Goal: Task Accomplishment & Management: Complete application form

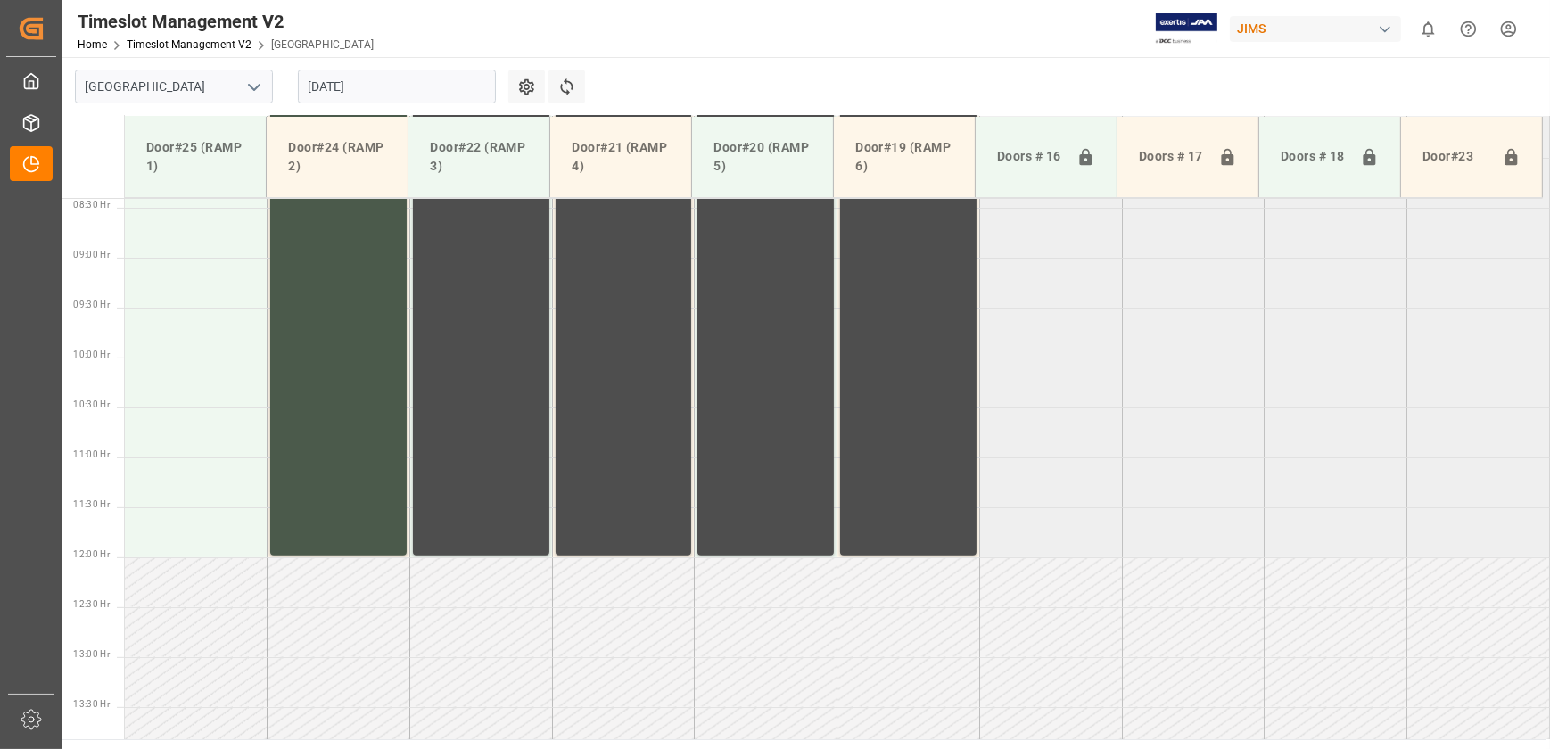
scroll to position [353, 0]
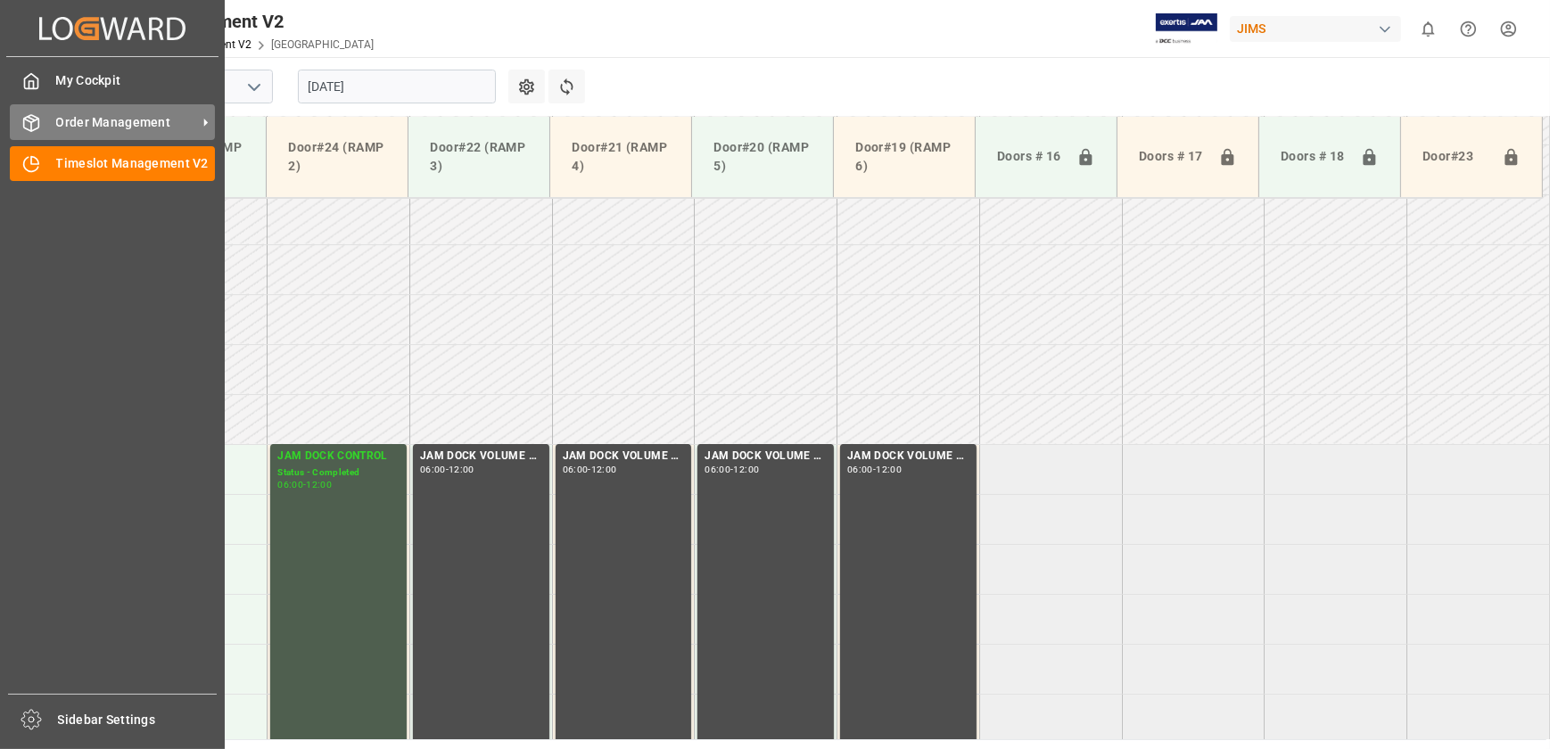
click at [81, 78] on span "Order Management" at bounding box center [126, 122] width 141 height 19
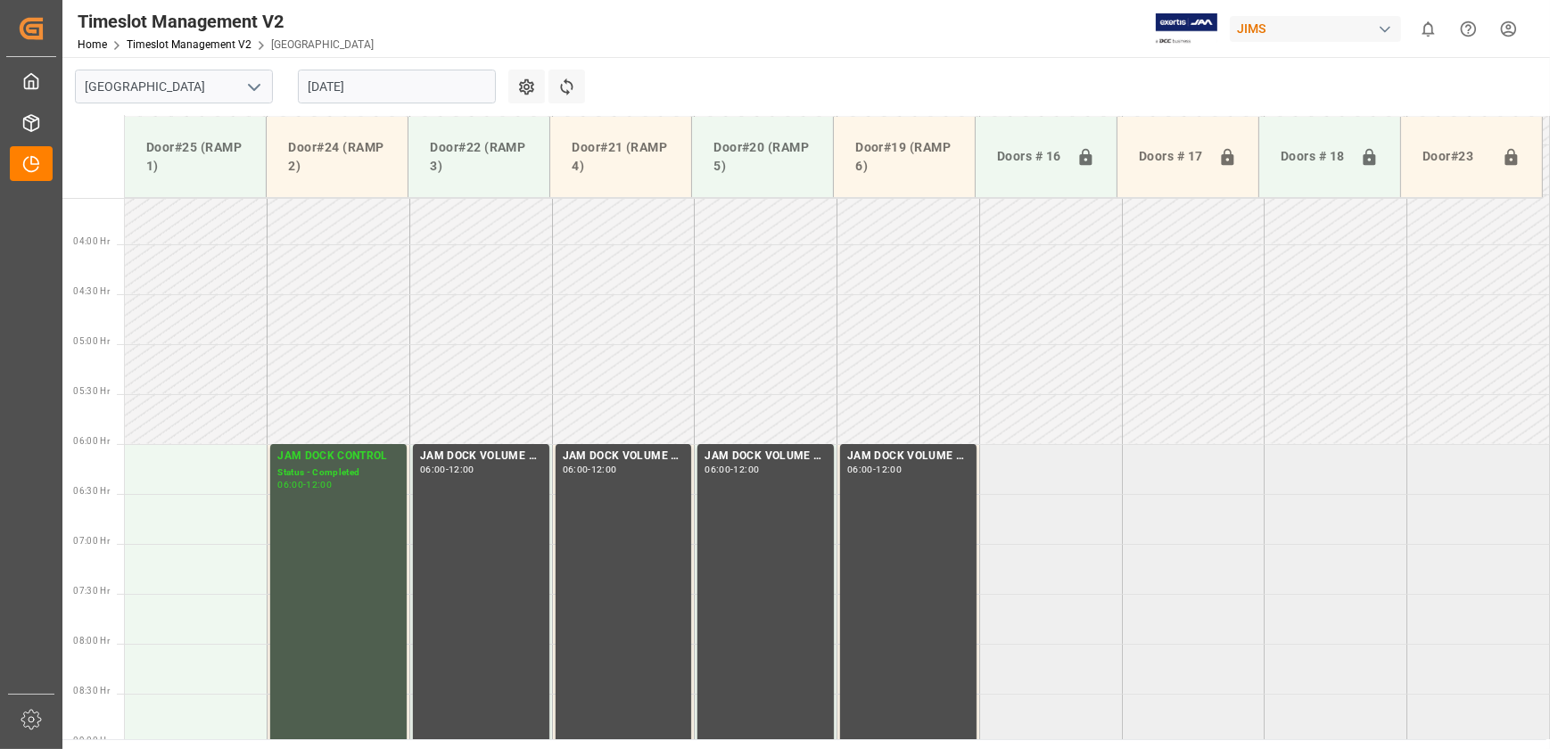
click at [417, 78] on td at bounding box center [480, 269] width 143 height 50
click at [366, 78] on input "[DATE]" at bounding box center [397, 87] width 198 height 34
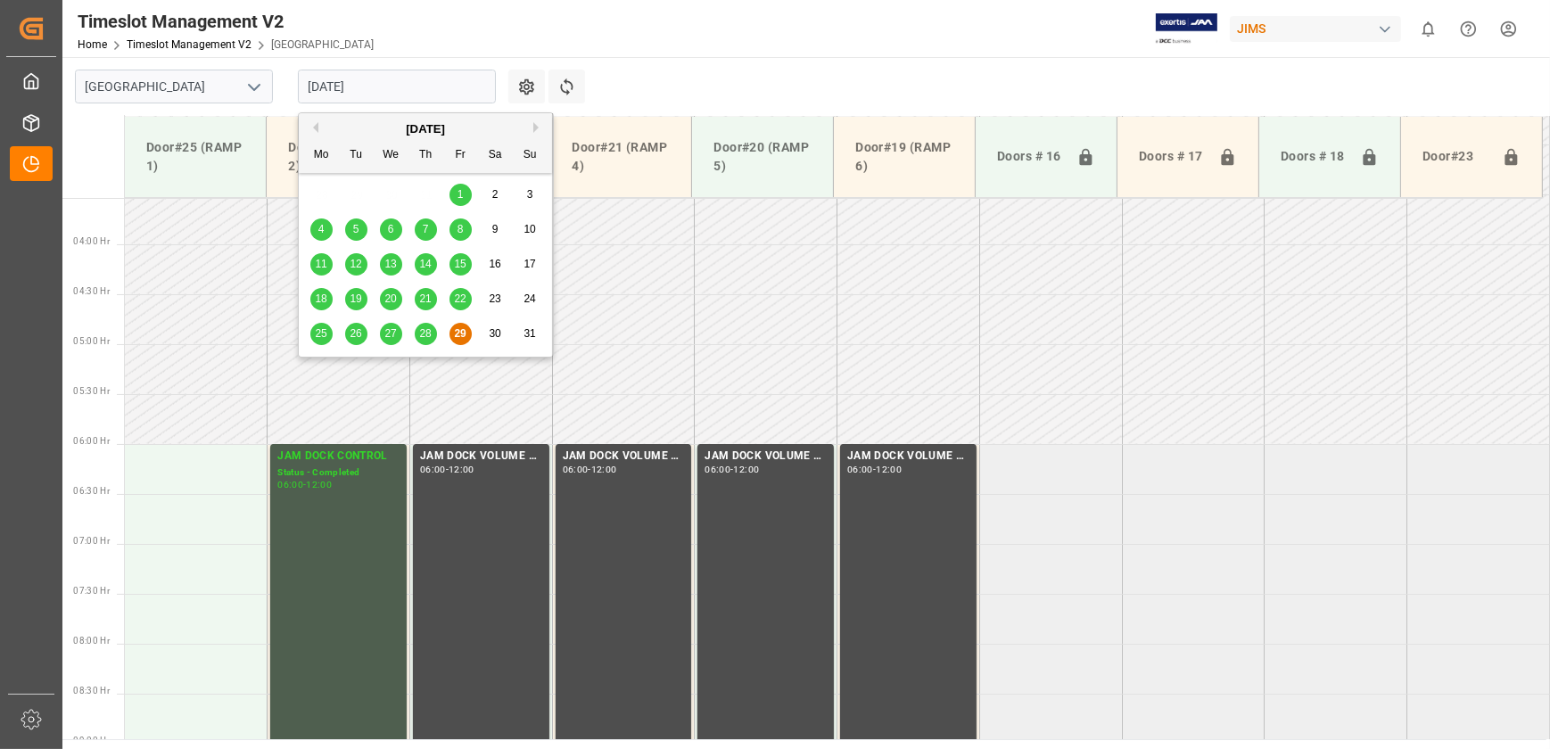
click at [417, 78] on div "[DATE]" at bounding box center [425, 129] width 253 height 18
click at [417, 78] on button "Next Month" at bounding box center [538, 127] width 11 height 11
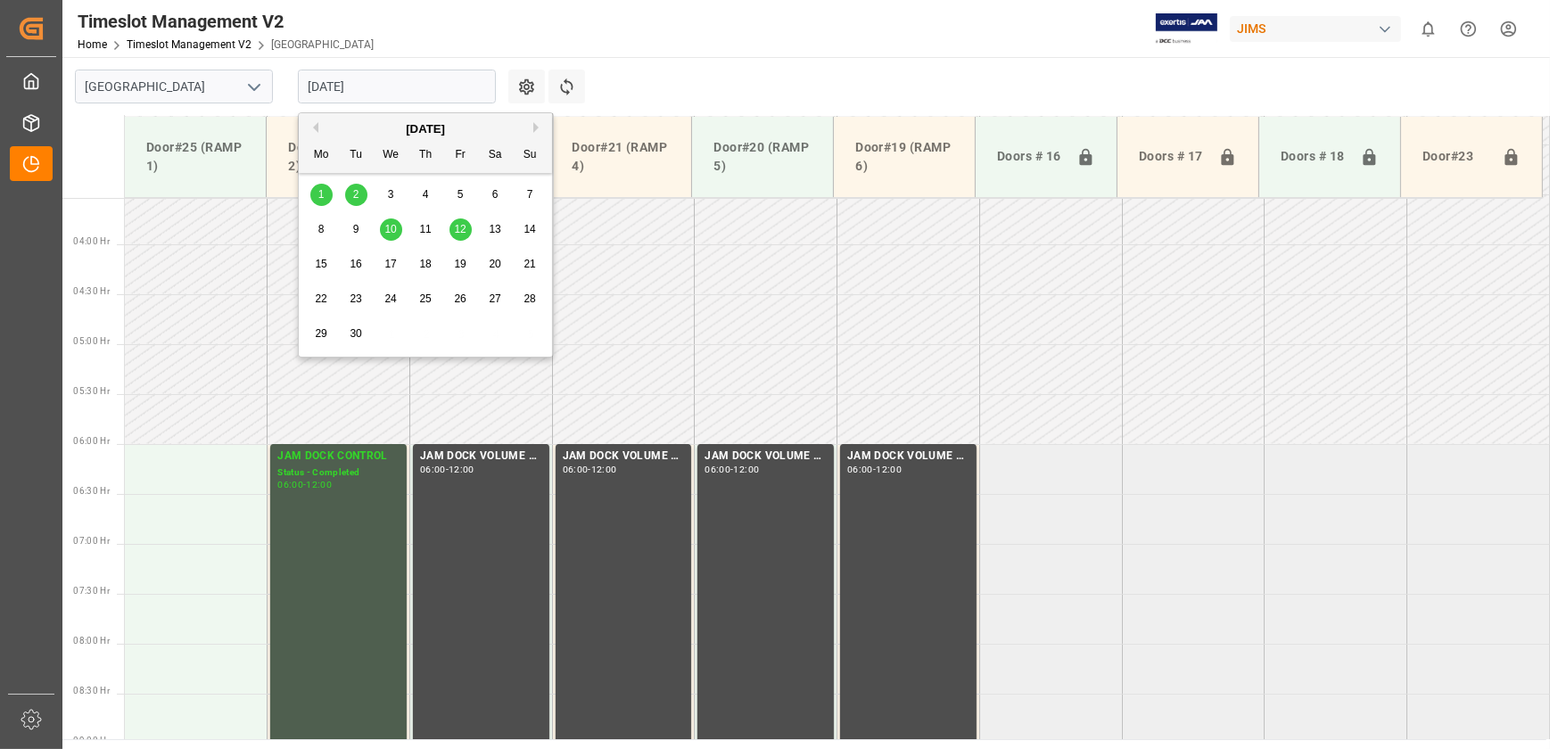
click at [354, 78] on span "2" at bounding box center [356, 194] width 6 height 12
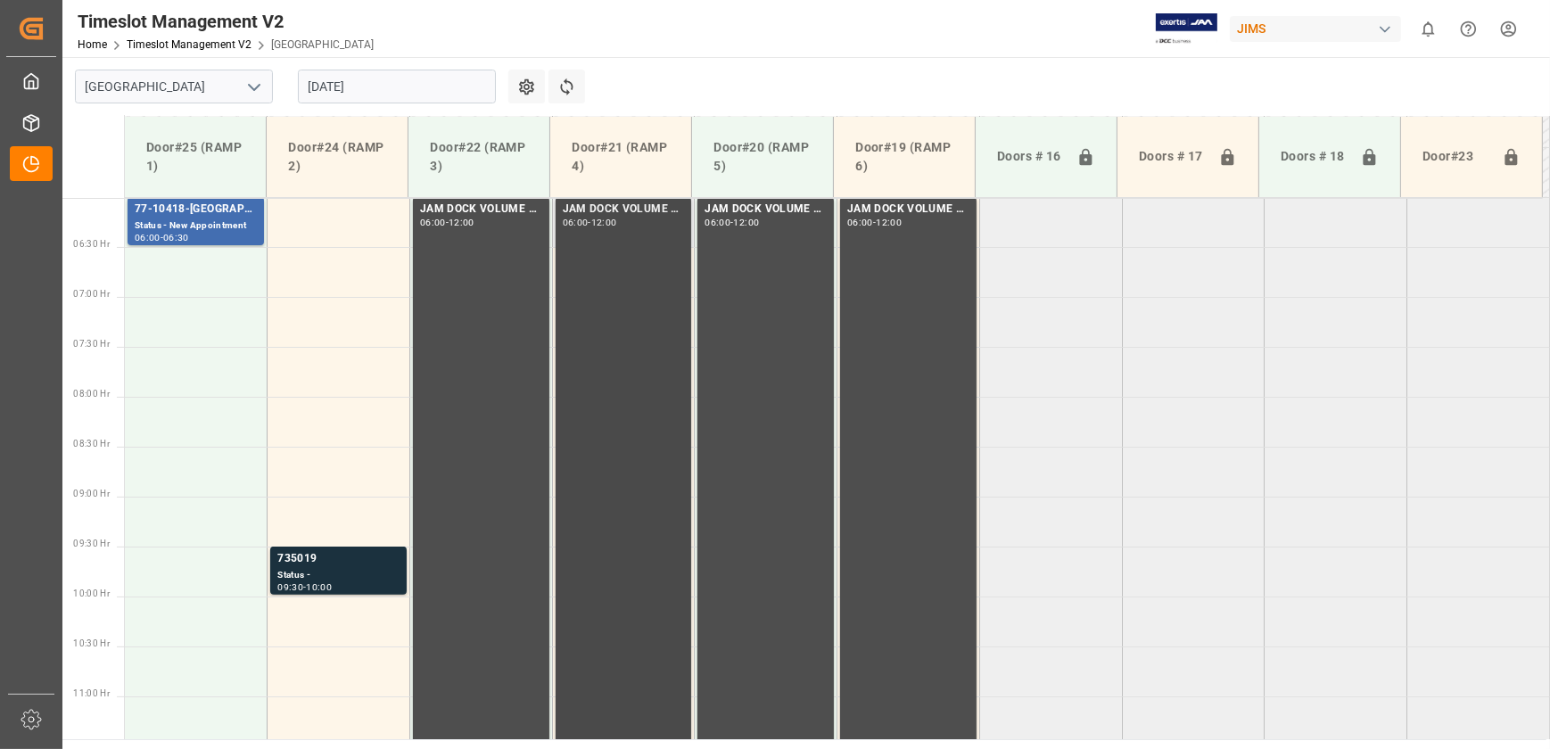
scroll to position [482, 0]
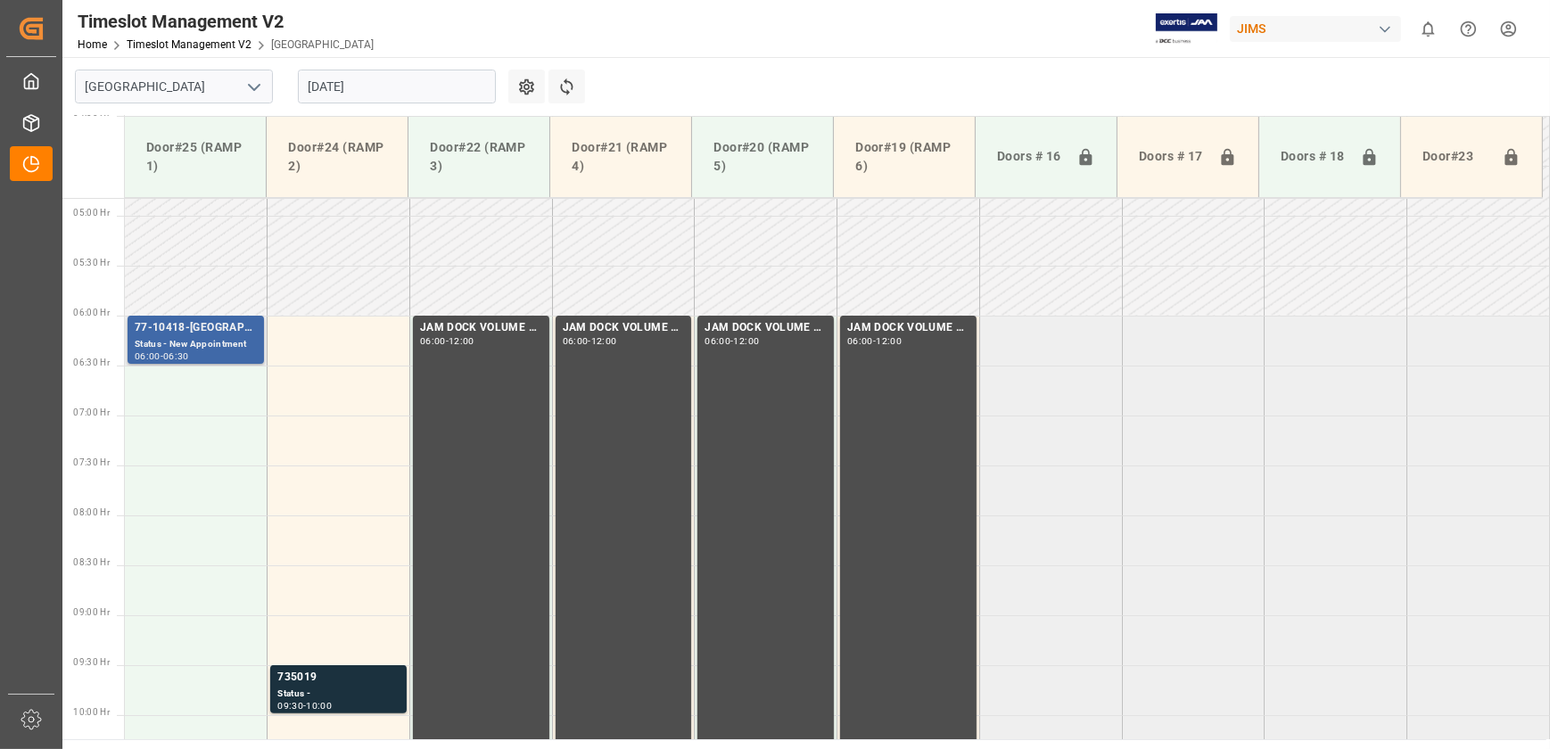
click at [222, 78] on div "Status - New Appointment" at bounding box center [196, 344] width 122 height 15
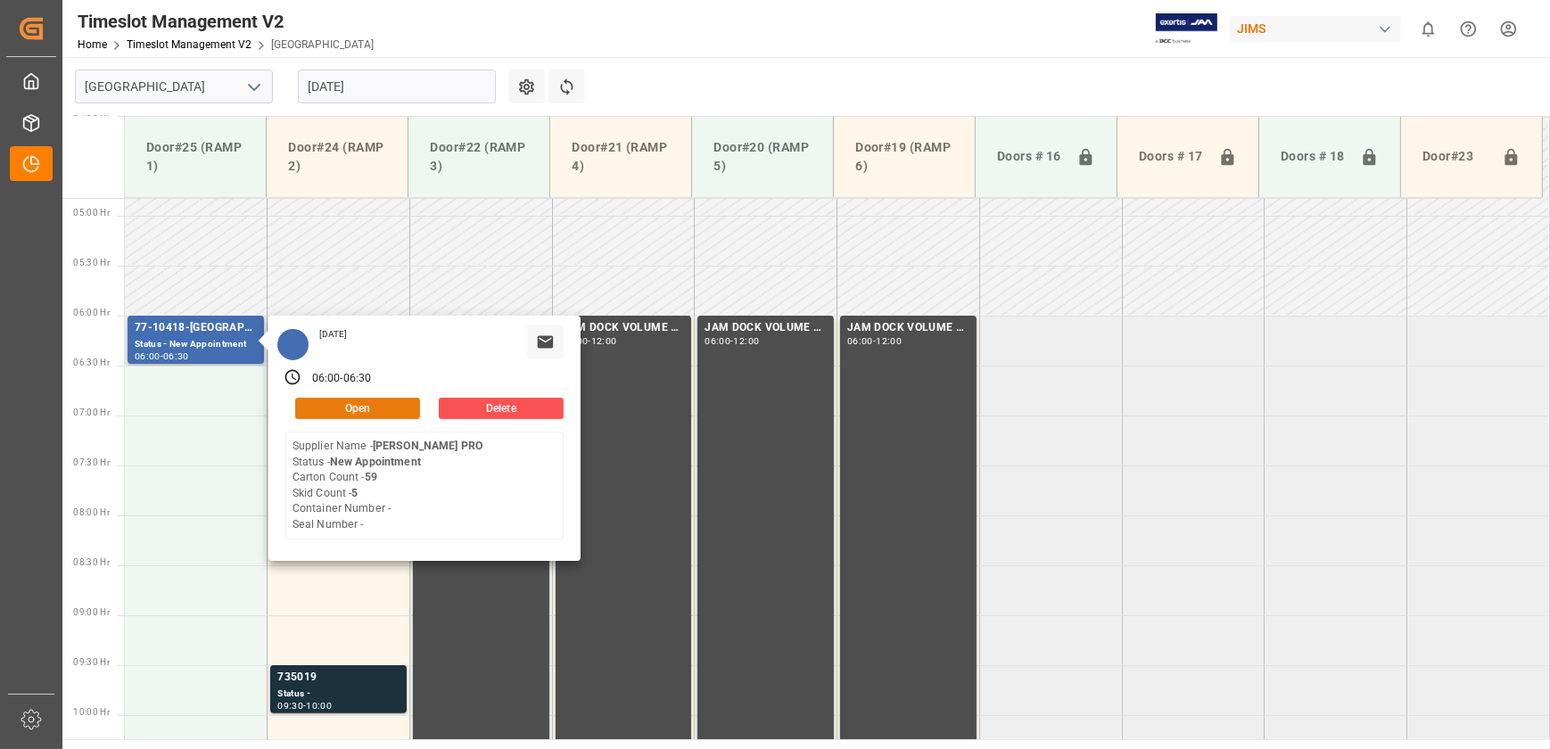
click at [391, 78] on button "Open" at bounding box center [357, 408] width 125 height 21
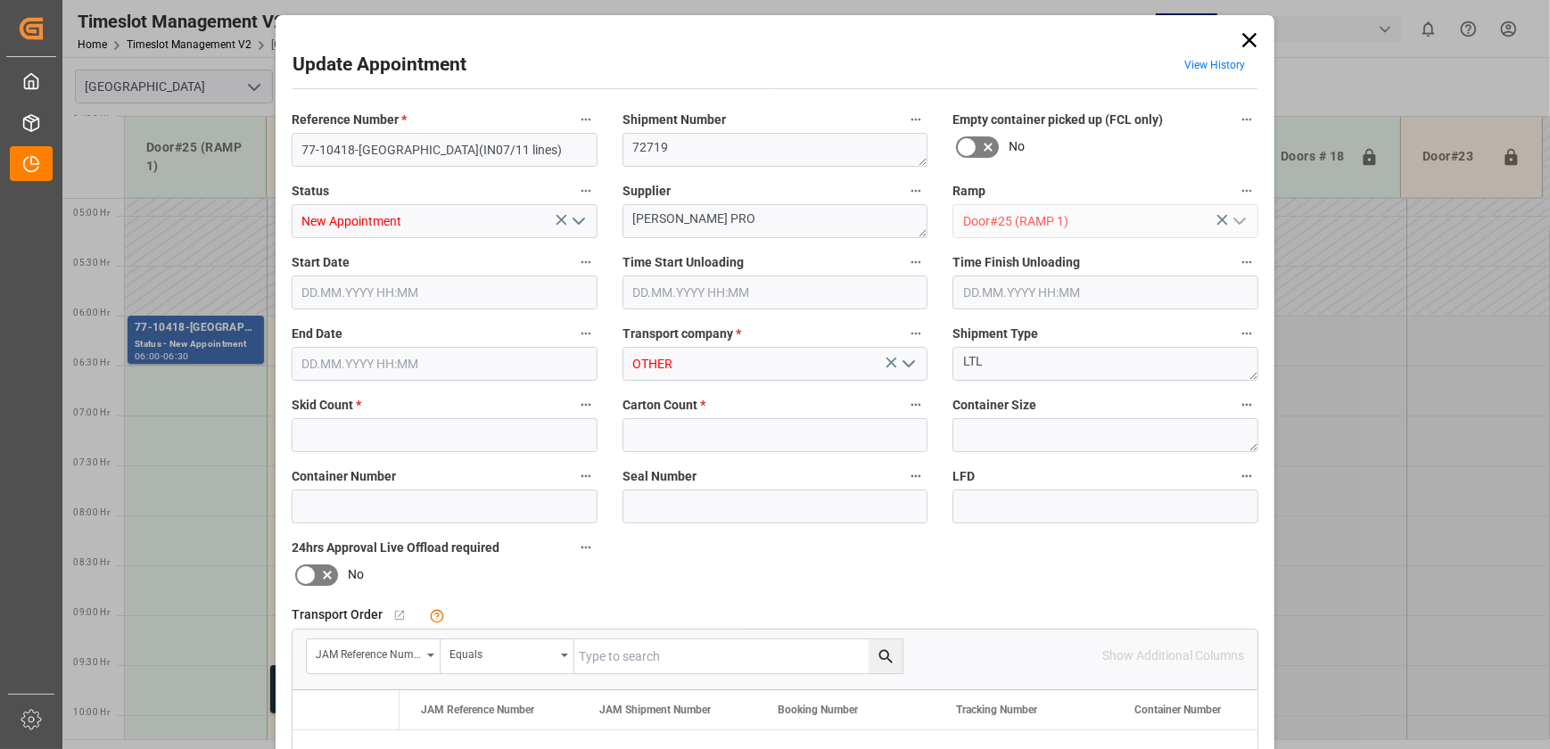
type input "5"
type input "59"
type input "[DATE] 06:00"
type input "[DATE] 06:30"
type input "[DATE] 10:37"
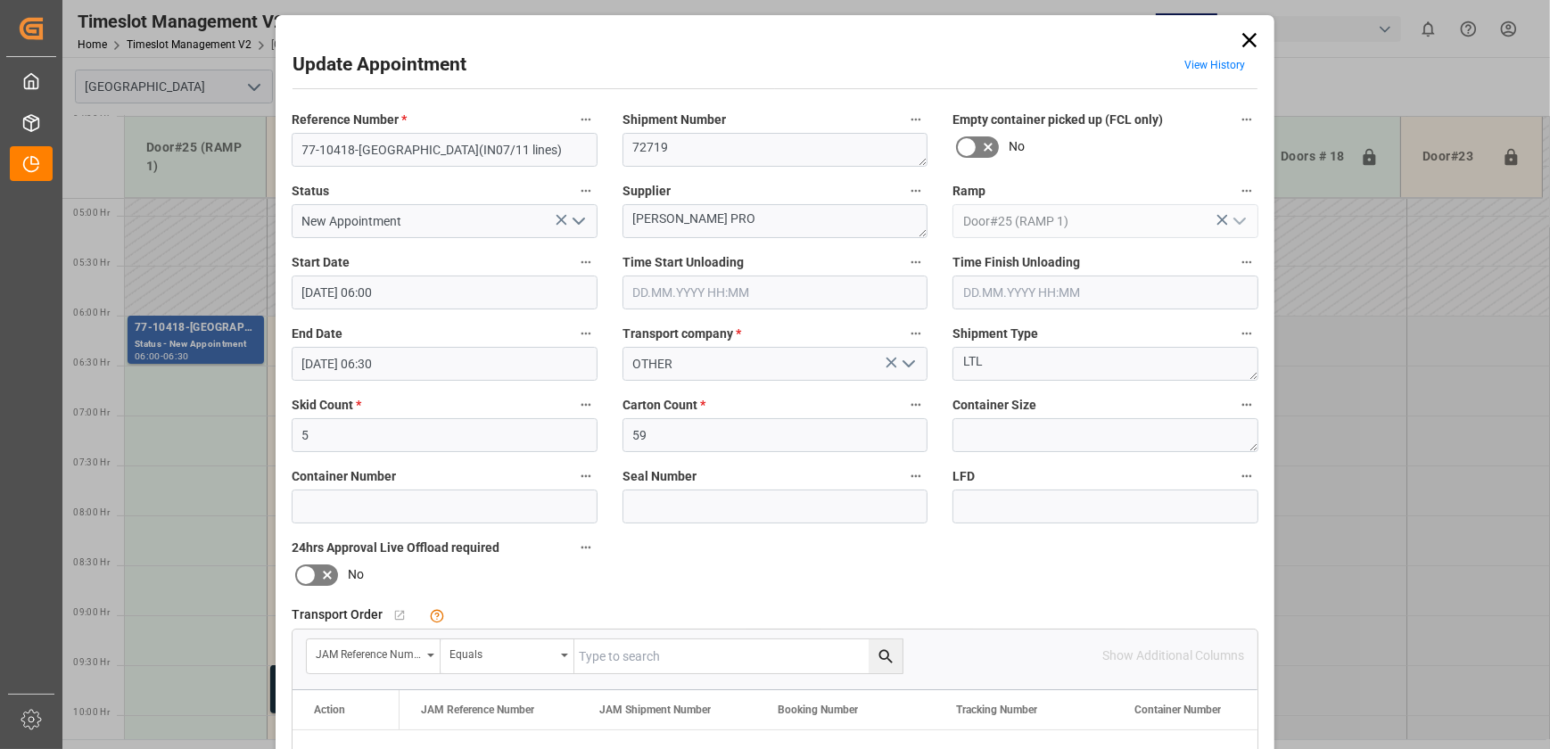
click at [417, 44] on icon at bounding box center [1250, 40] width 14 height 14
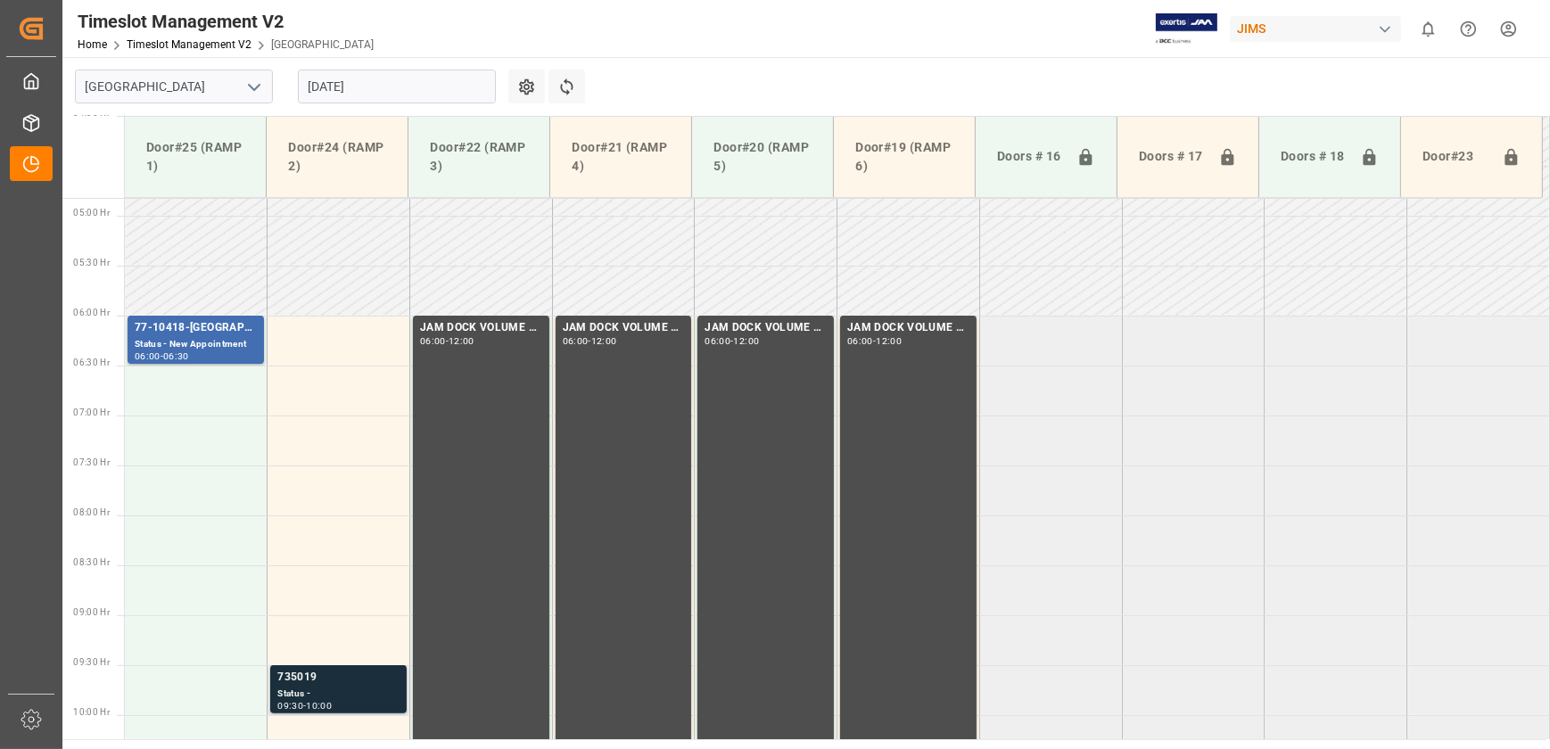
click at [325, 78] on div "Status -" at bounding box center [338, 694] width 122 height 15
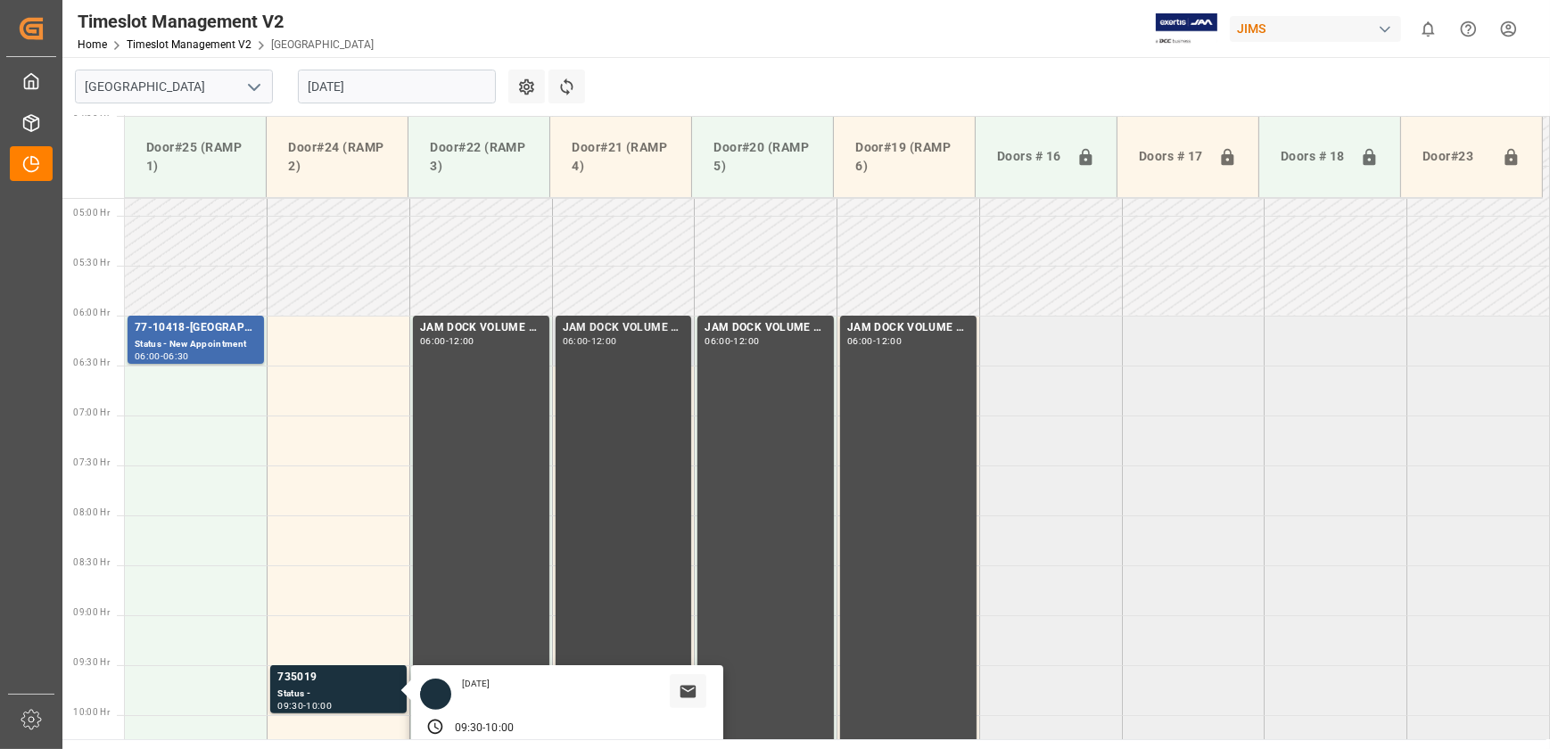
scroll to position [725, 0]
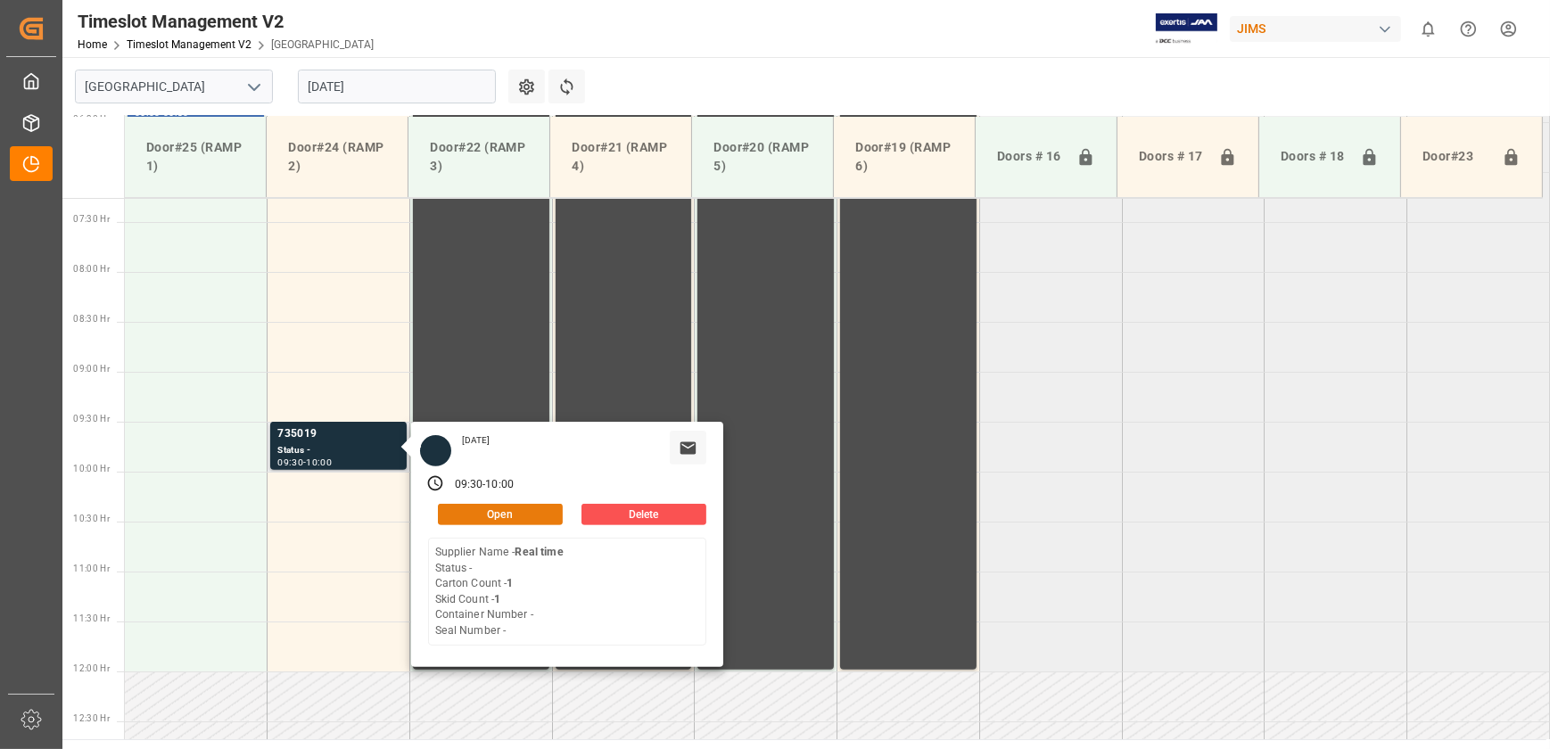
click at [417, 78] on button "Open" at bounding box center [500, 514] width 125 height 21
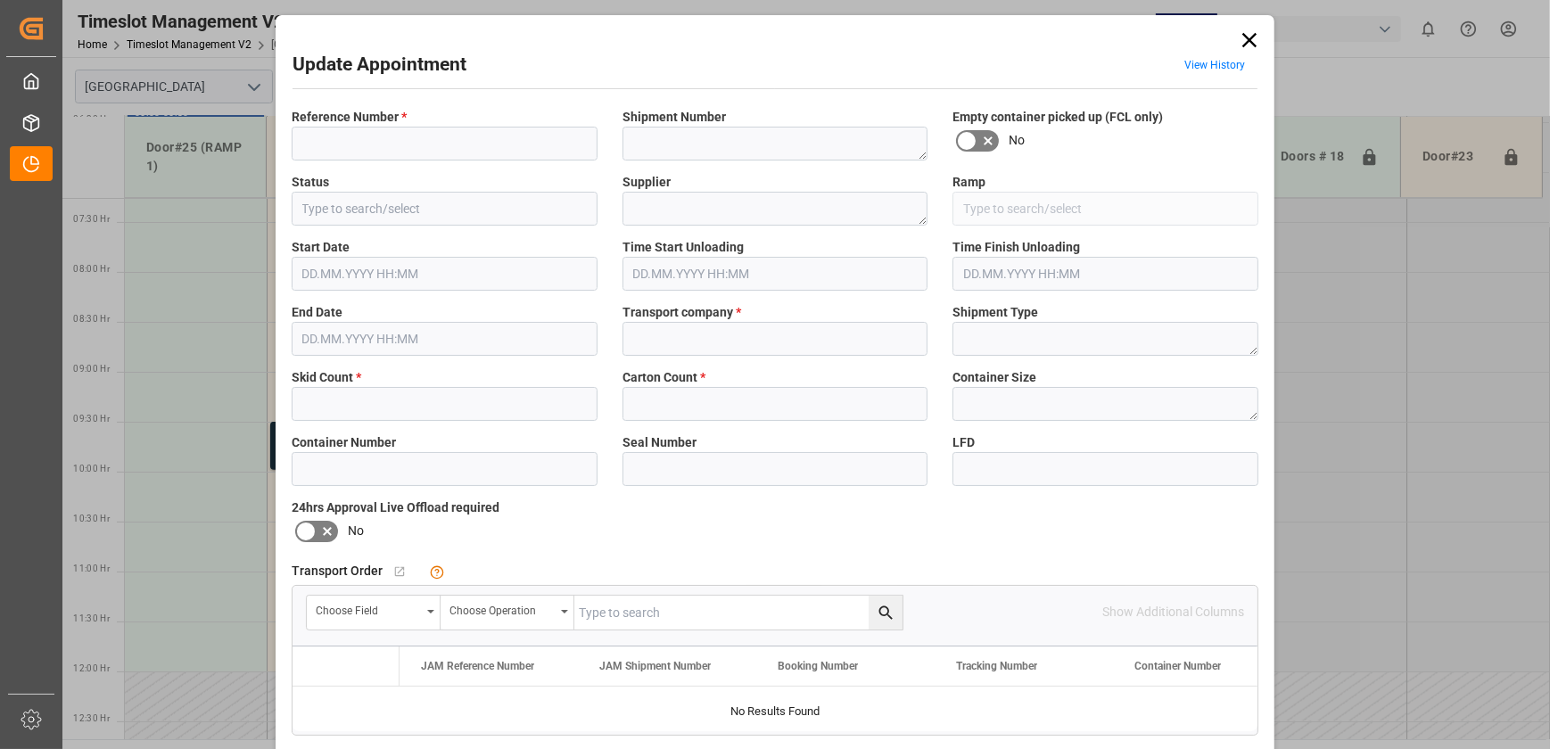
type input "735019"
type textarea "3006399790"
type textarea "Real time"
type input "Door#24 (RAMP 2)"
type input "OTHER"
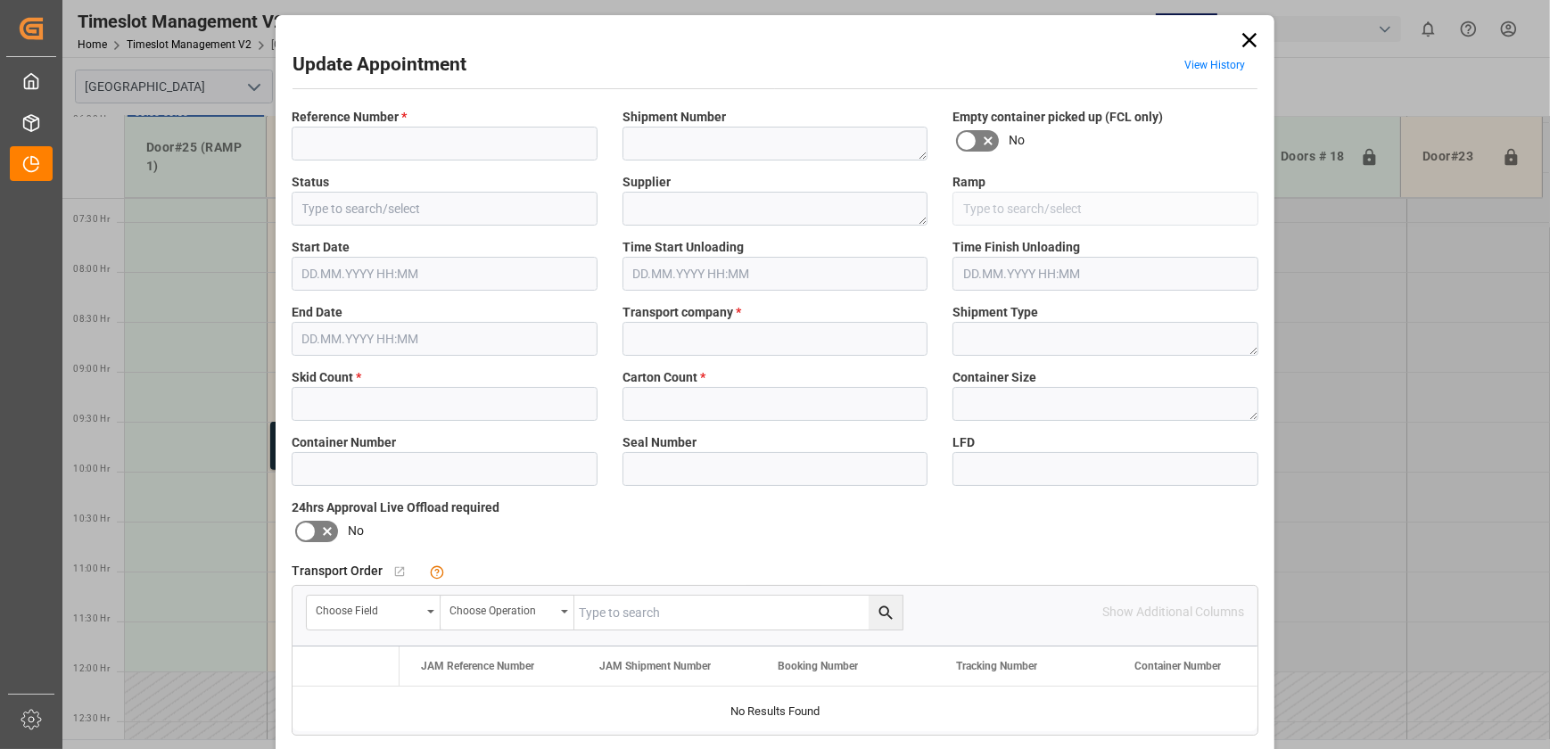
type input "cf4b0bcd5b4f"
type input "1"
type input "[DATE] 09:30"
type input "[DATE] 10:00"
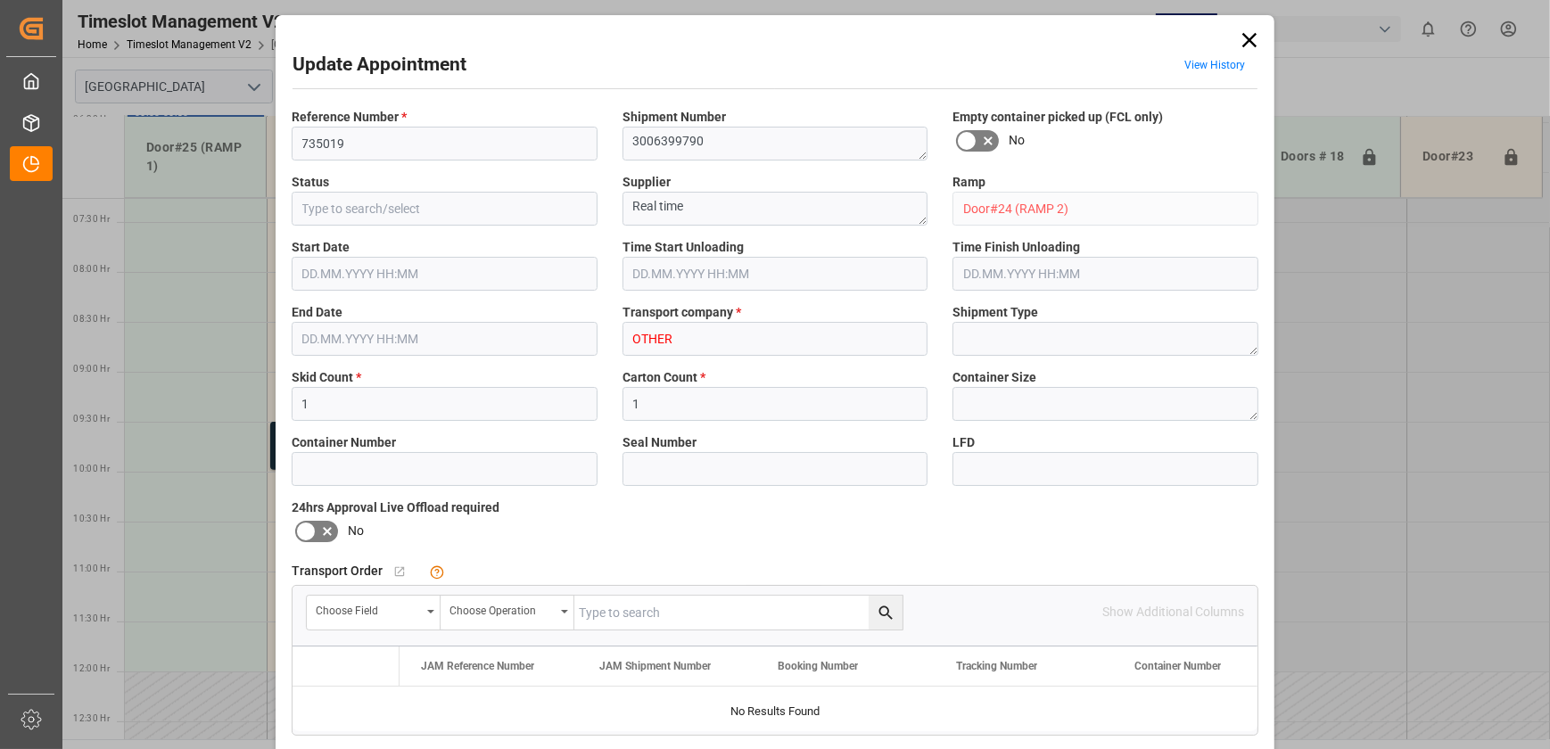
type input "[DATE] 12:10"
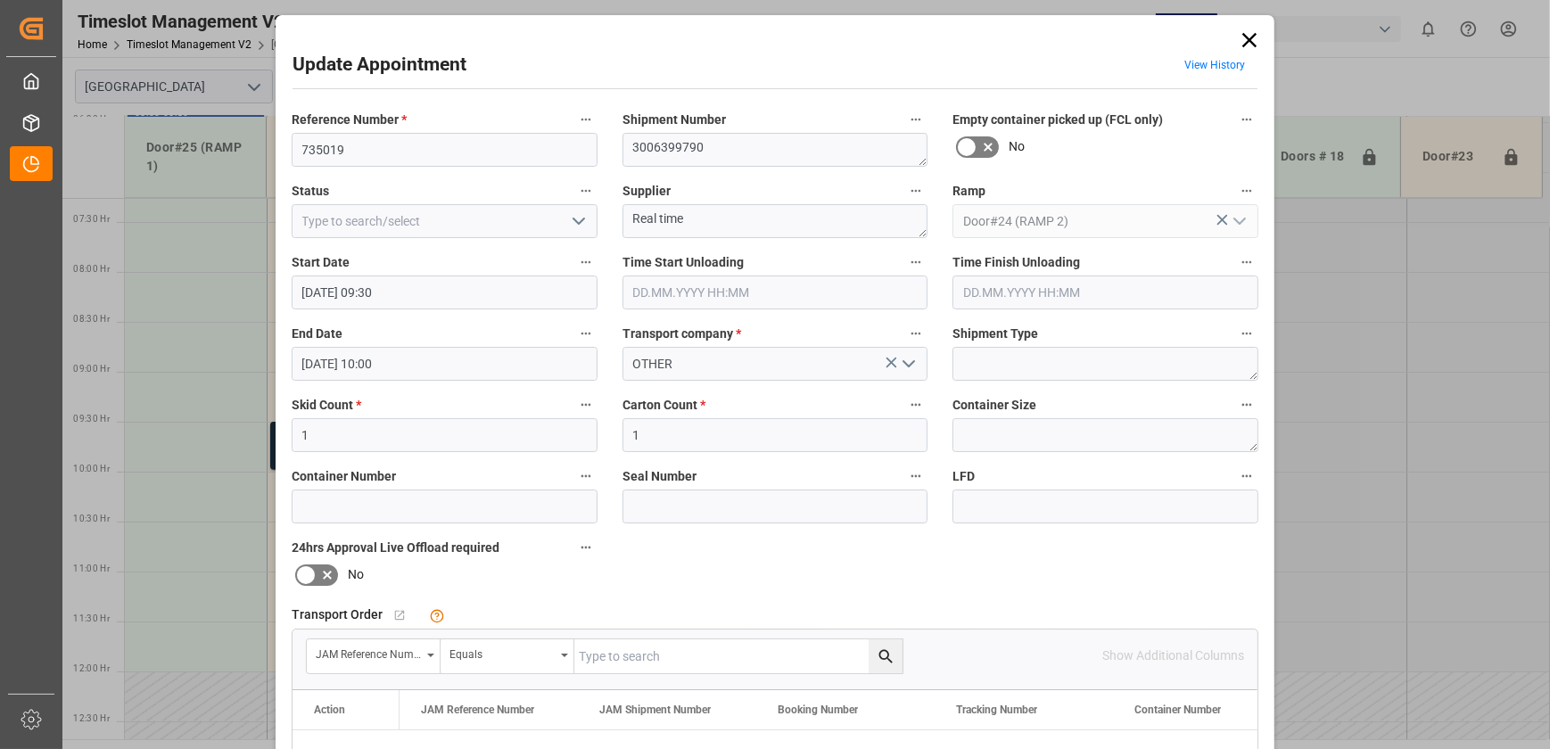
click at [417, 48] on icon at bounding box center [1249, 40] width 25 height 25
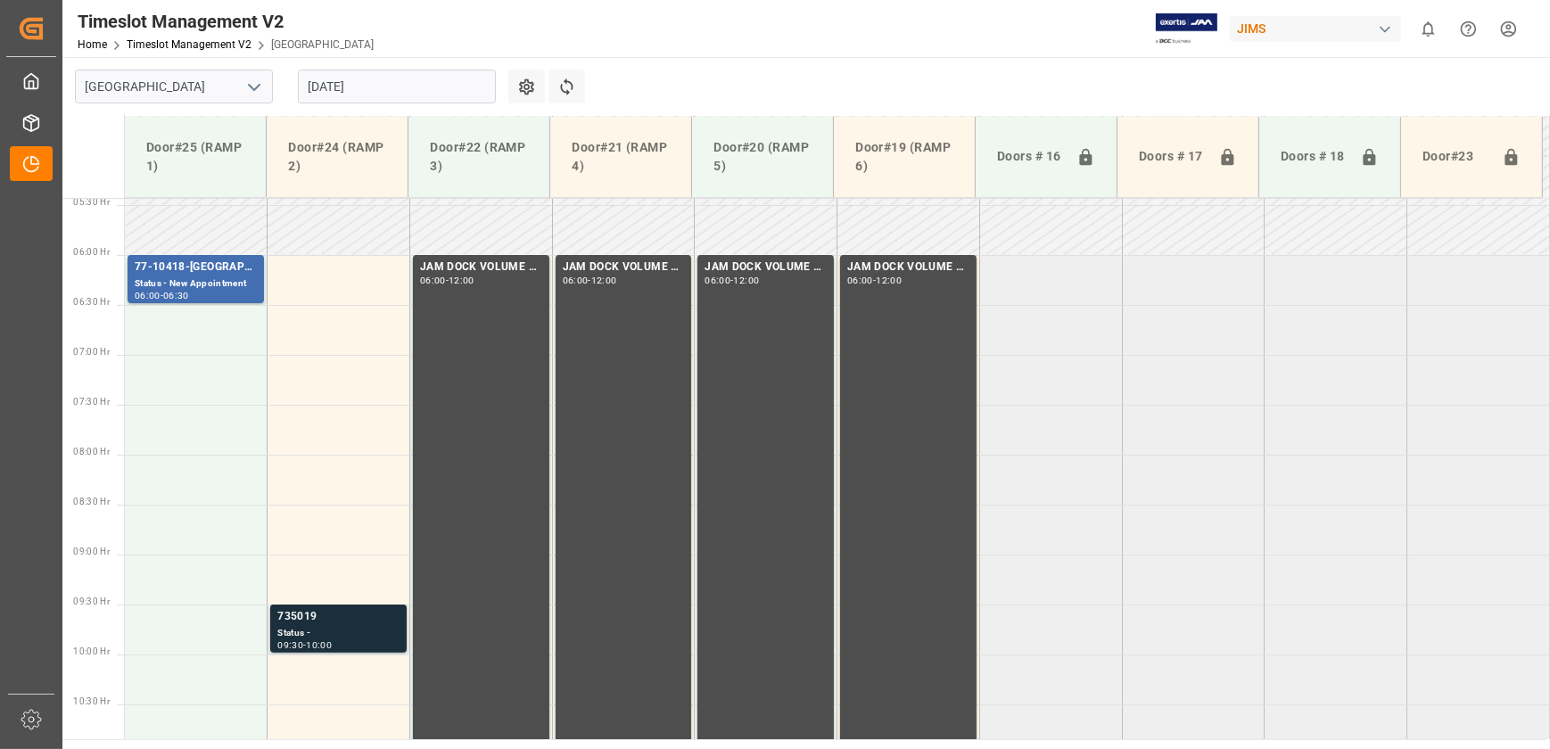
scroll to position [644, 0]
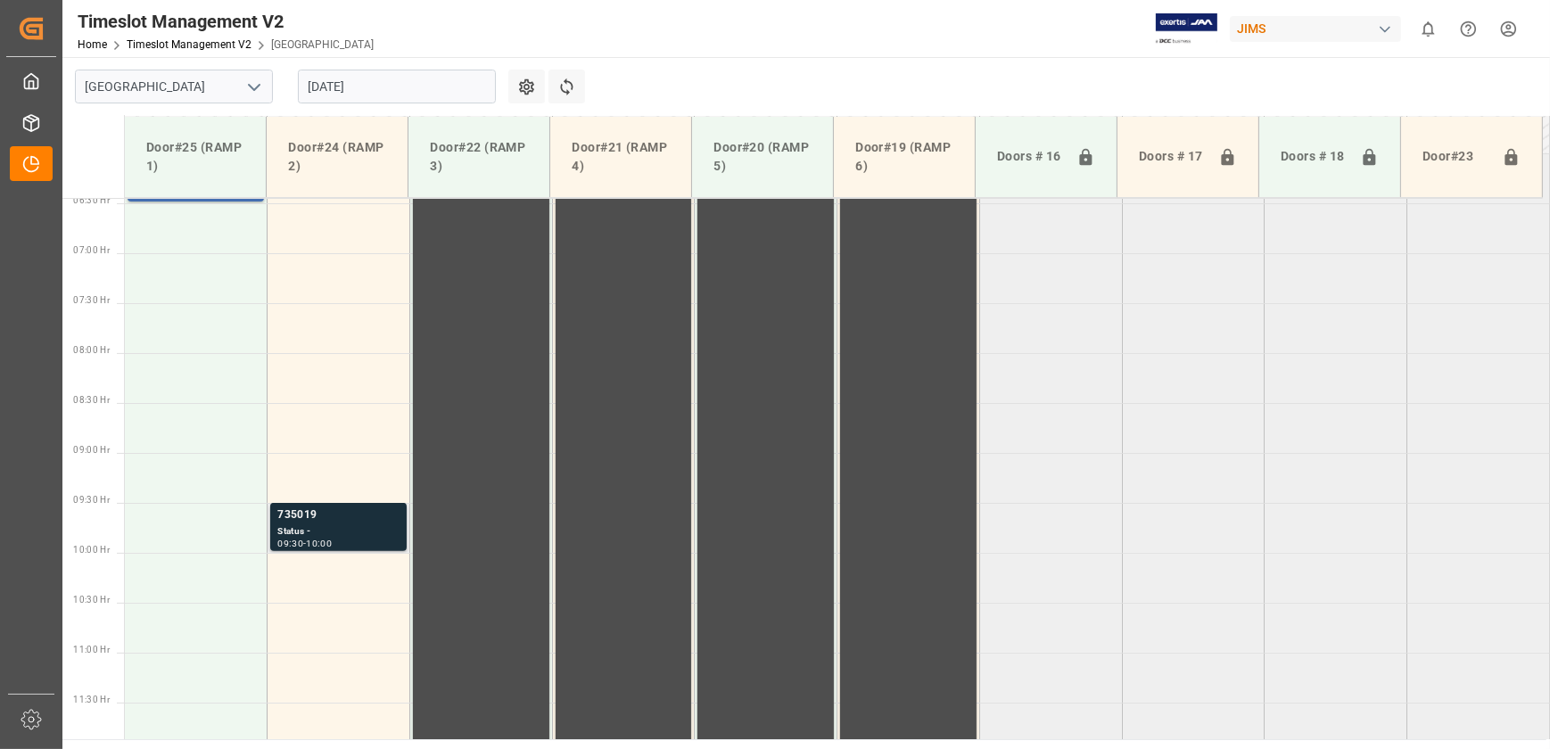
click at [352, 78] on div "Status -" at bounding box center [338, 532] width 122 height 15
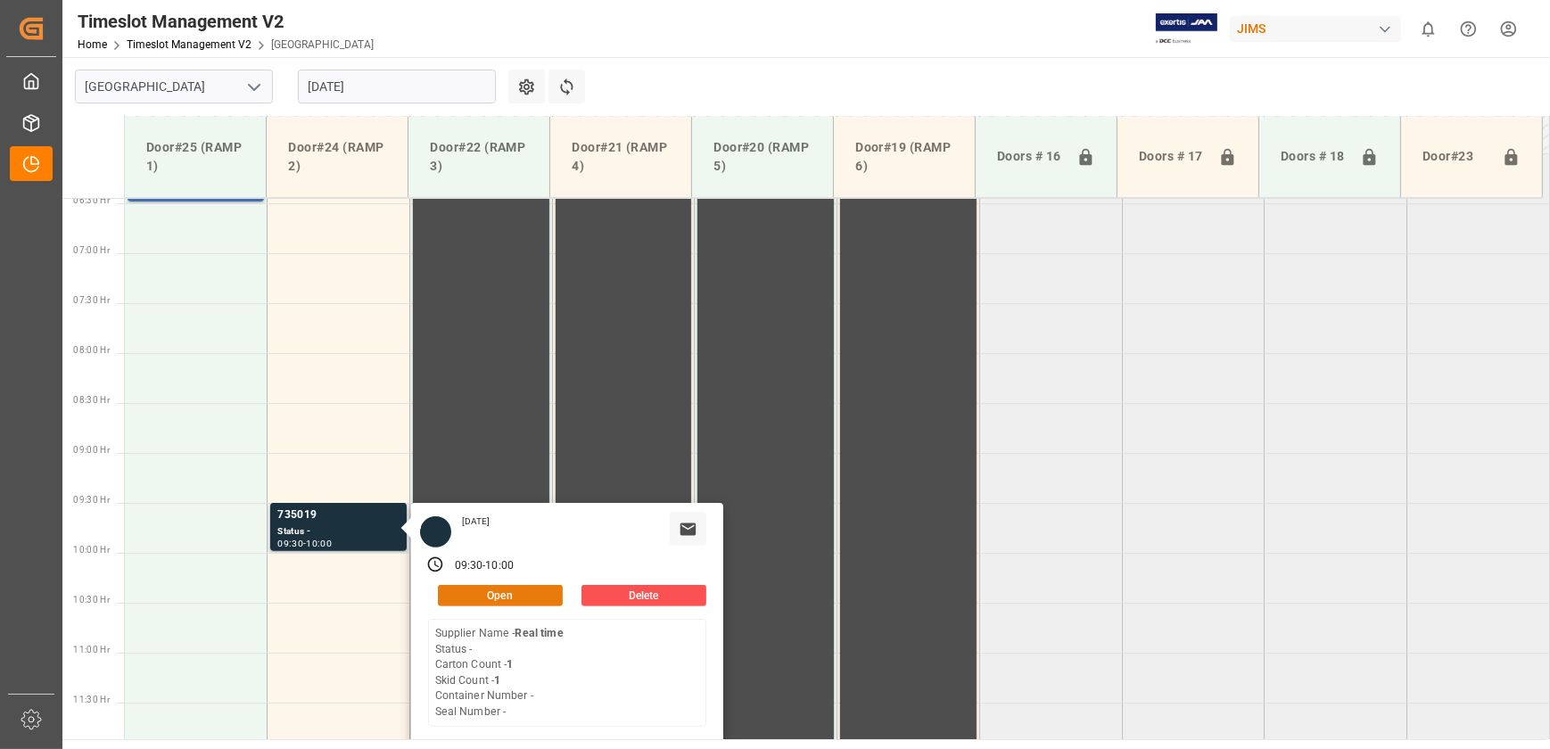
click at [417, 78] on button "Open" at bounding box center [500, 595] width 125 height 21
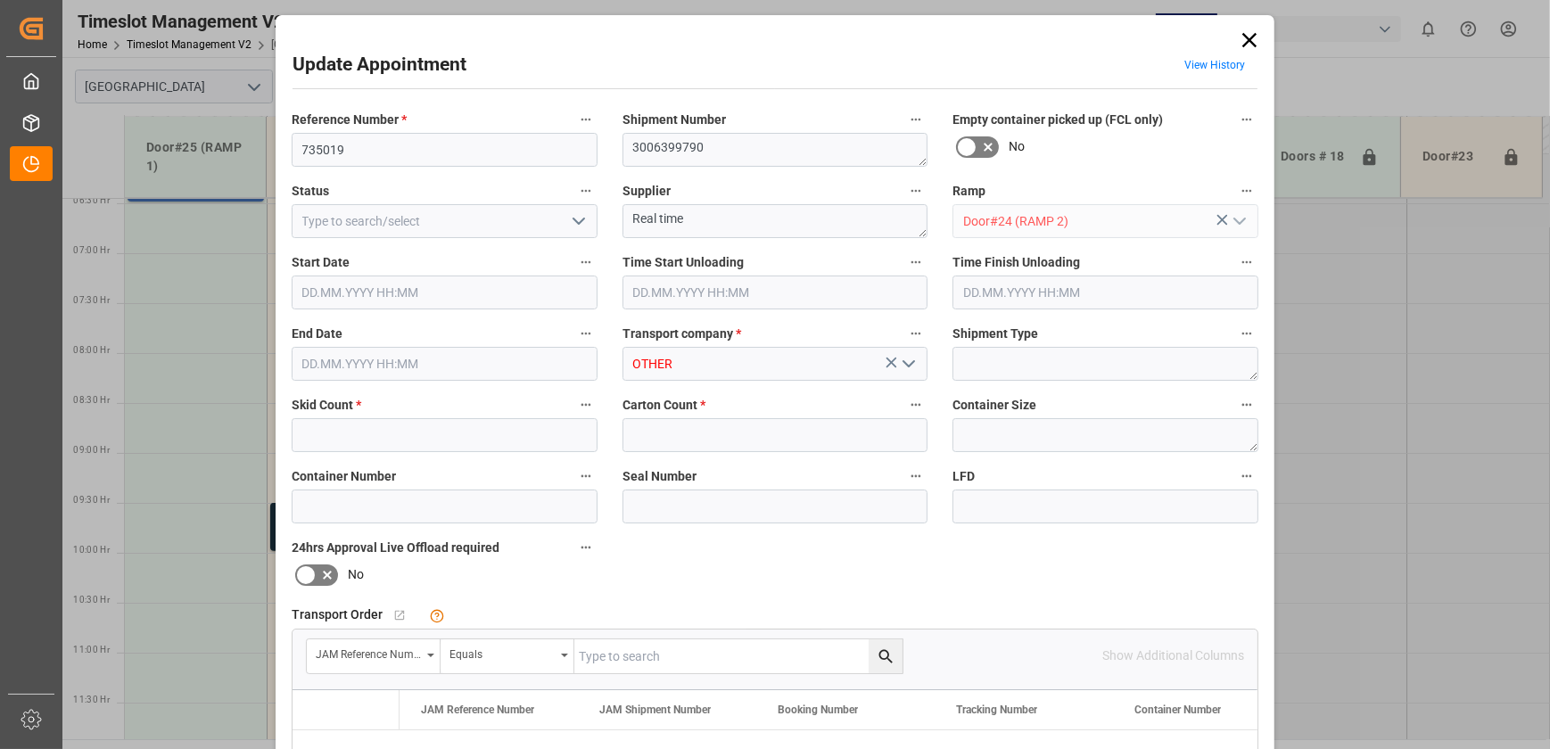
type input "1"
type input "[DATE] 09:30"
type input "[DATE] 10:00"
type input "[DATE] 12:10"
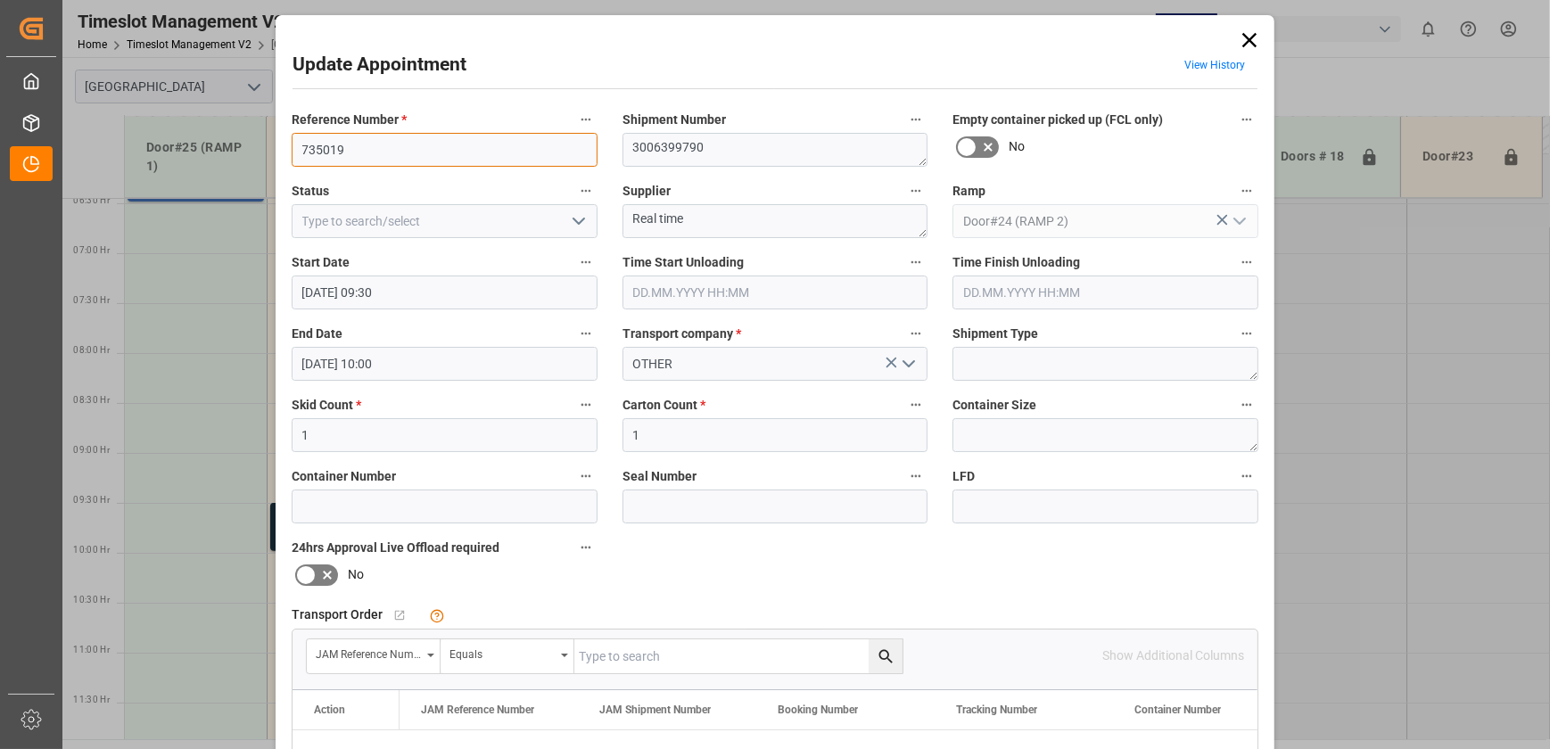
click at [417, 78] on input "735019" at bounding box center [445, 150] width 306 height 34
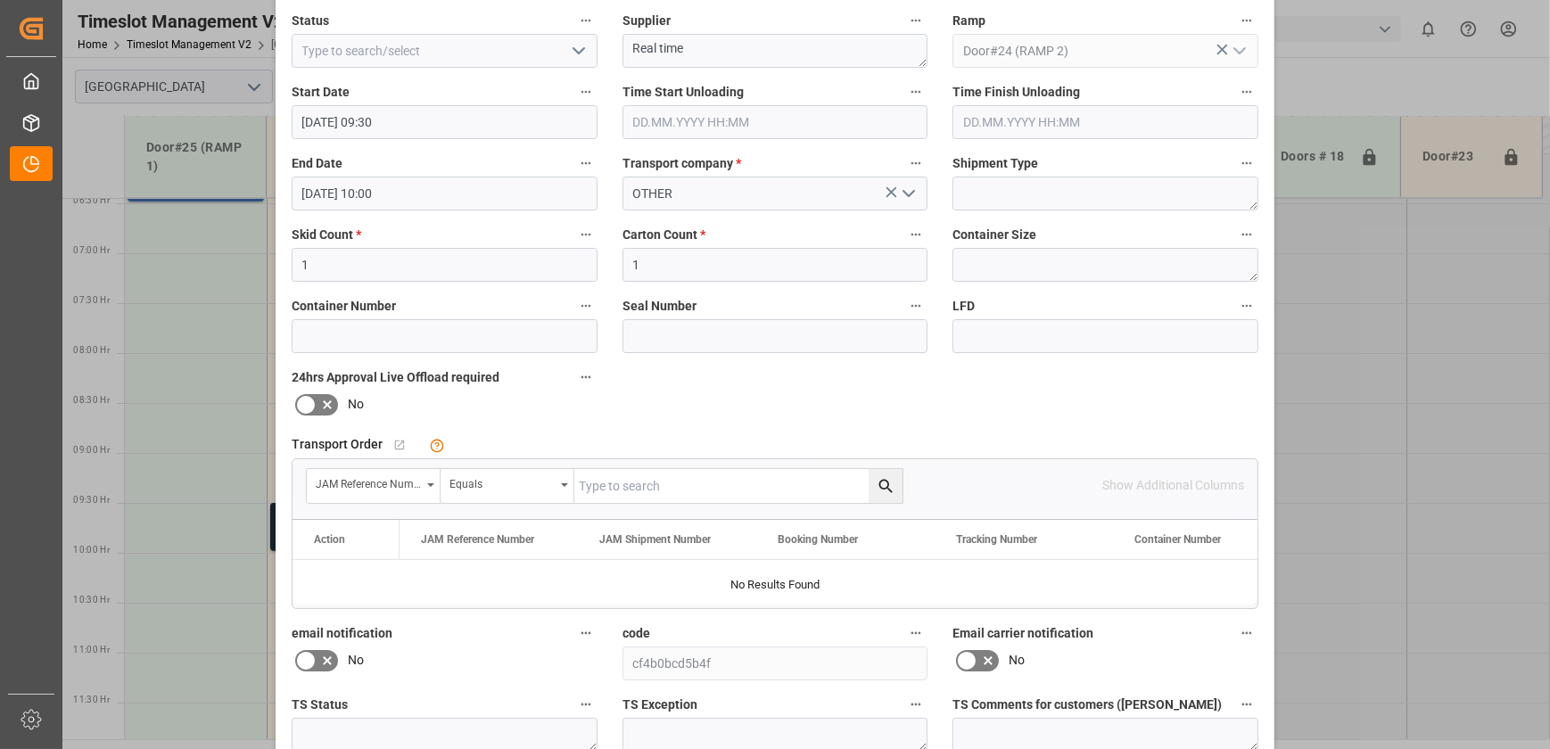
scroll to position [334, 0]
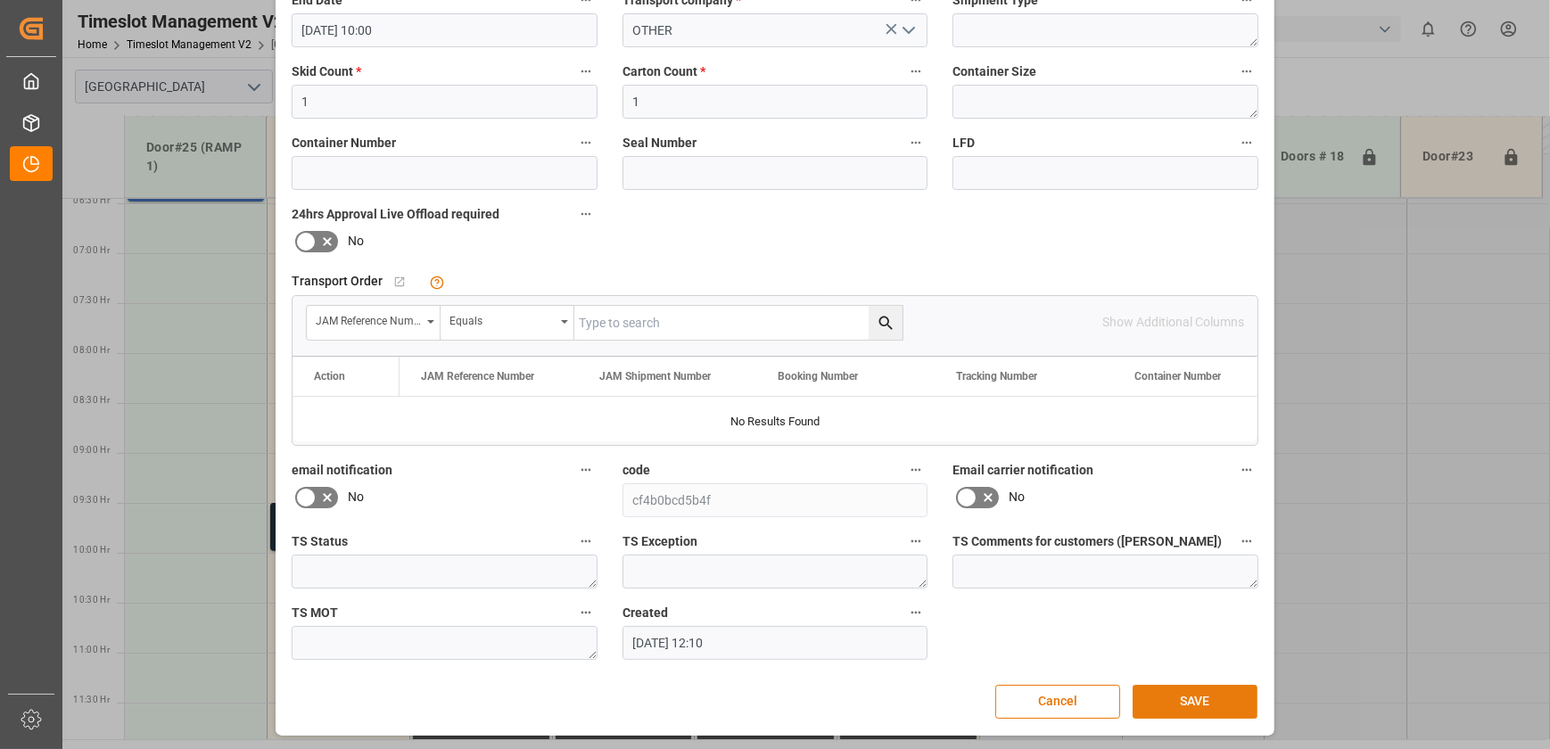
type input "735019 RMA?"
click at [417, 78] on button "SAVE" at bounding box center [1195, 702] width 125 height 34
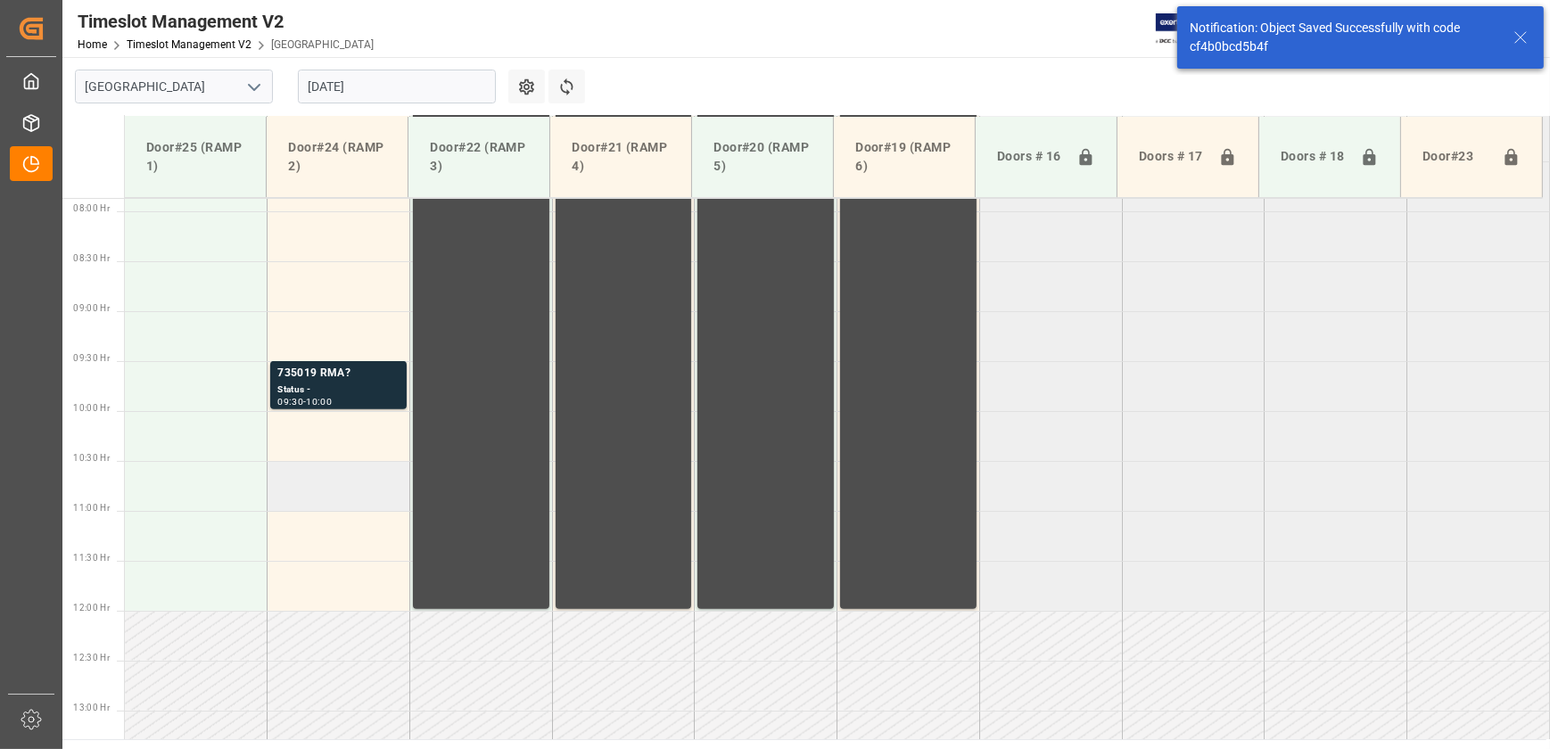
scroll to position [806, 0]
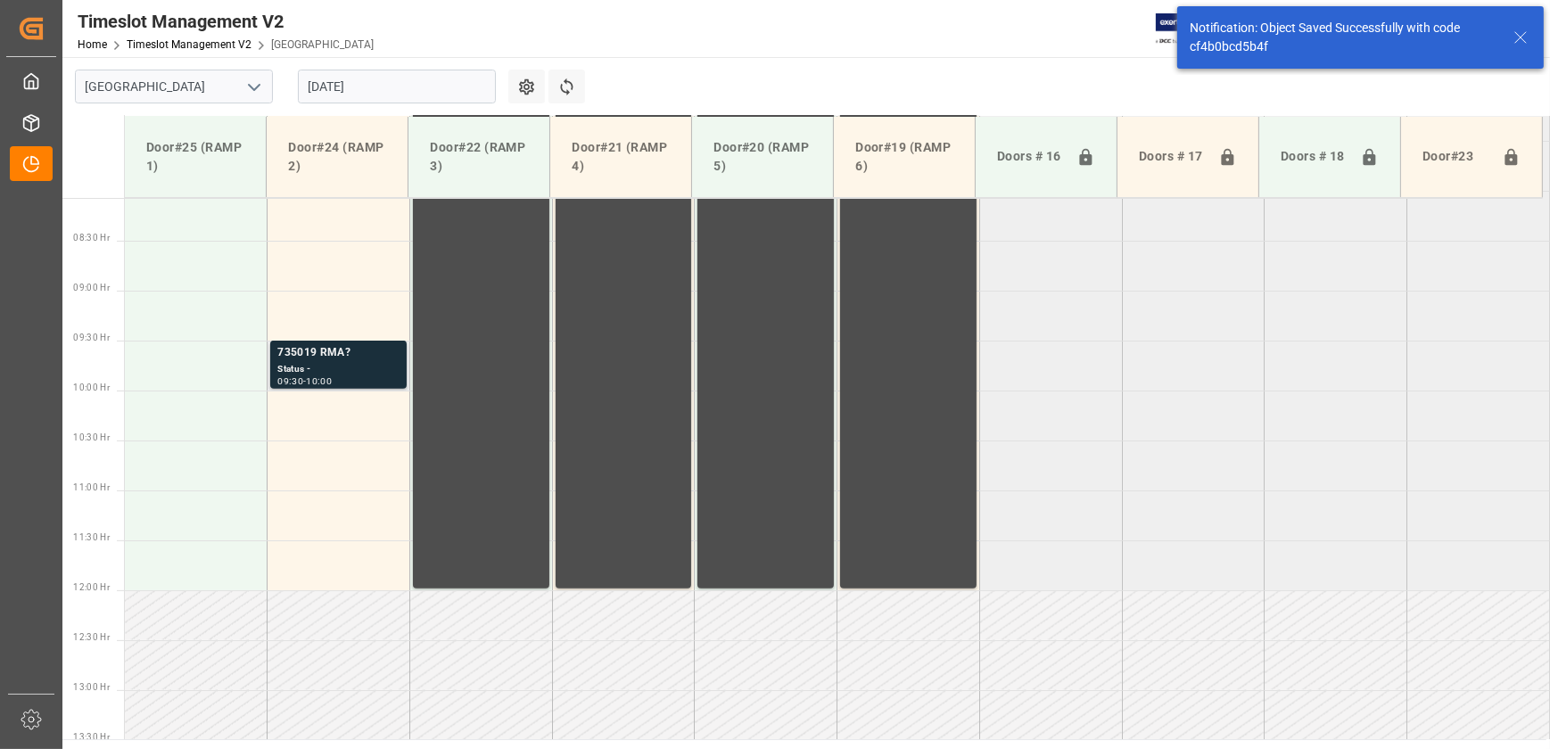
click at [356, 78] on div "09:30 - 10:00" at bounding box center [338, 382] width 122 height 10
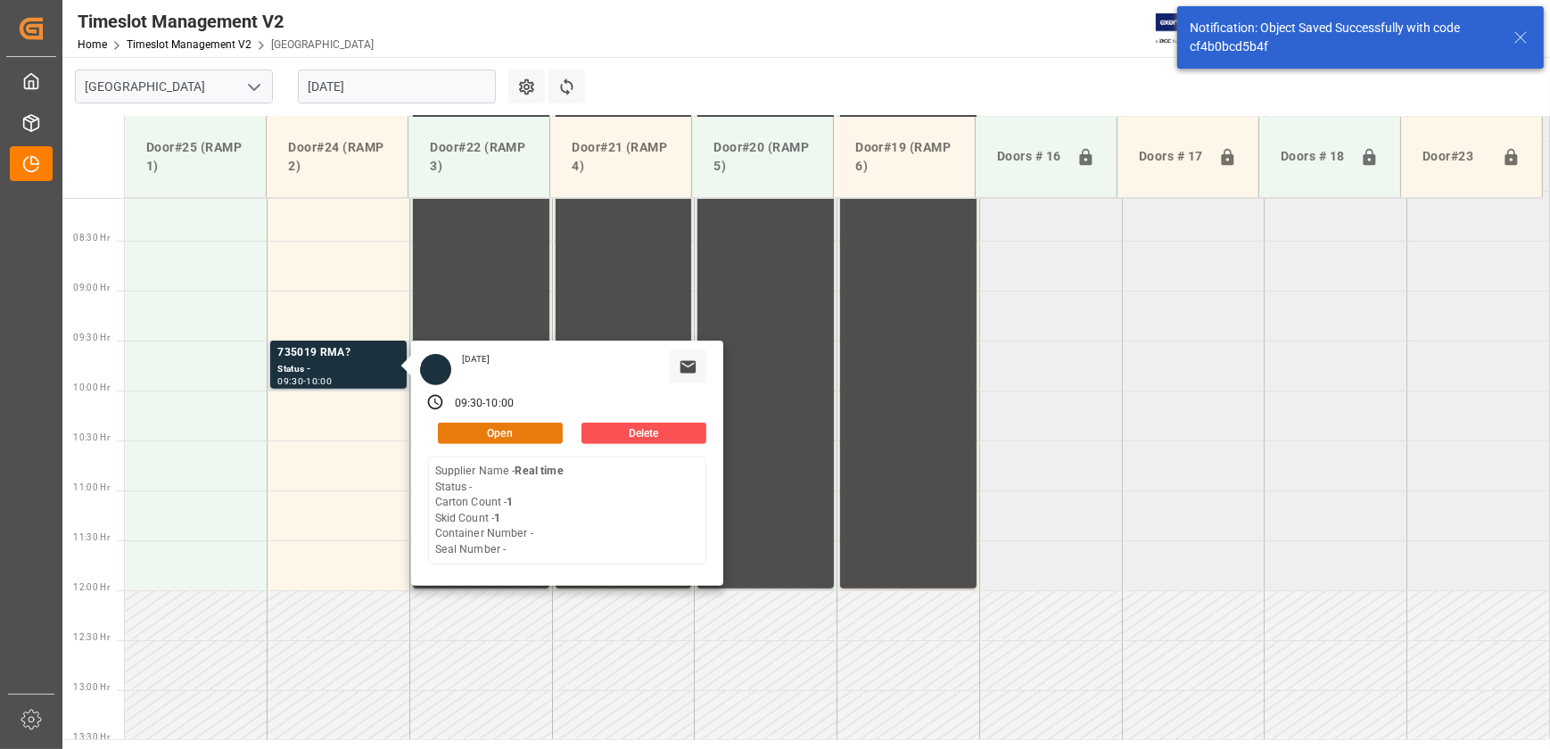
click at [417, 78] on button "Open" at bounding box center [500, 433] width 125 height 21
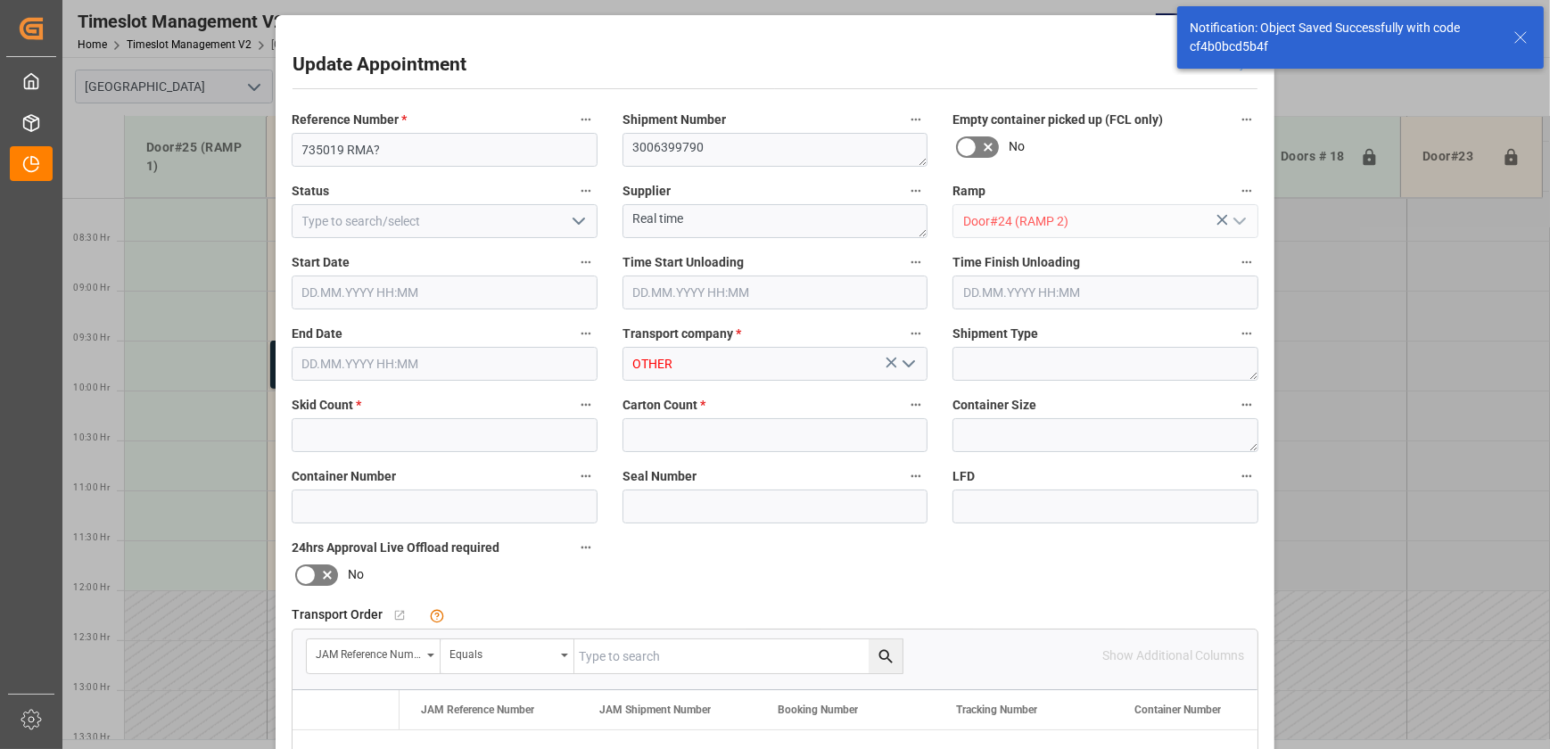
type input "1"
type input "[DATE] 09:30"
type input "[DATE] 10:00"
type input "[DATE] 12:10"
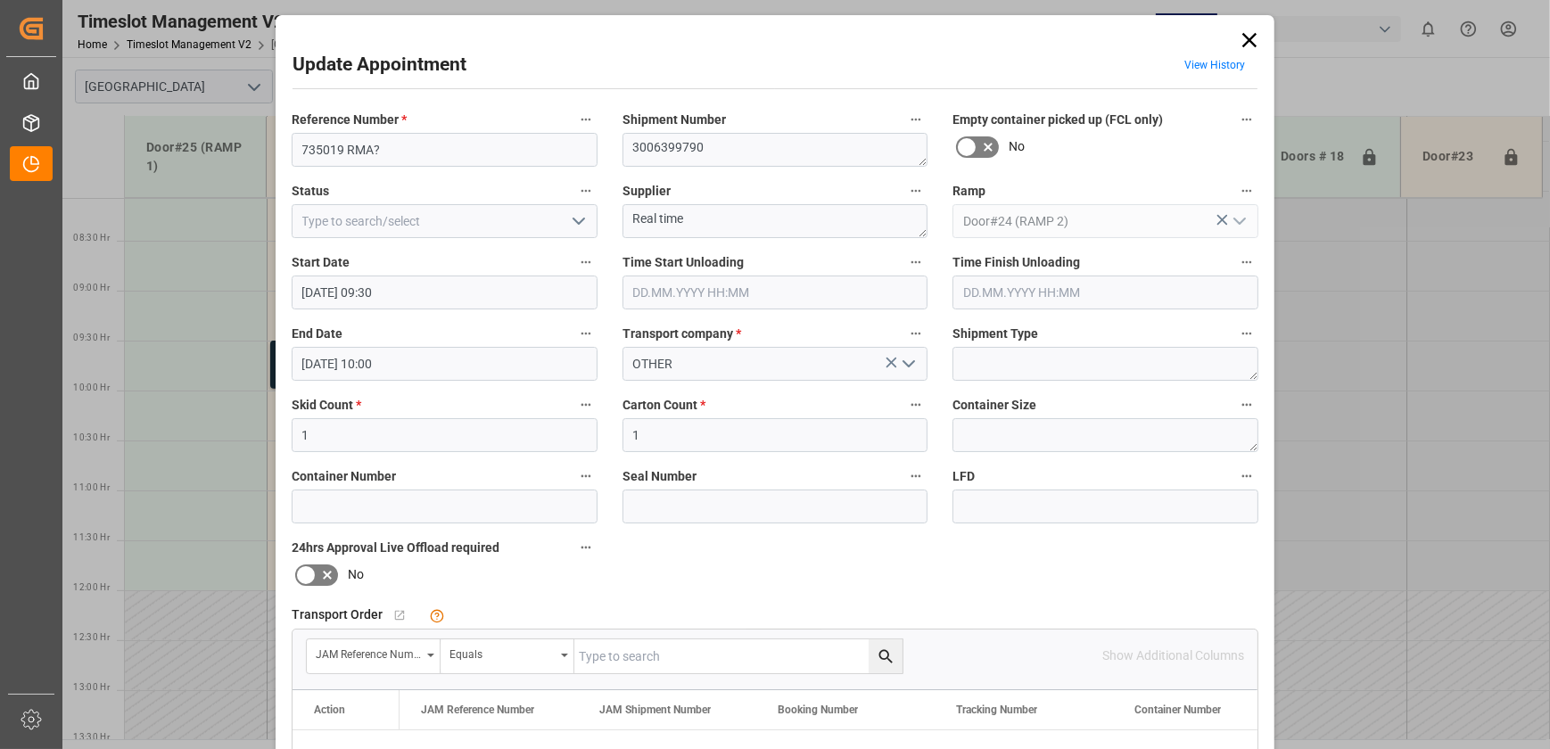
click at [417, 78] on input "[DATE] 09:30" at bounding box center [445, 293] width 306 height 34
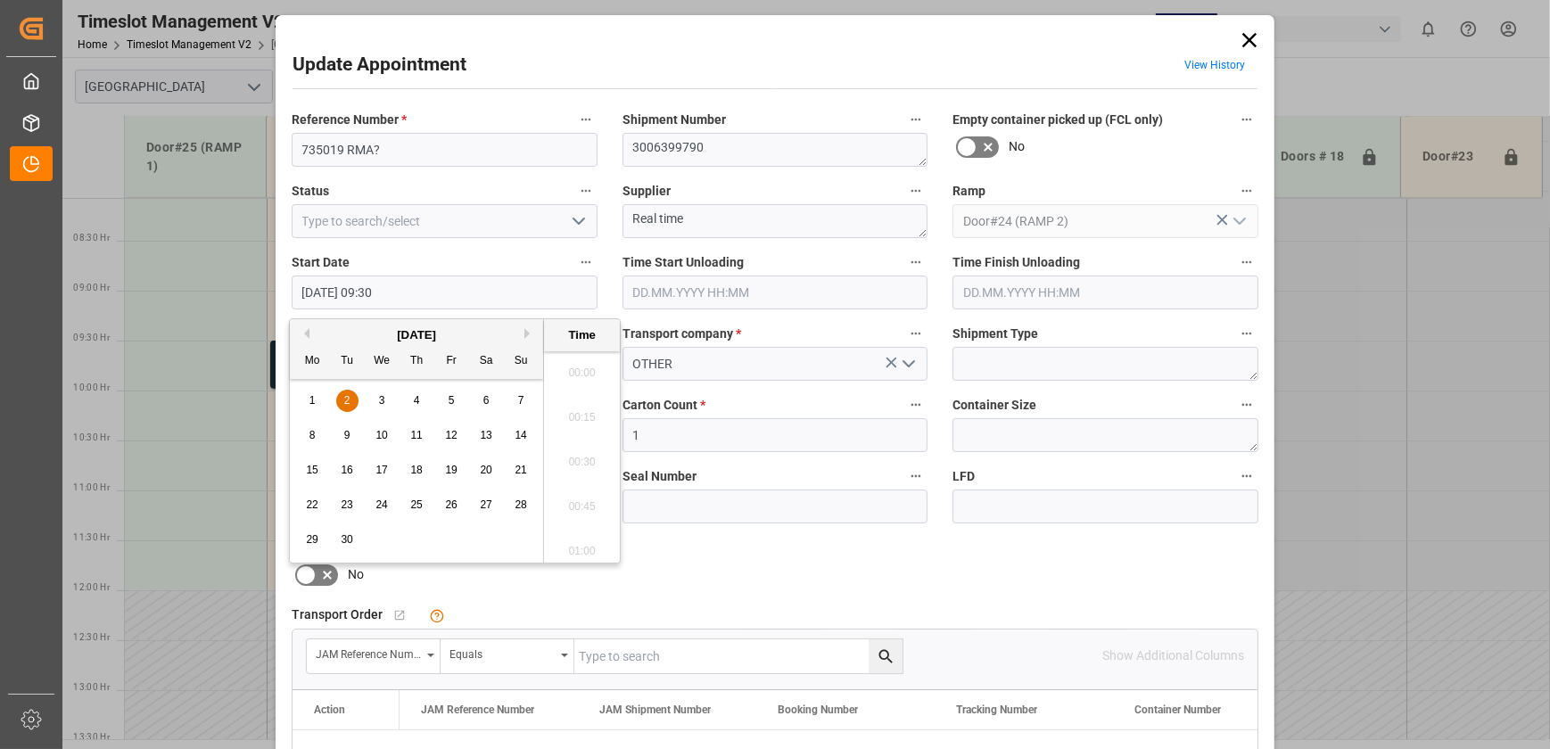
scroll to position [1611, 0]
click at [342, 78] on div "2" at bounding box center [347, 401] width 22 height 21
click at [417, 78] on li "06:00" at bounding box center [582, 400] width 76 height 45
type input "[DATE] 06:00"
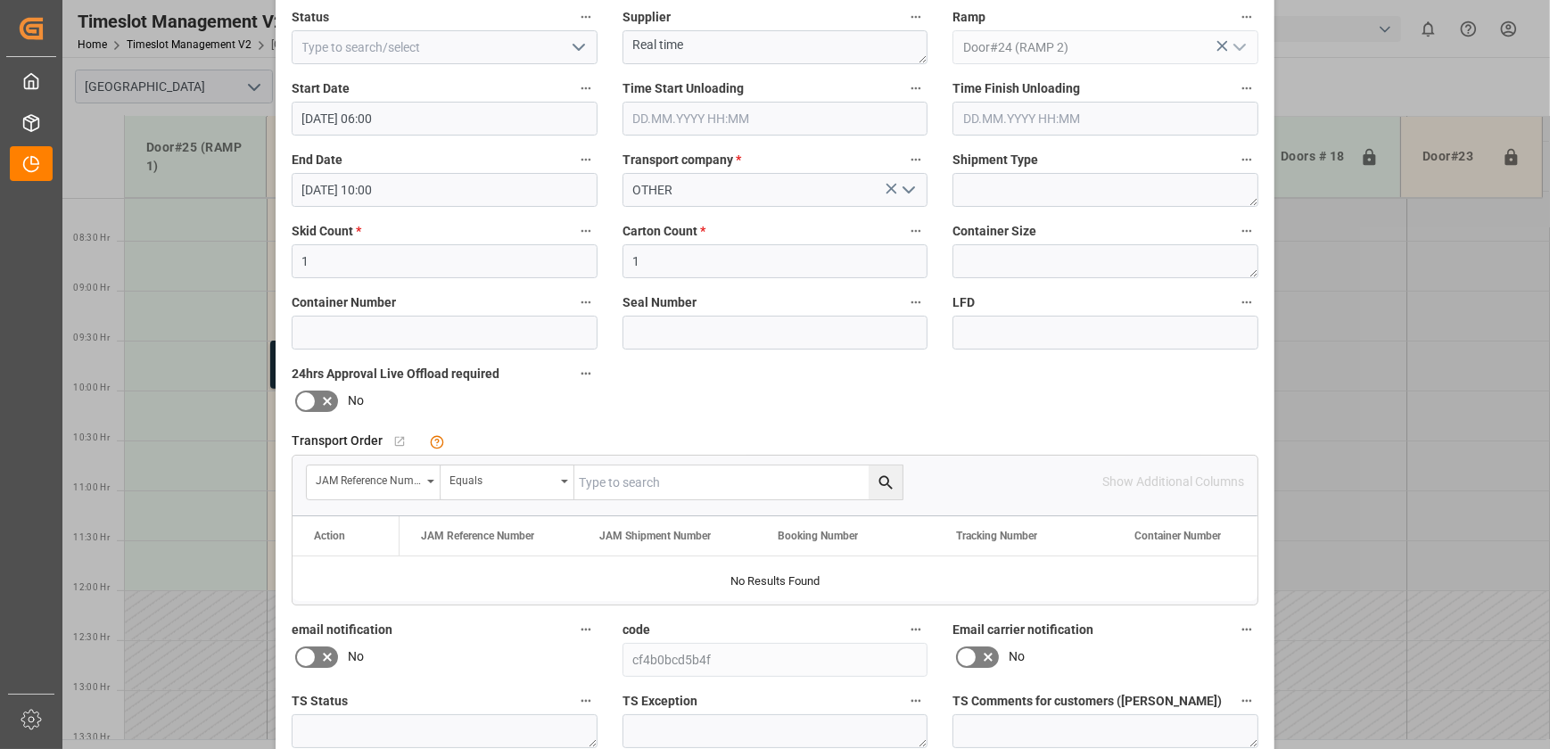
scroll to position [334, 0]
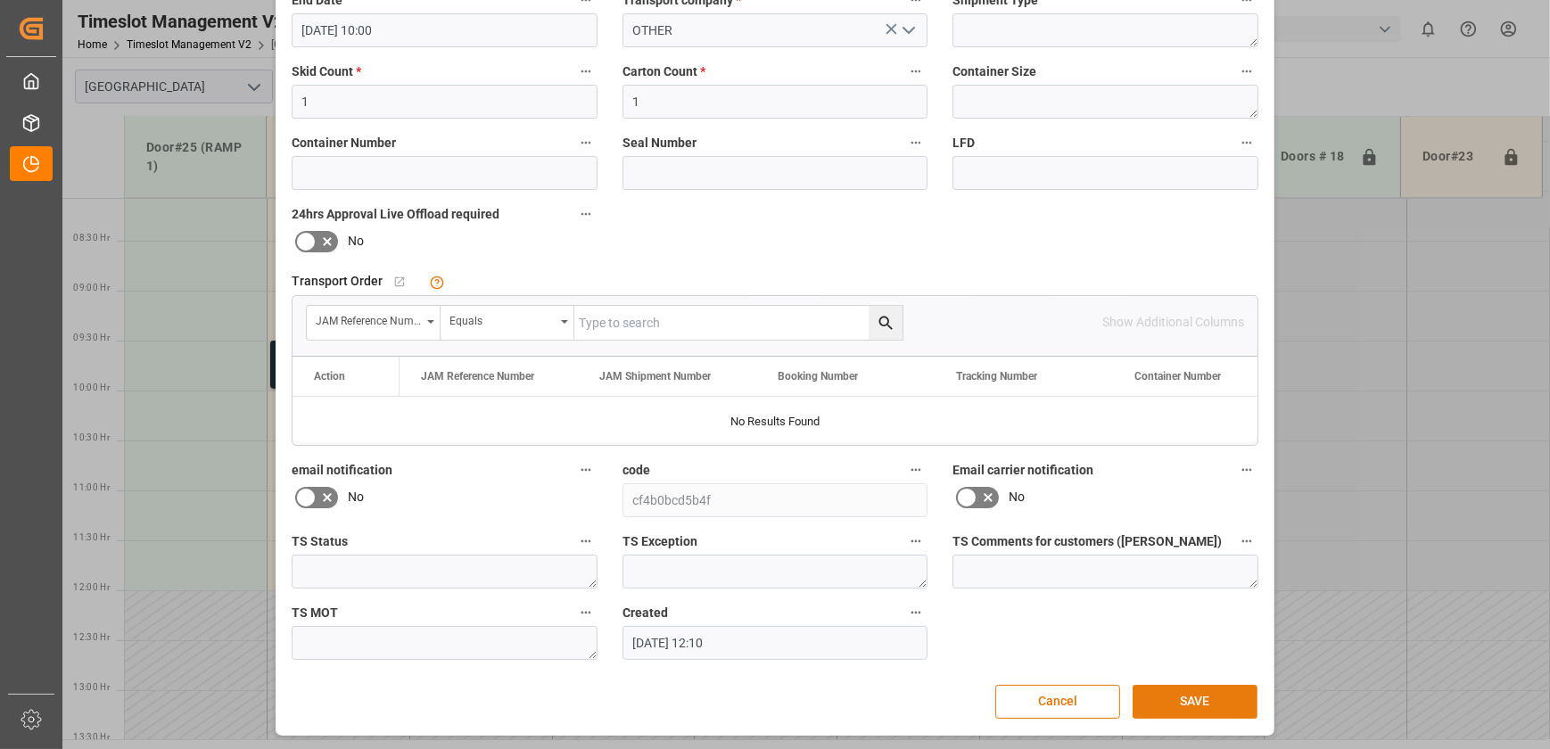
click at [417, 78] on button "SAVE" at bounding box center [1195, 702] width 125 height 34
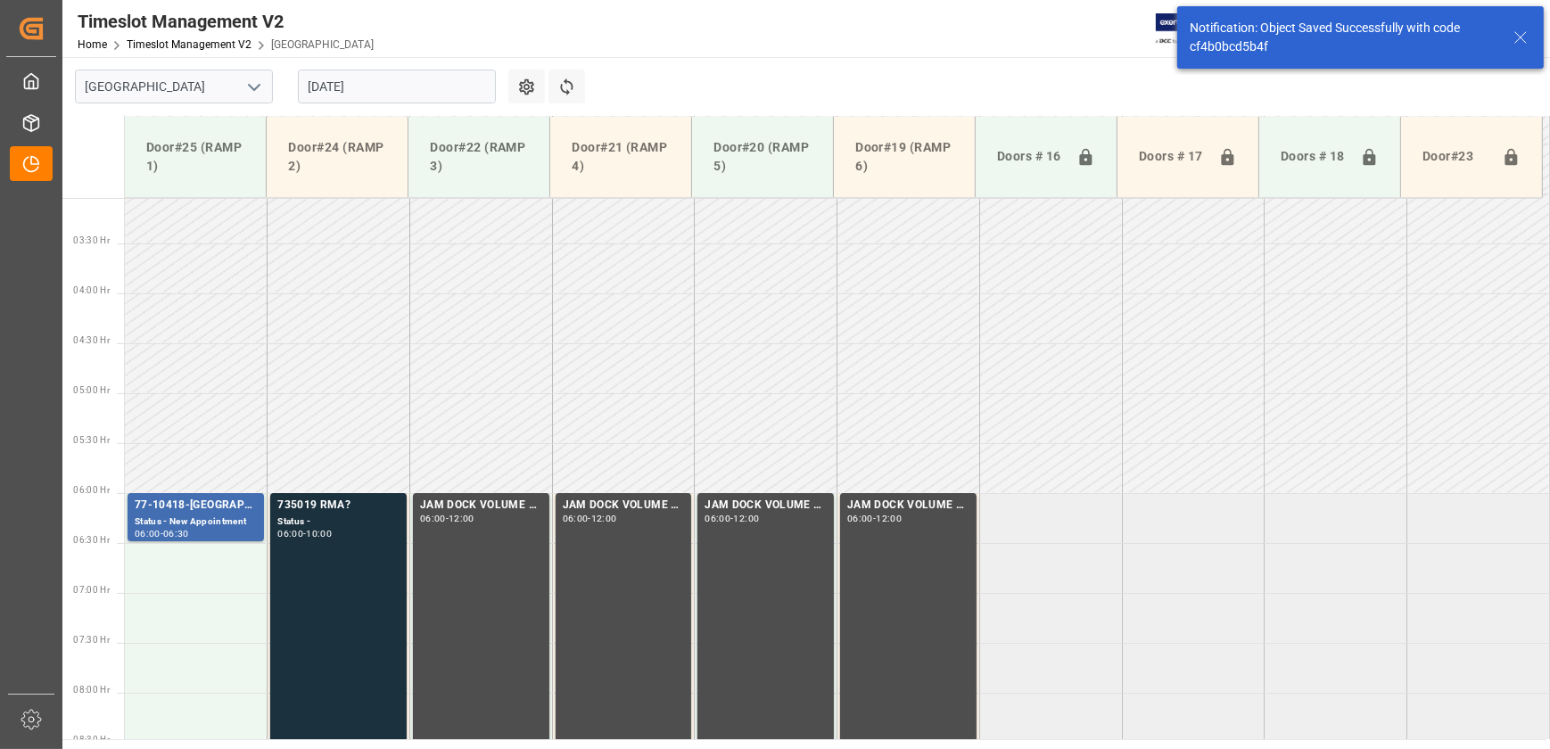
scroll to position [507, 0]
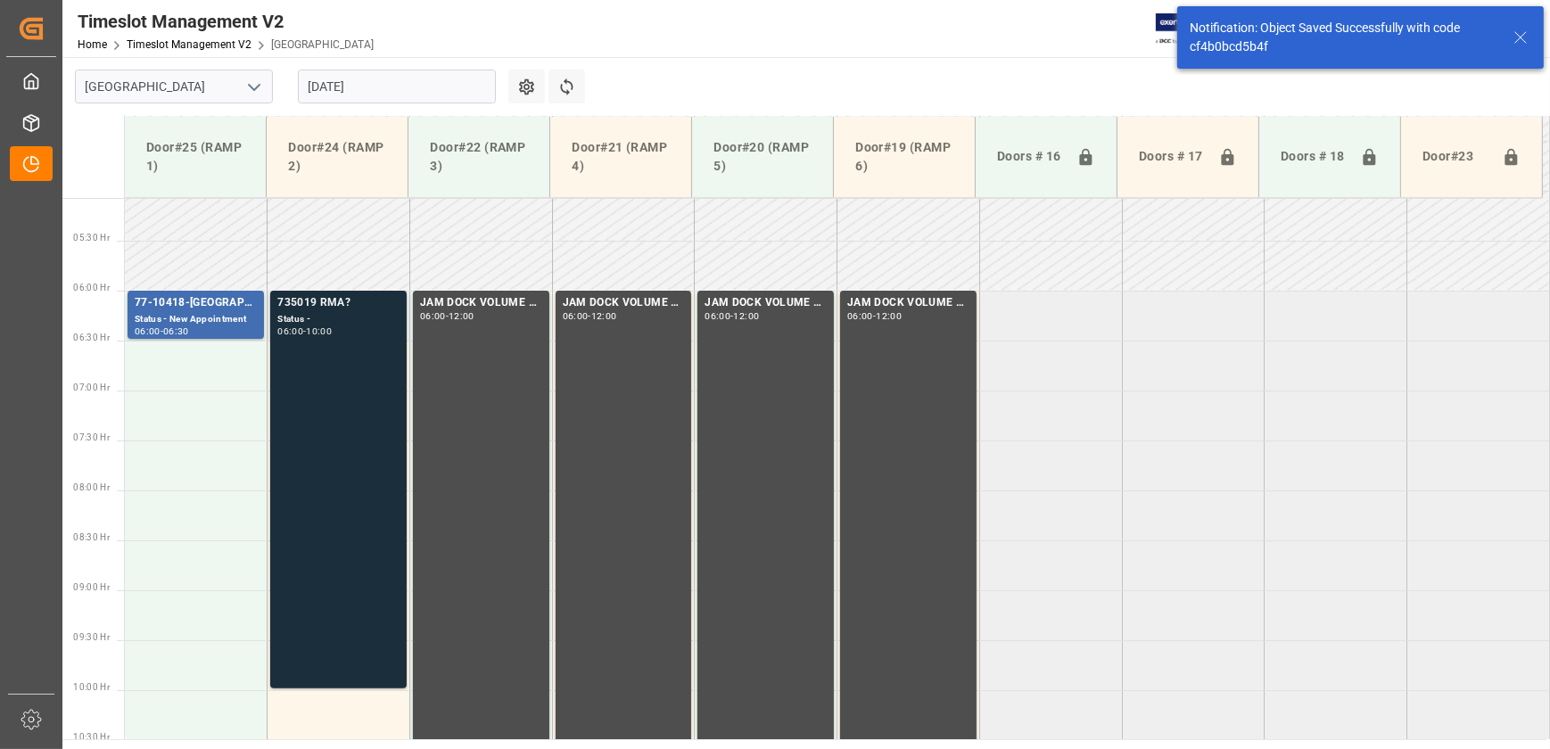
drag, startPoint x: 342, startPoint y: 456, endPoint x: 326, endPoint y: 454, distance: 15.3
click at [326, 78] on div "735019 RMA? Status - 06:00 - 10:00" at bounding box center [338, 489] width 122 height 391
click at [351, 78] on div "735019 RMA? Status - 06:00 - 10:00" at bounding box center [338, 489] width 122 height 391
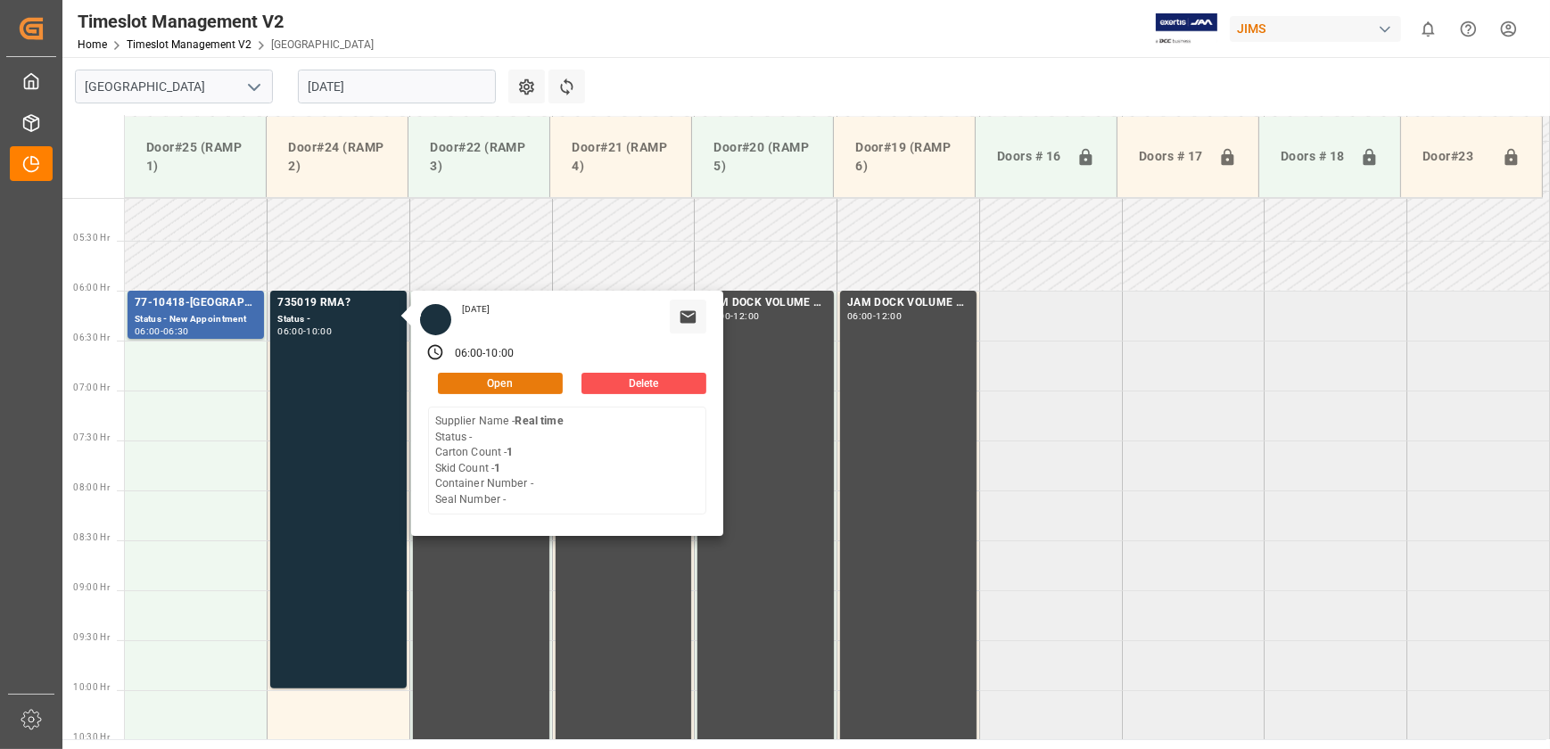
click at [417, 78] on button "Open" at bounding box center [500, 383] width 125 height 21
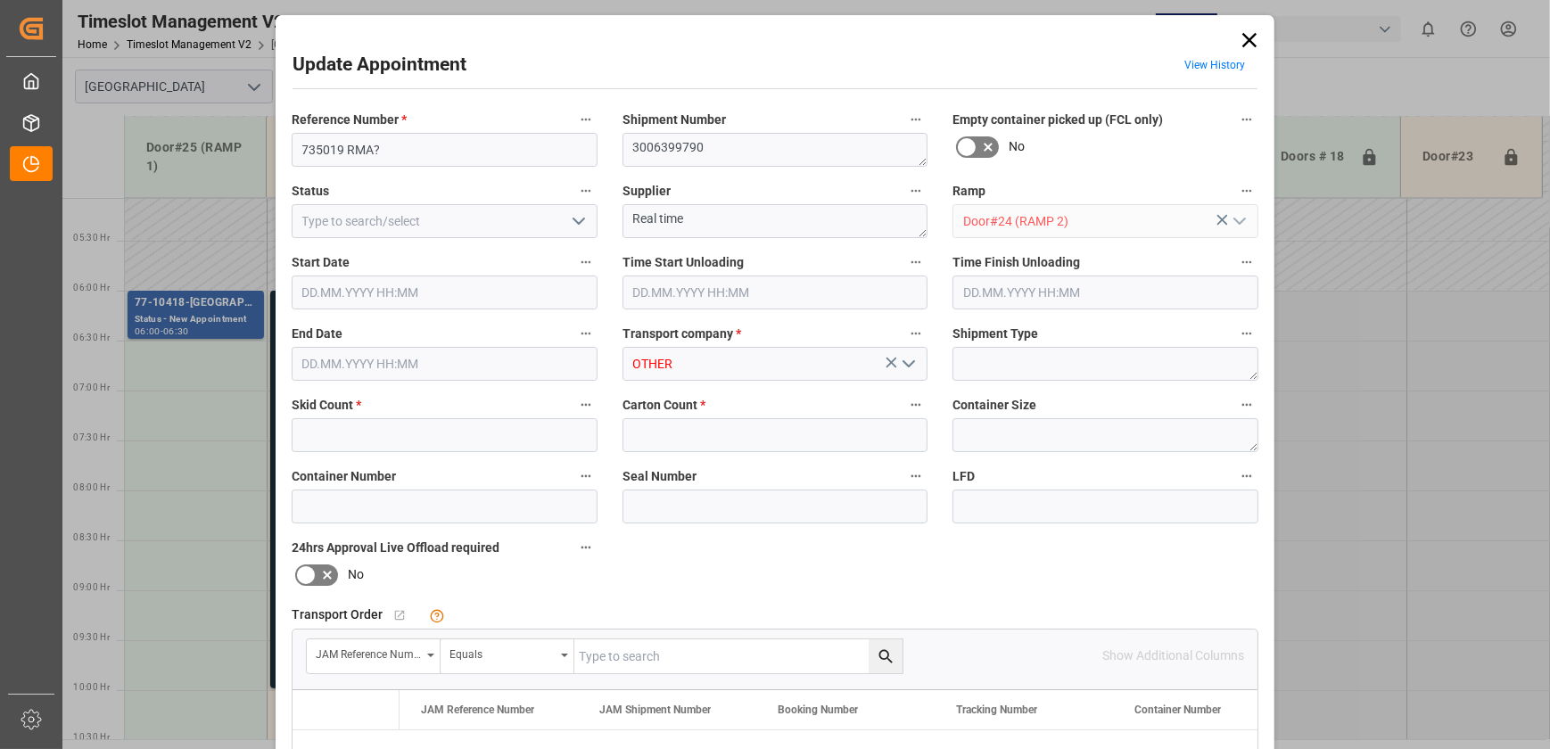
type input "1"
type input "[DATE] 06:00"
type input "[DATE] 10:00"
type input "[DATE] 12:10"
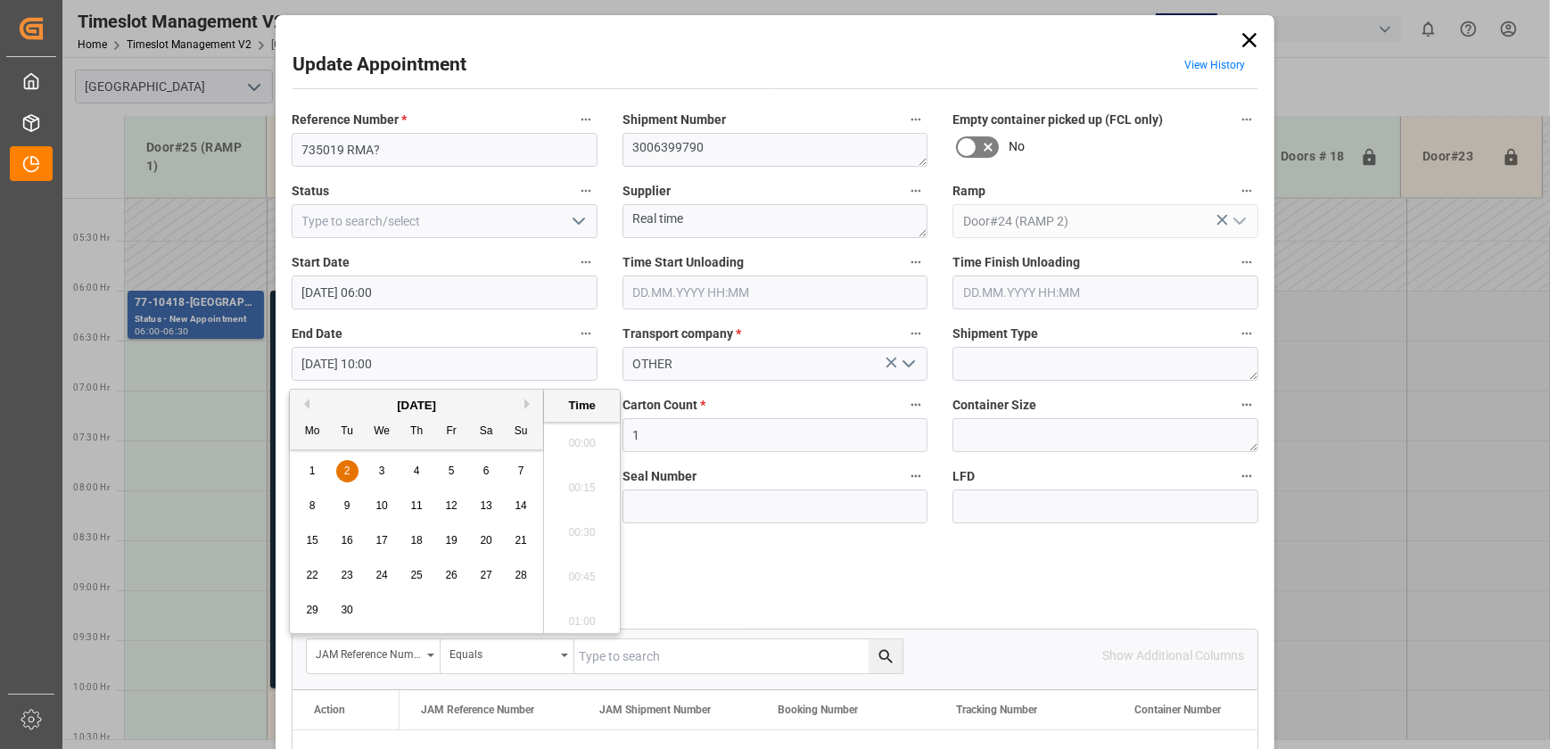
click at [417, 78] on input "[DATE] 10:00" at bounding box center [445, 364] width 306 height 34
click at [346, 78] on span "2" at bounding box center [347, 471] width 6 height 12
click at [417, 78] on li "06:30" at bounding box center [582, 552] width 76 height 45
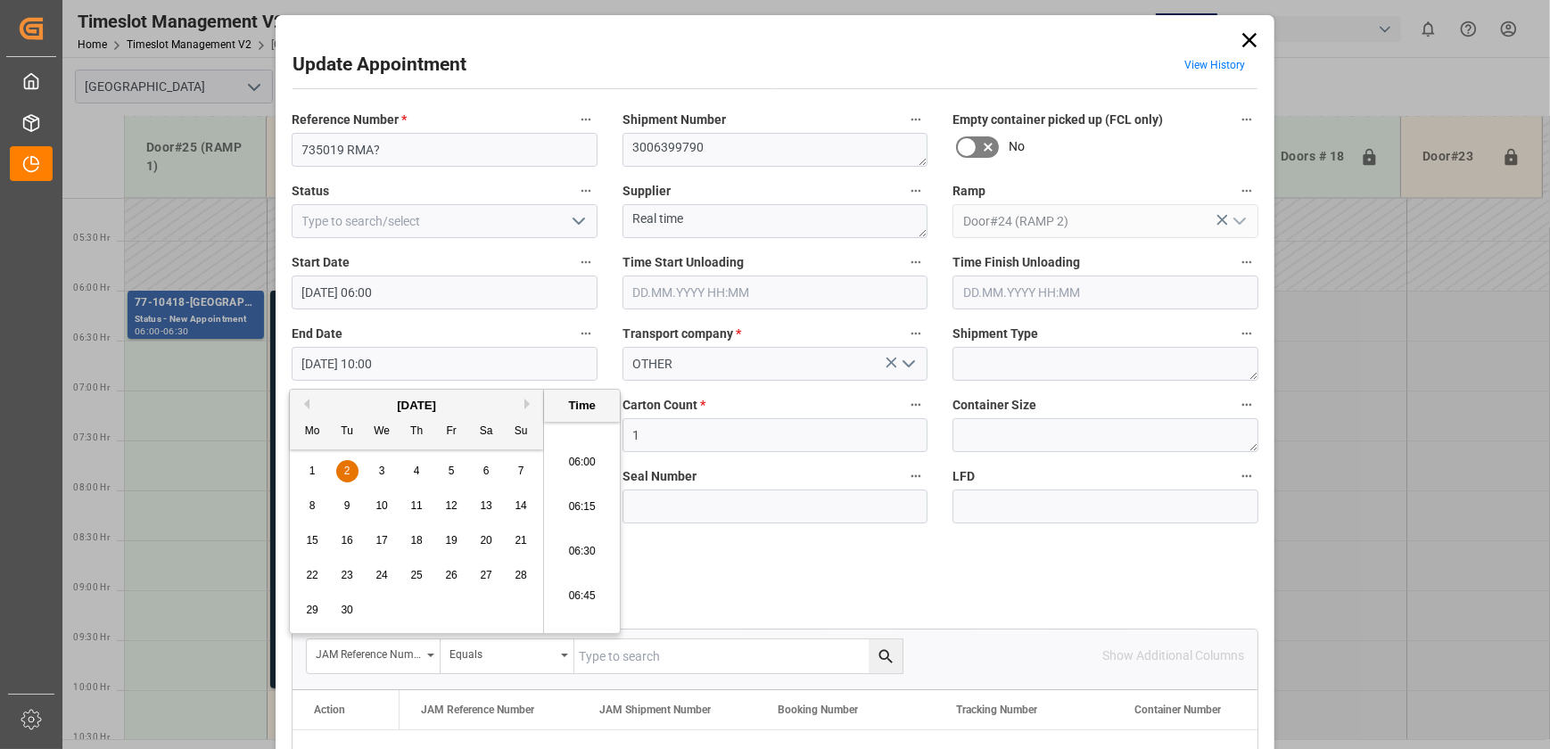
type input "[DATE] 06:30"
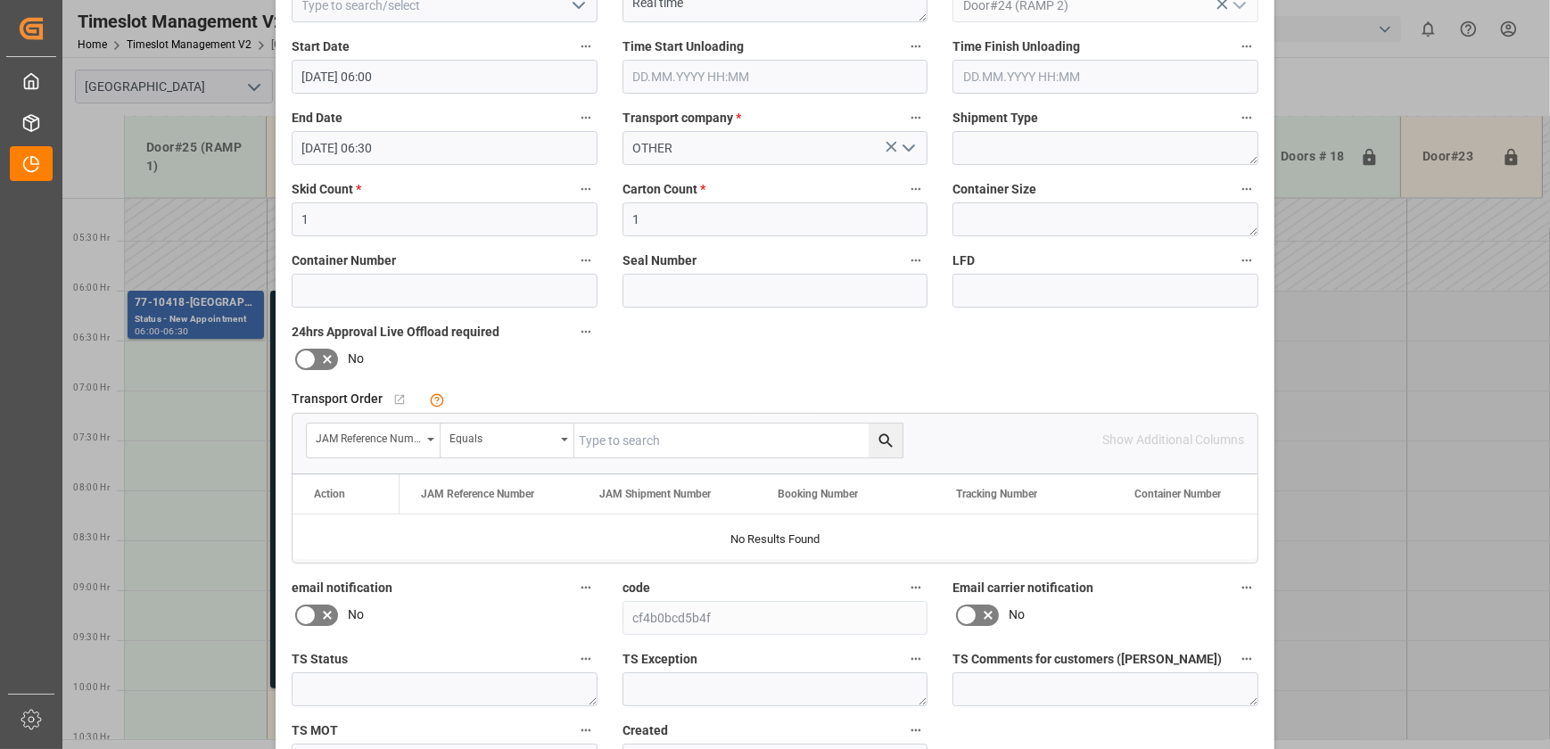
scroll to position [334, 0]
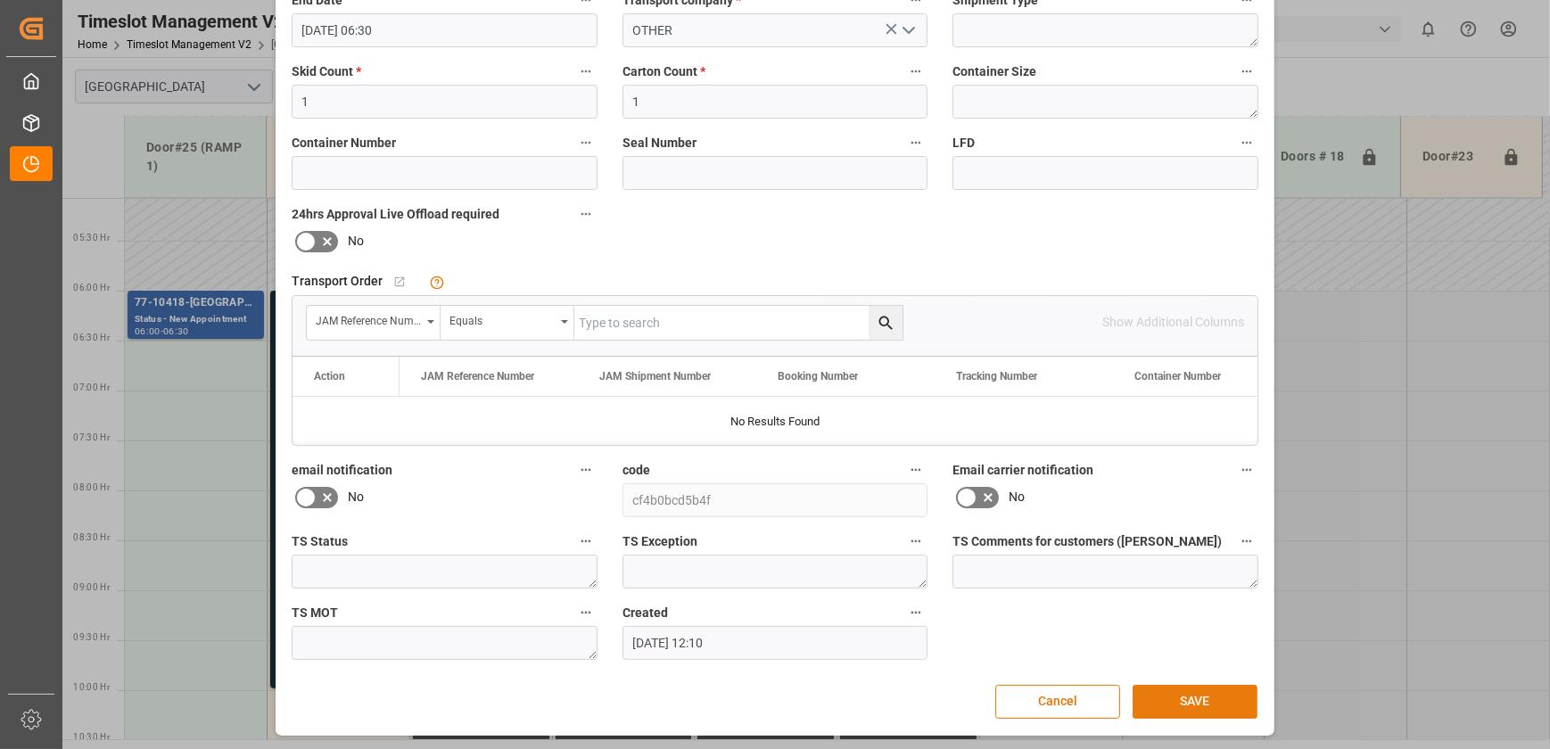
click at [417, 78] on button "SAVE" at bounding box center [1195, 702] width 125 height 34
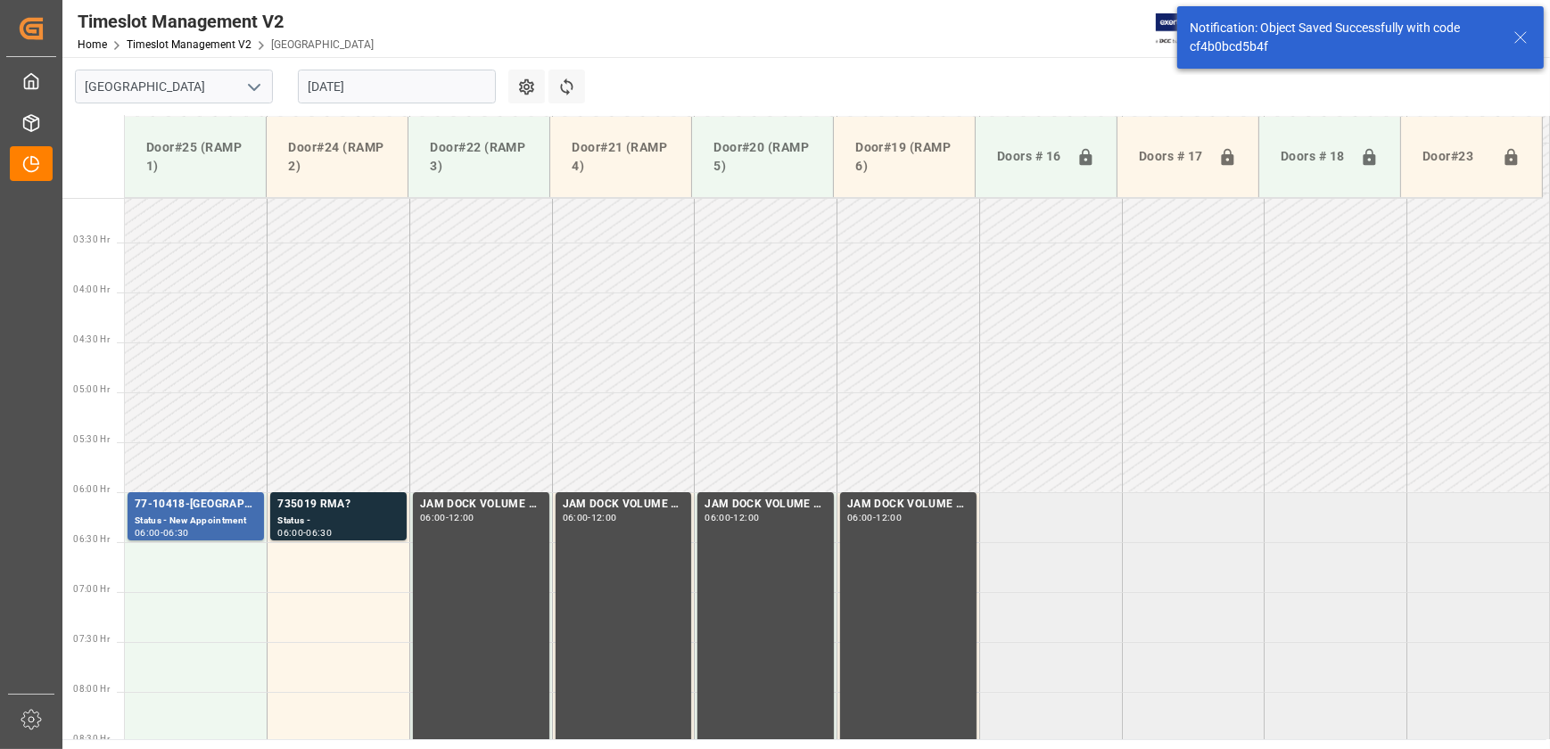
scroll to position [507, 0]
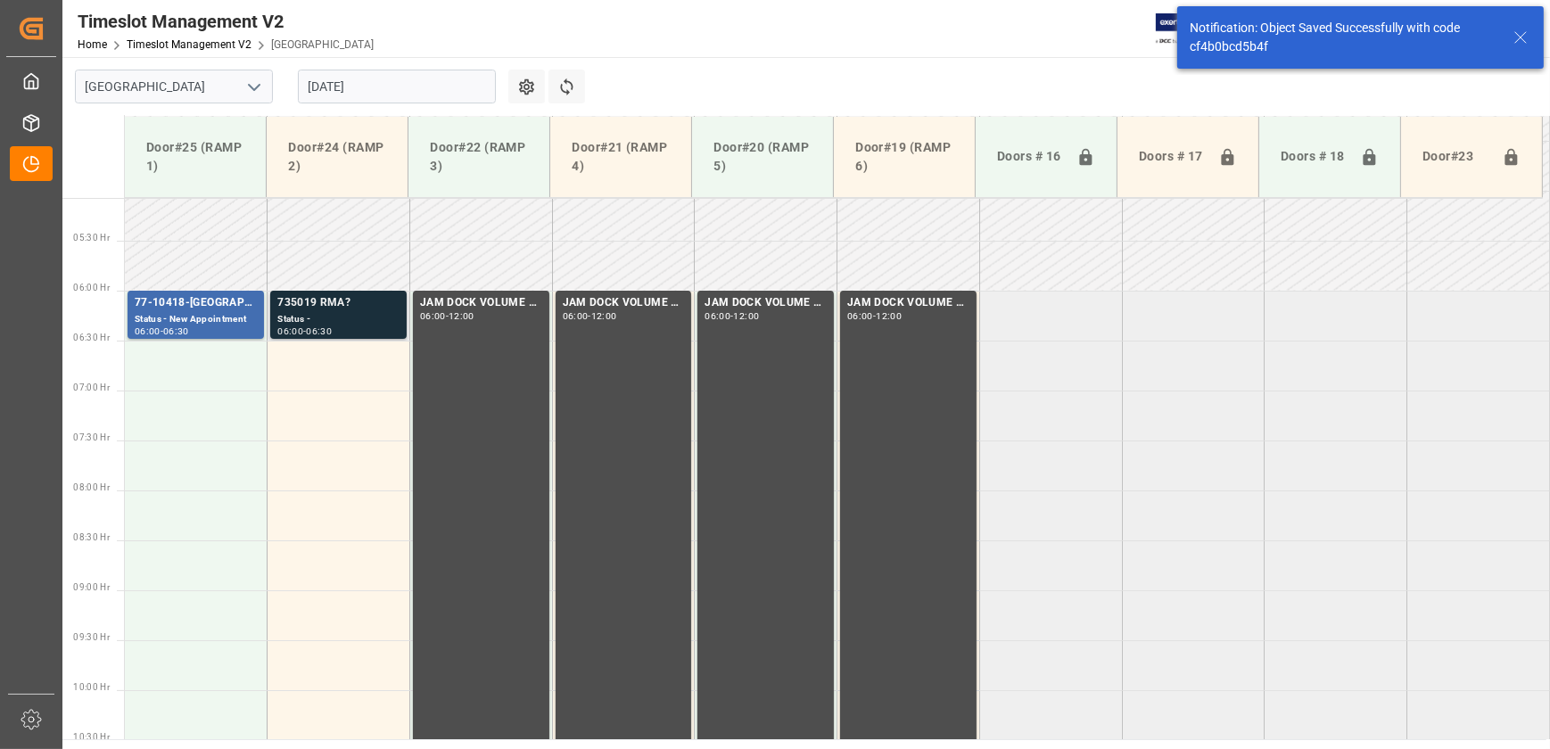
click at [353, 78] on div "Status -" at bounding box center [338, 319] width 122 height 15
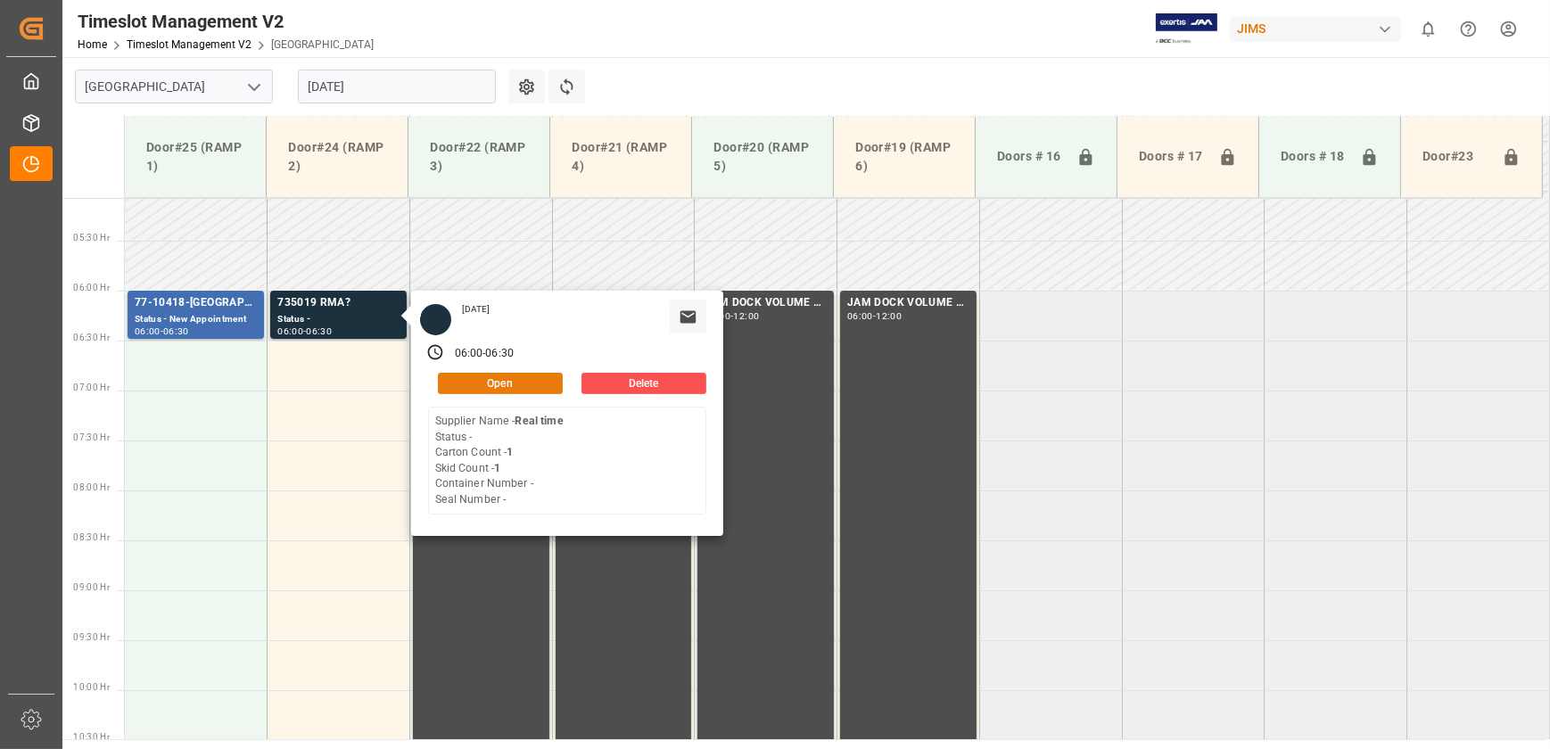
click at [417, 78] on button "Open" at bounding box center [500, 383] width 125 height 21
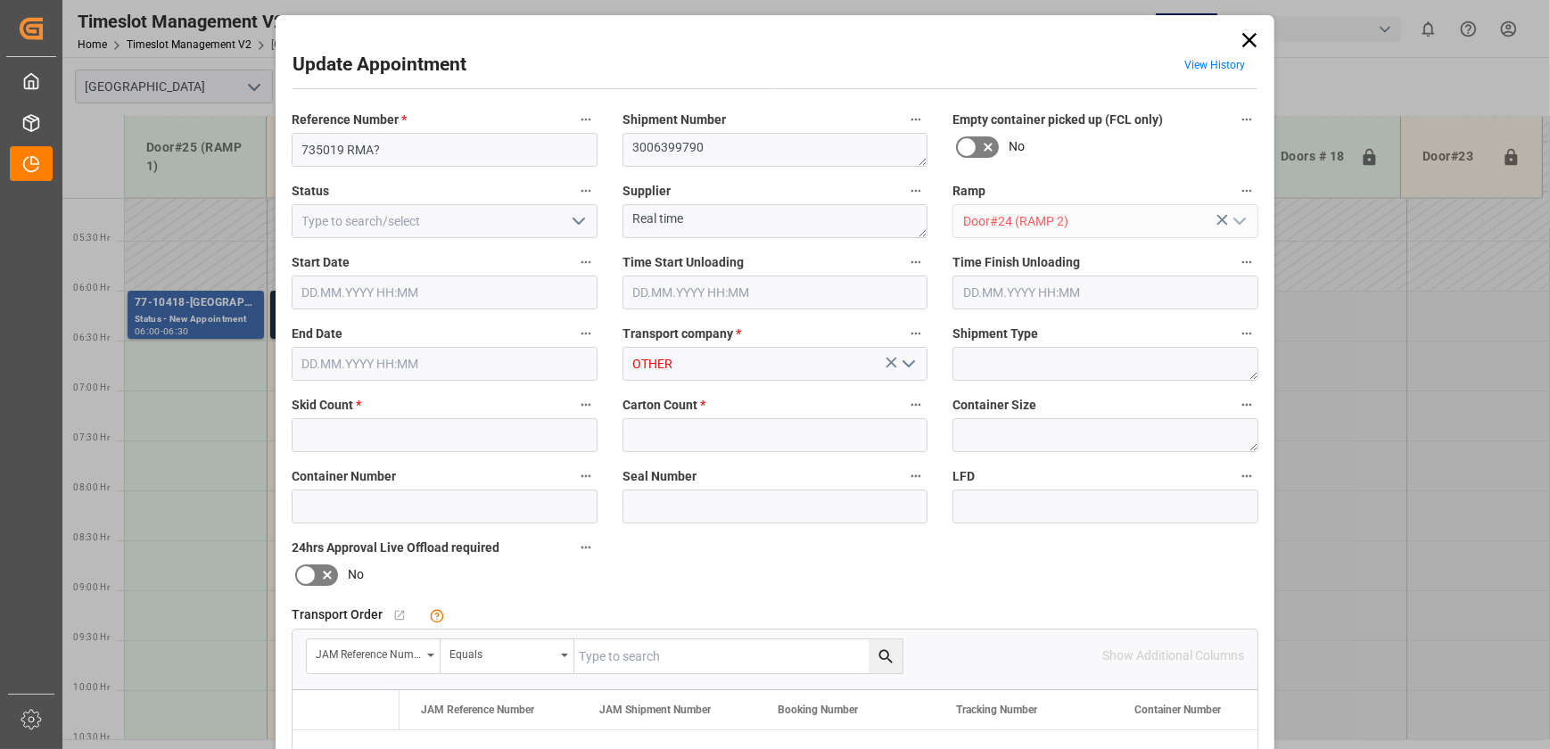
type input "1"
type input "[DATE] 06:00"
type input "[DATE] 06:30"
type input "[DATE] 12:10"
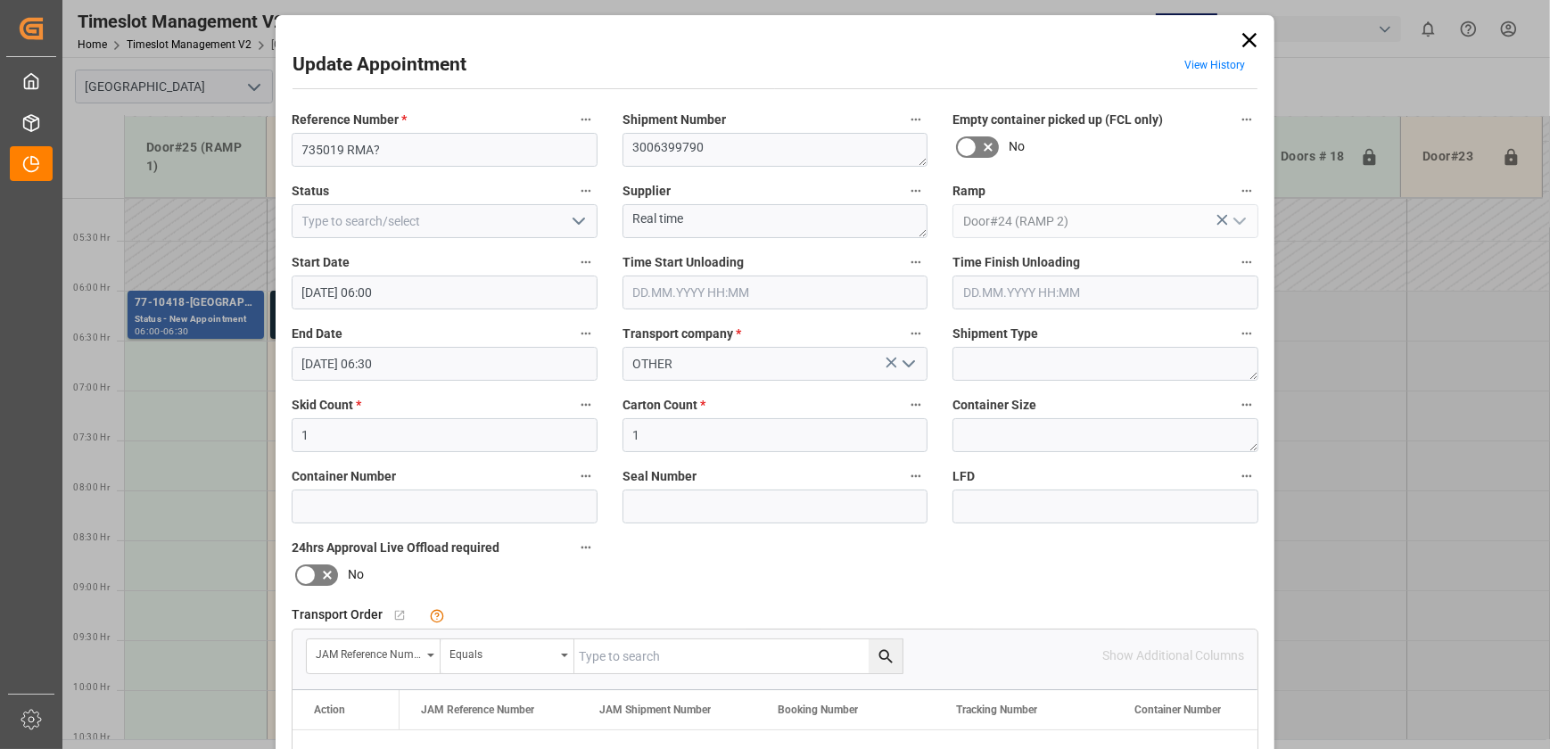
click at [417, 78] on icon "open menu" at bounding box center [578, 221] width 21 height 21
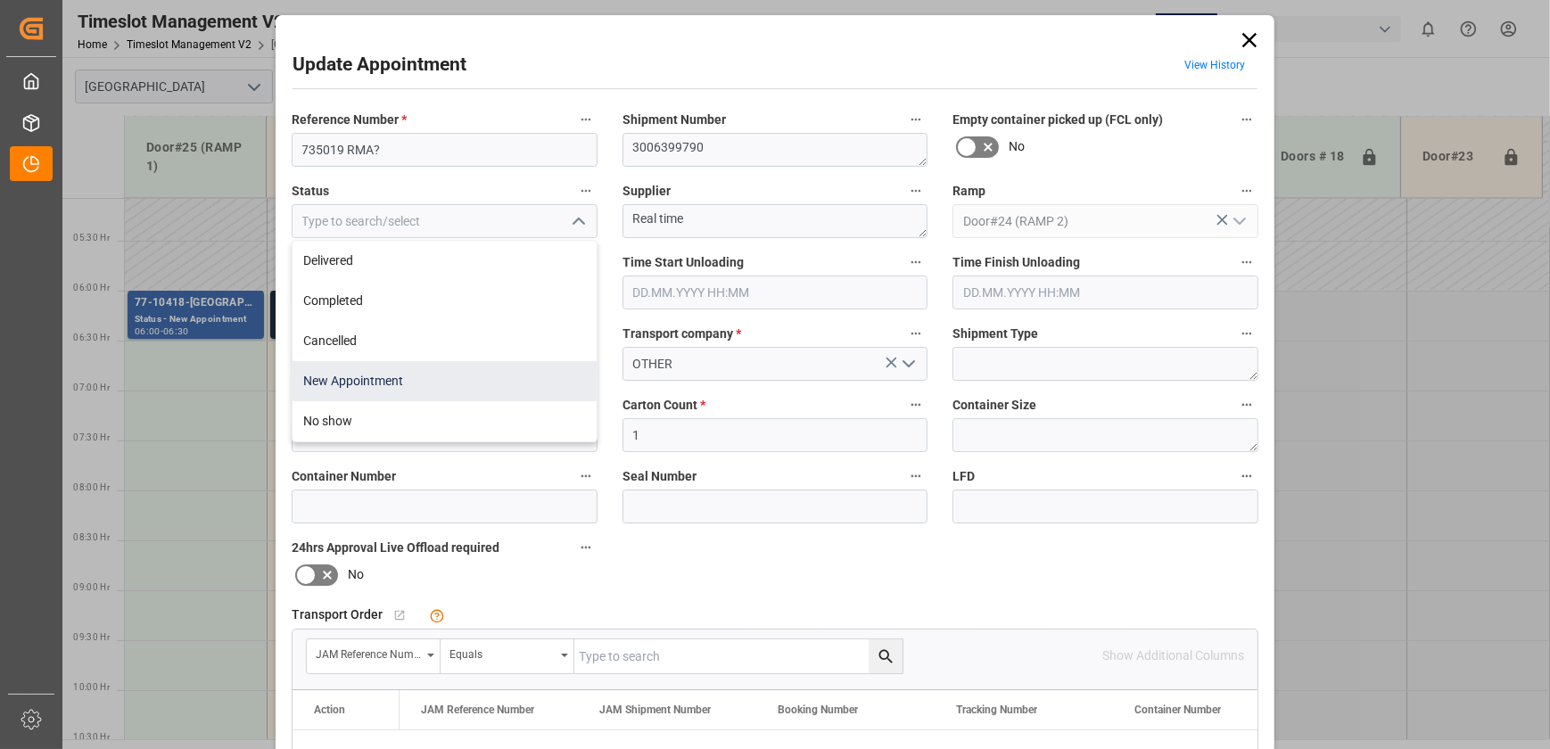
click at [417, 78] on div "New Appointment" at bounding box center [445, 381] width 304 height 40
type input "New Appointment"
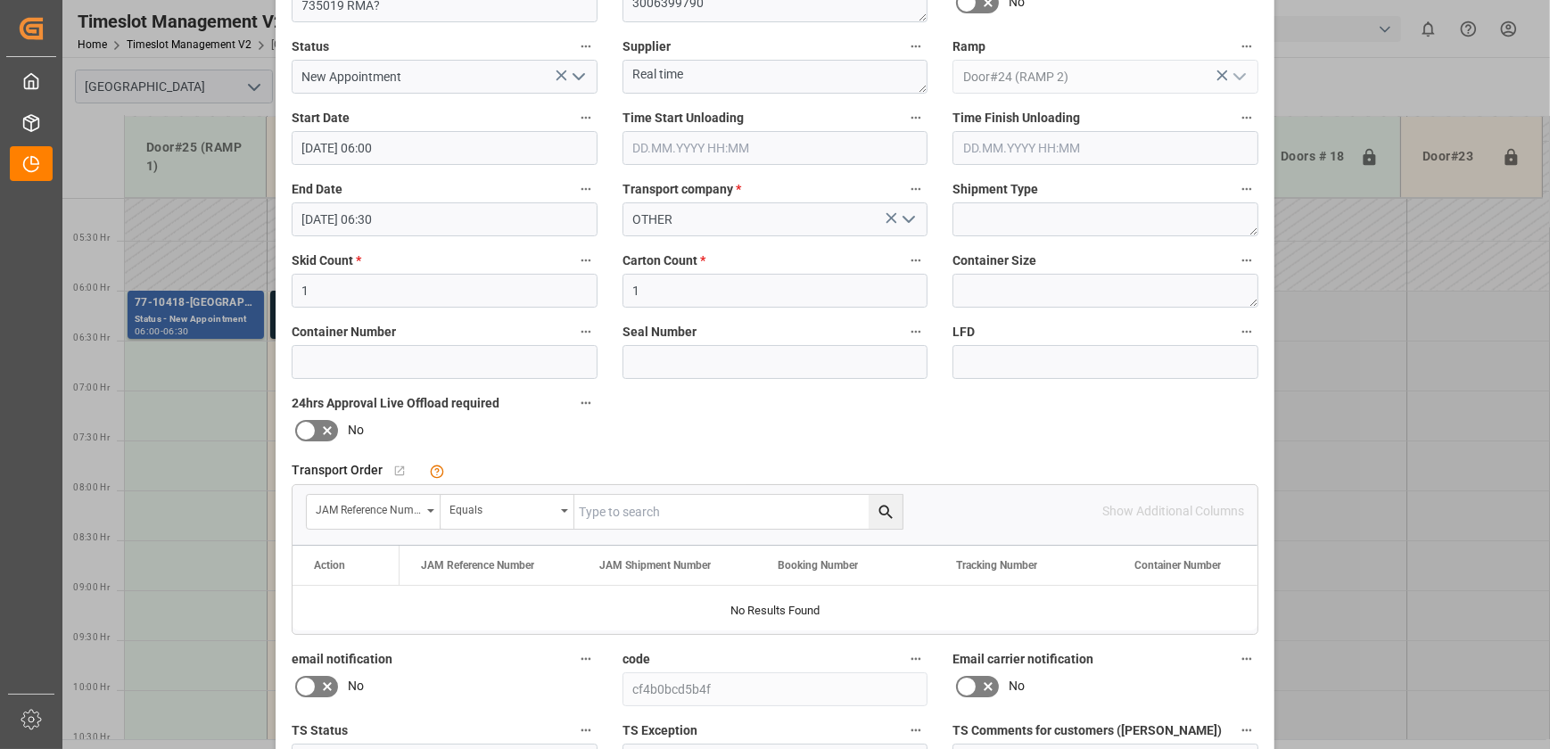
scroll to position [334, 0]
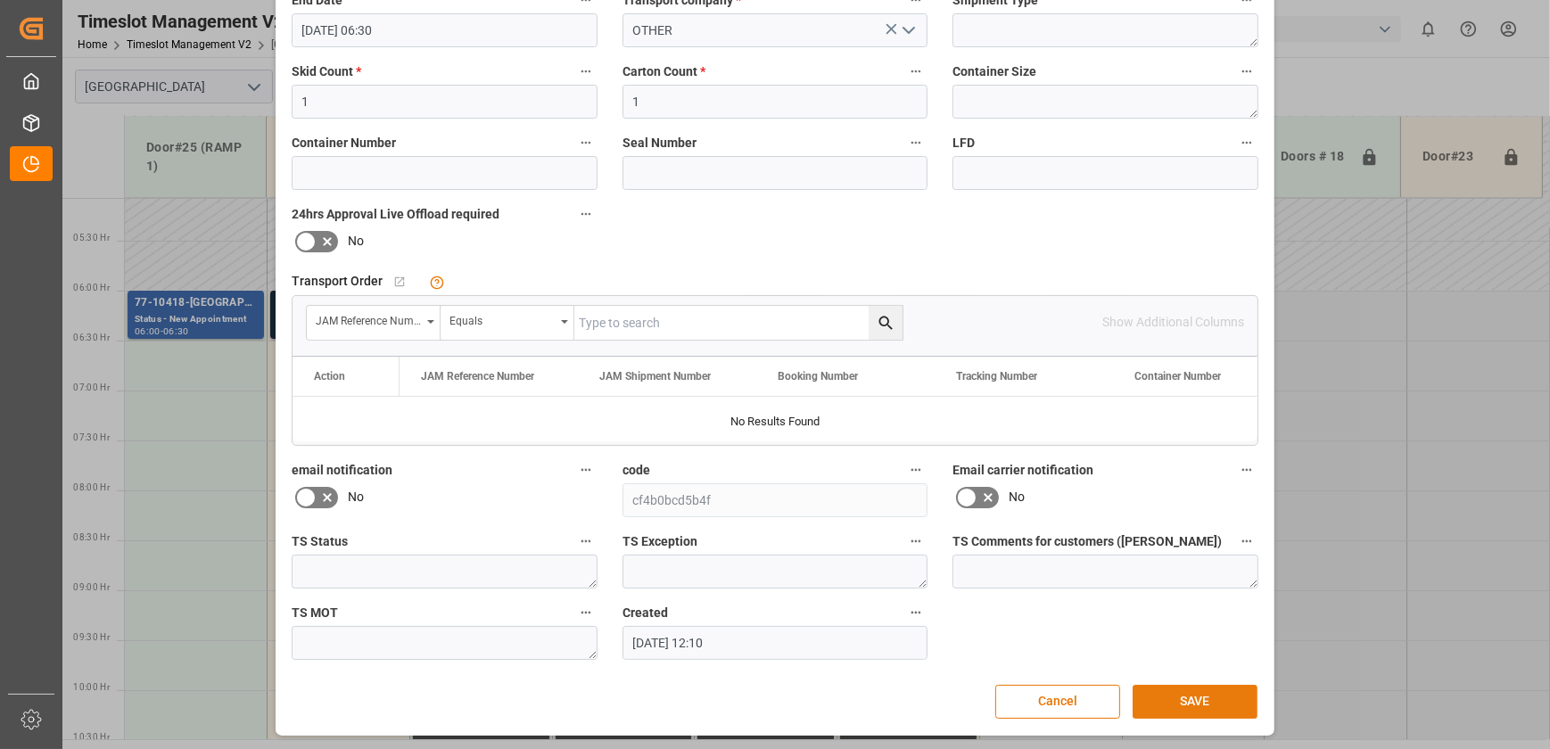
click at [417, 78] on button "SAVE" at bounding box center [1195, 702] width 125 height 34
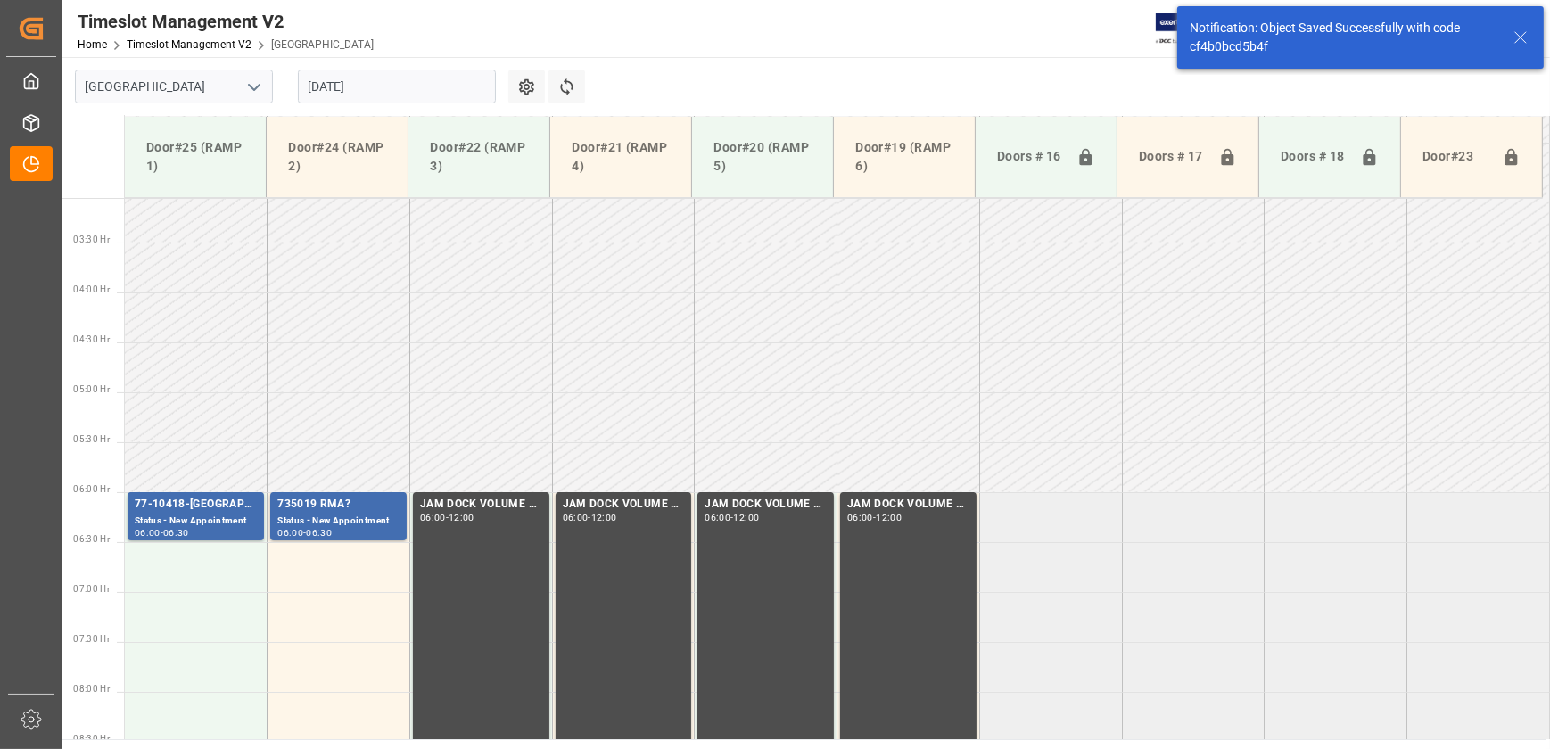
scroll to position [507, 0]
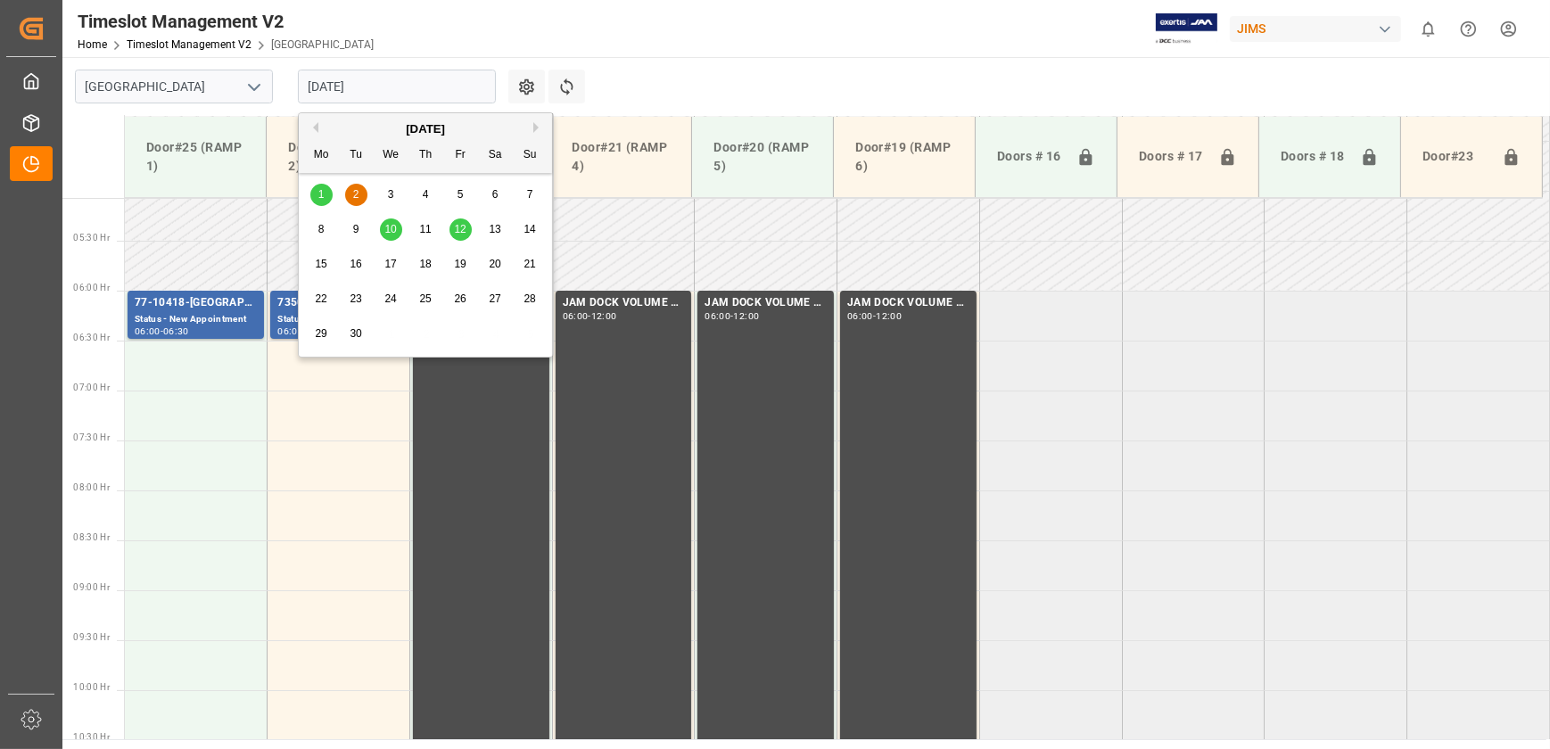
click at [367, 78] on input "[DATE]" at bounding box center [397, 87] width 198 height 34
drag, startPoint x: 321, startPoint y: 192, endPoint x: 327, endPoint y: 141, distance: 51.2
click at [327, 78] on div "[DATE] Mo Tu We Th Fr Sa Su 1 2 3 4 5 6 7 8 9 10 11 12 13 14 15 16 17 18 19 20 …" at bounding box center [426, 235] width 254 height 244
drag, startPoint x: 327, startPoint y: 141, endPoint x: 317, endPoint y: 131, distance: 14.5
click at [317, 78] on button "Previous Month" at bounding box center [313, 127] width 11 height 11
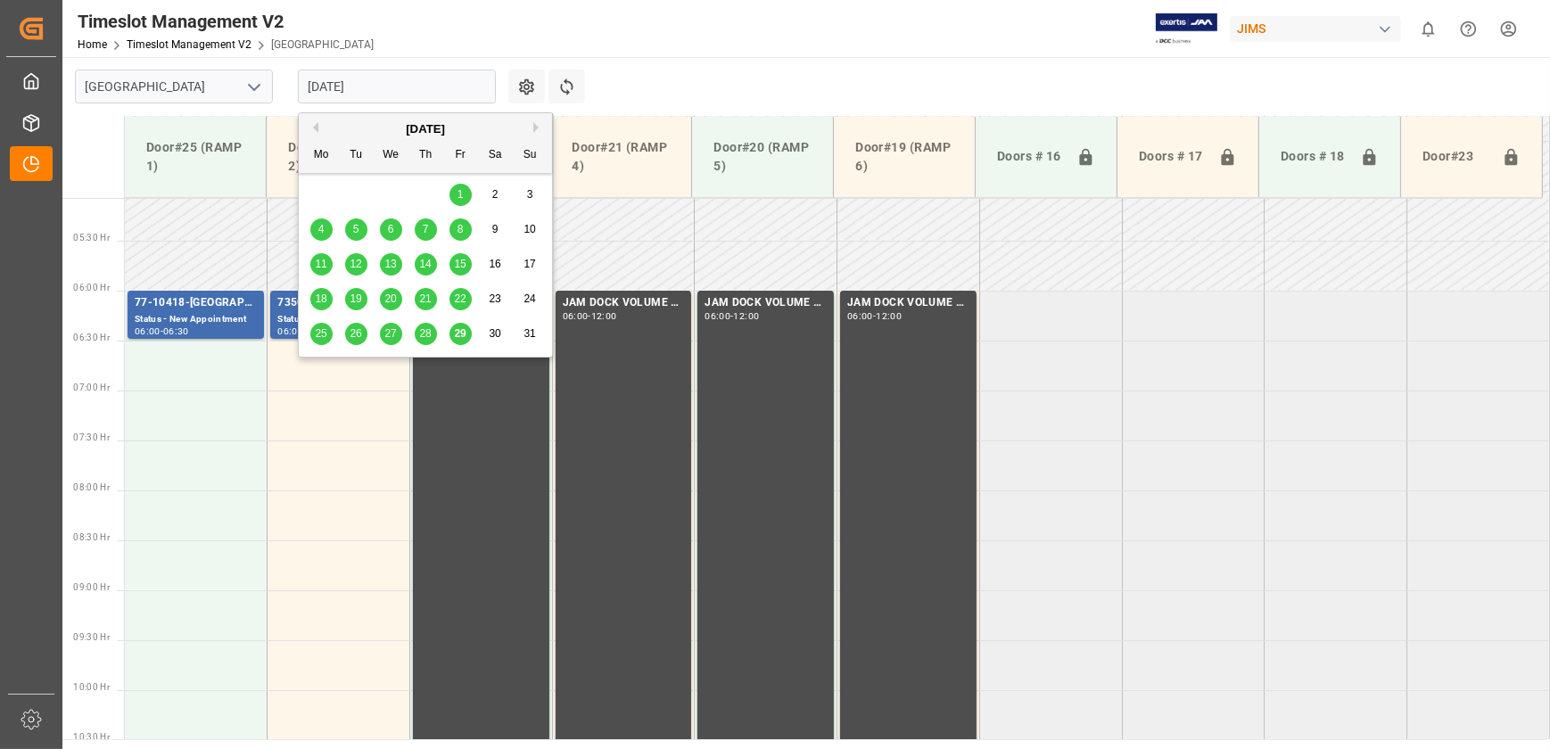
click at [417, 78] on span "29" at bounding box center [460, 333] width 12 height 12
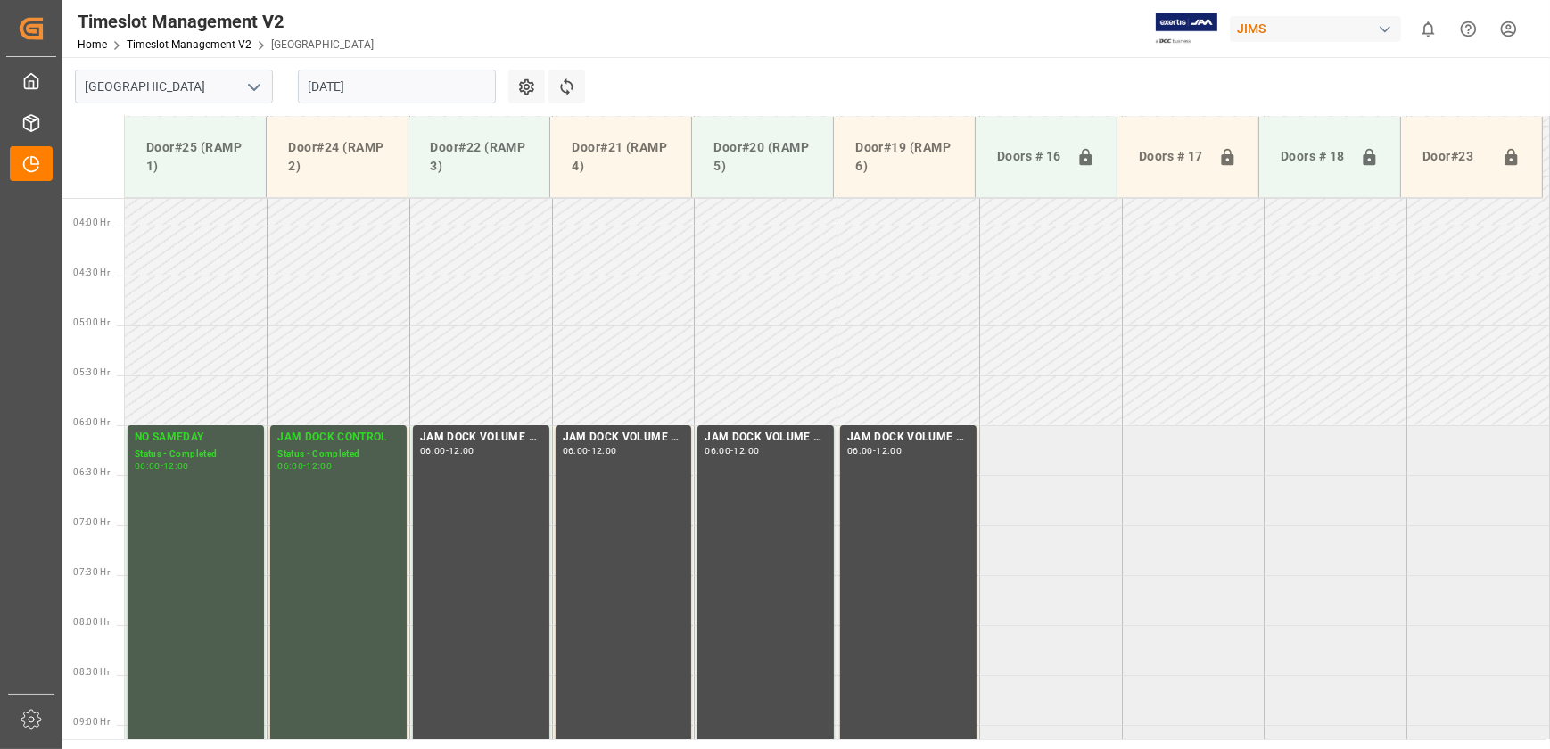
scroll to position [482, 0]
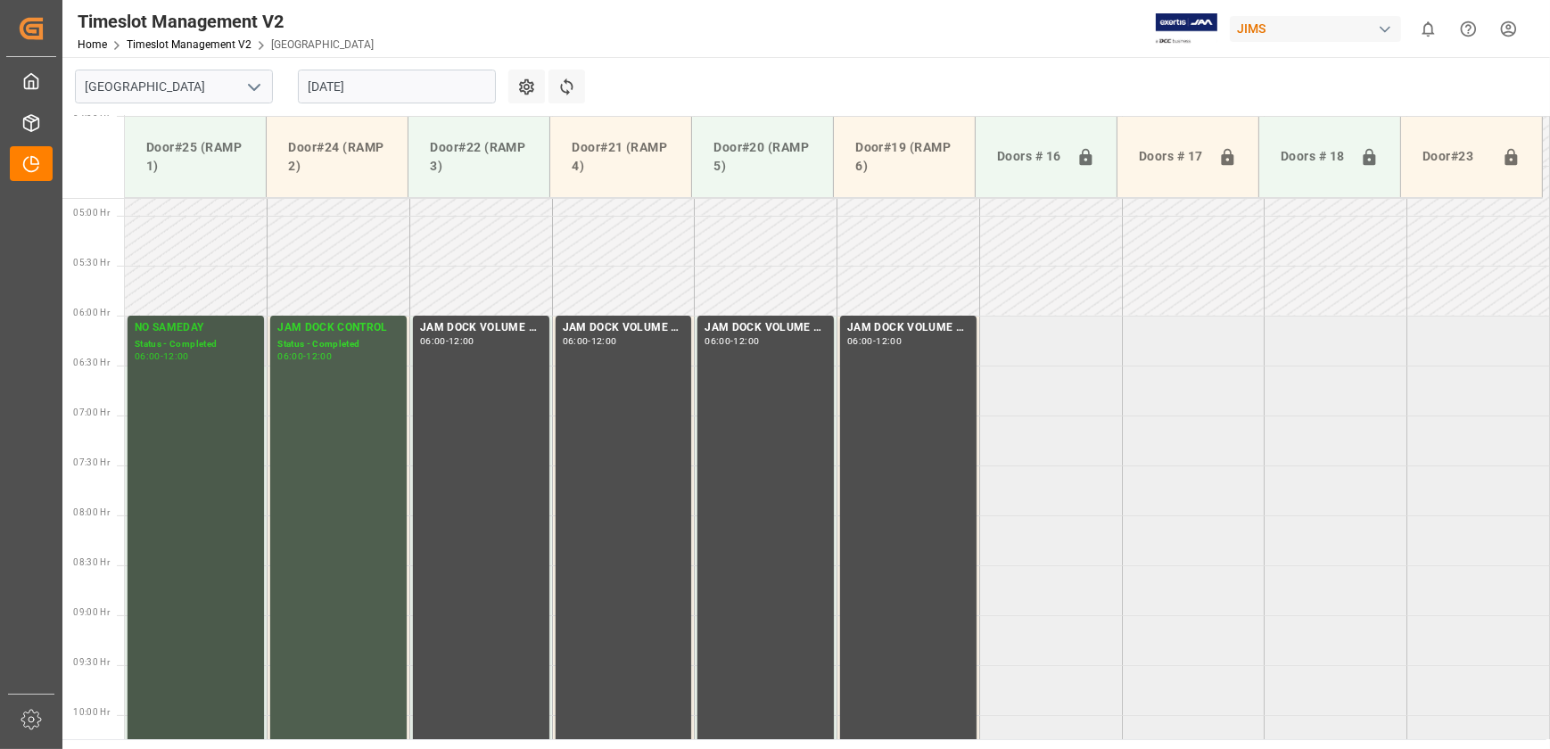
click at [190, 78] on div "NO SAMEDAY Status - Completed 06:00 - 12:00" at bounding box center [196, 614] width 122 height 591
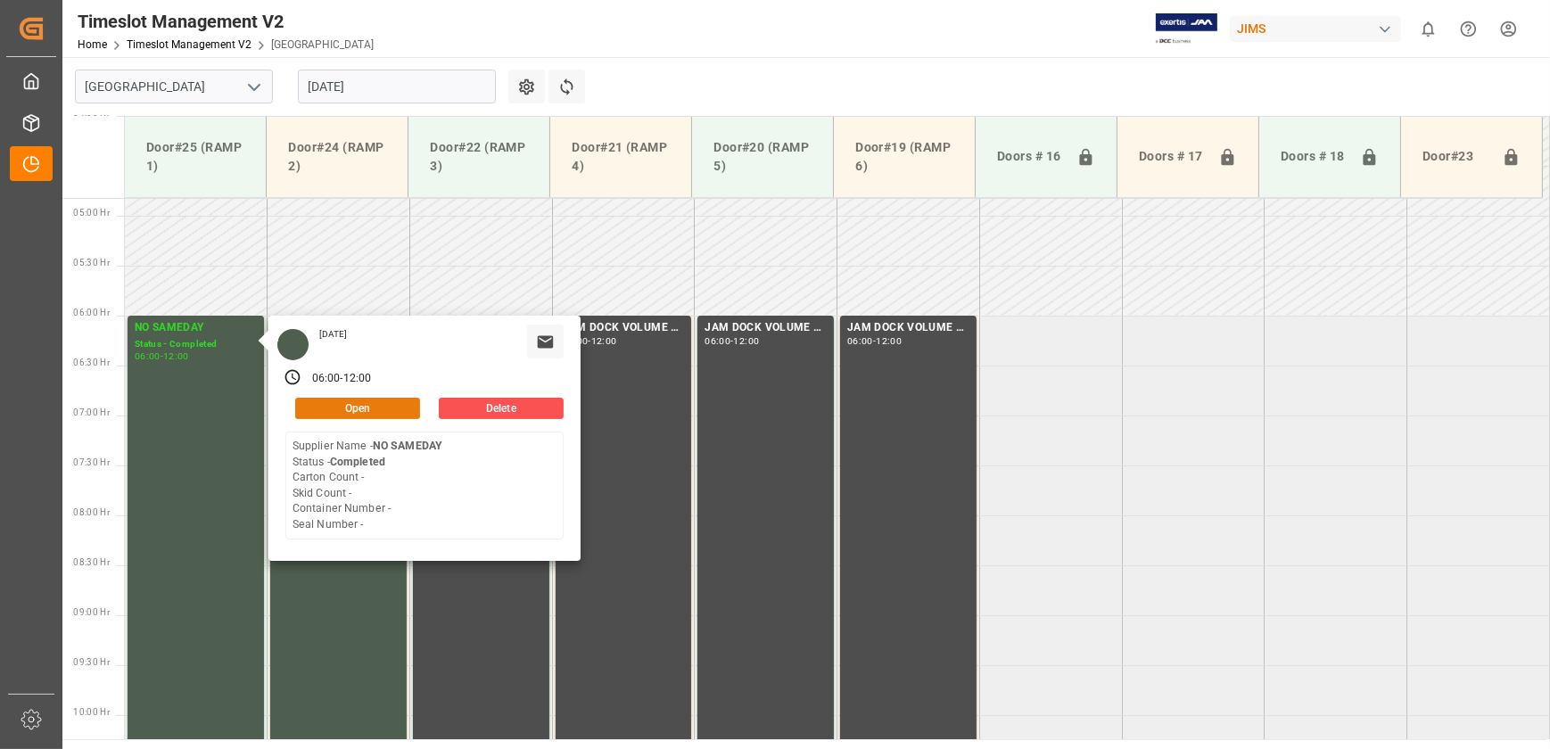
click at [382, 78] on button "Open" at bounding box center [357, 408] width 125 height 21
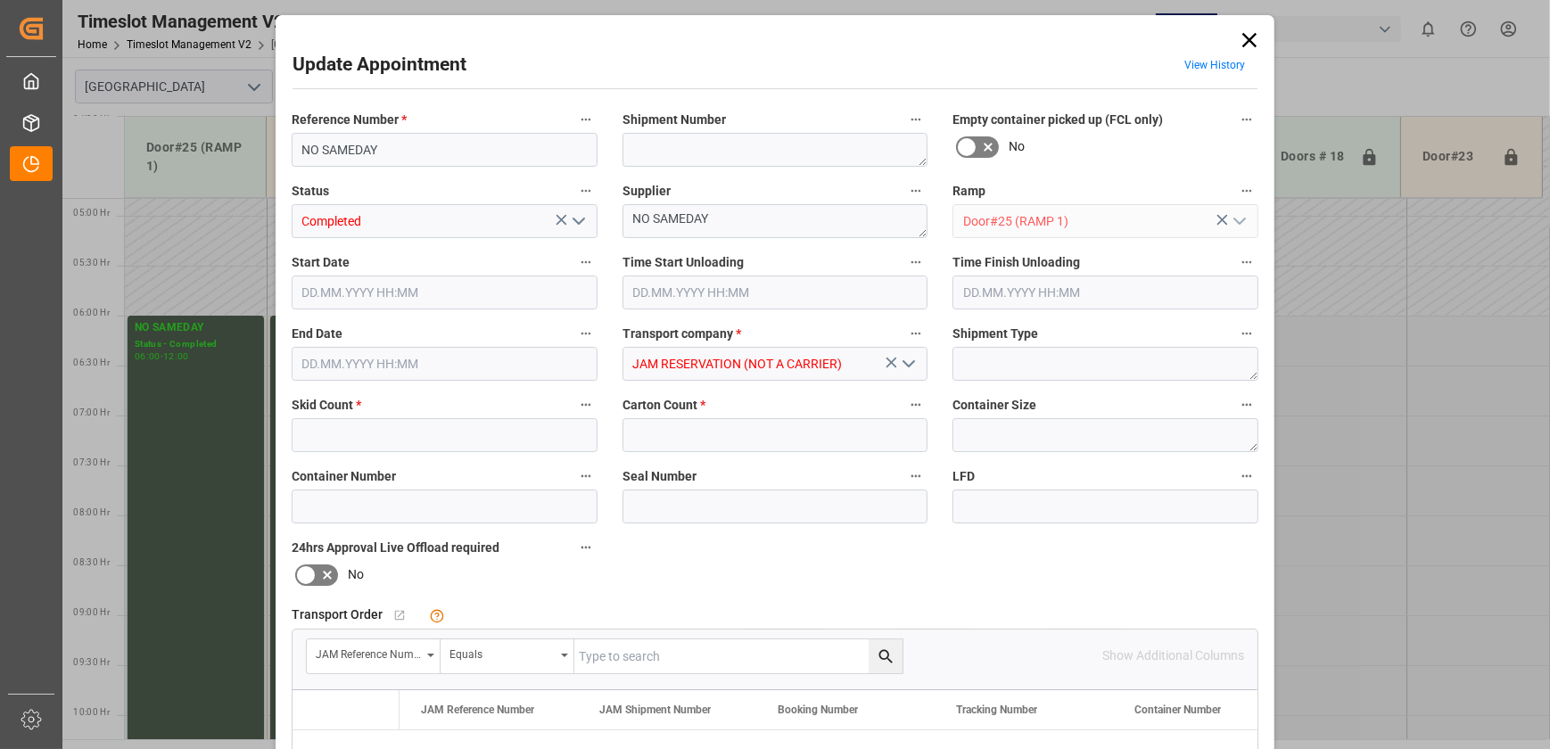
type input "0"
type input "[DATE] 06:00"
type input "[DATE] 12:00"
type input "[DATE] 12:58"
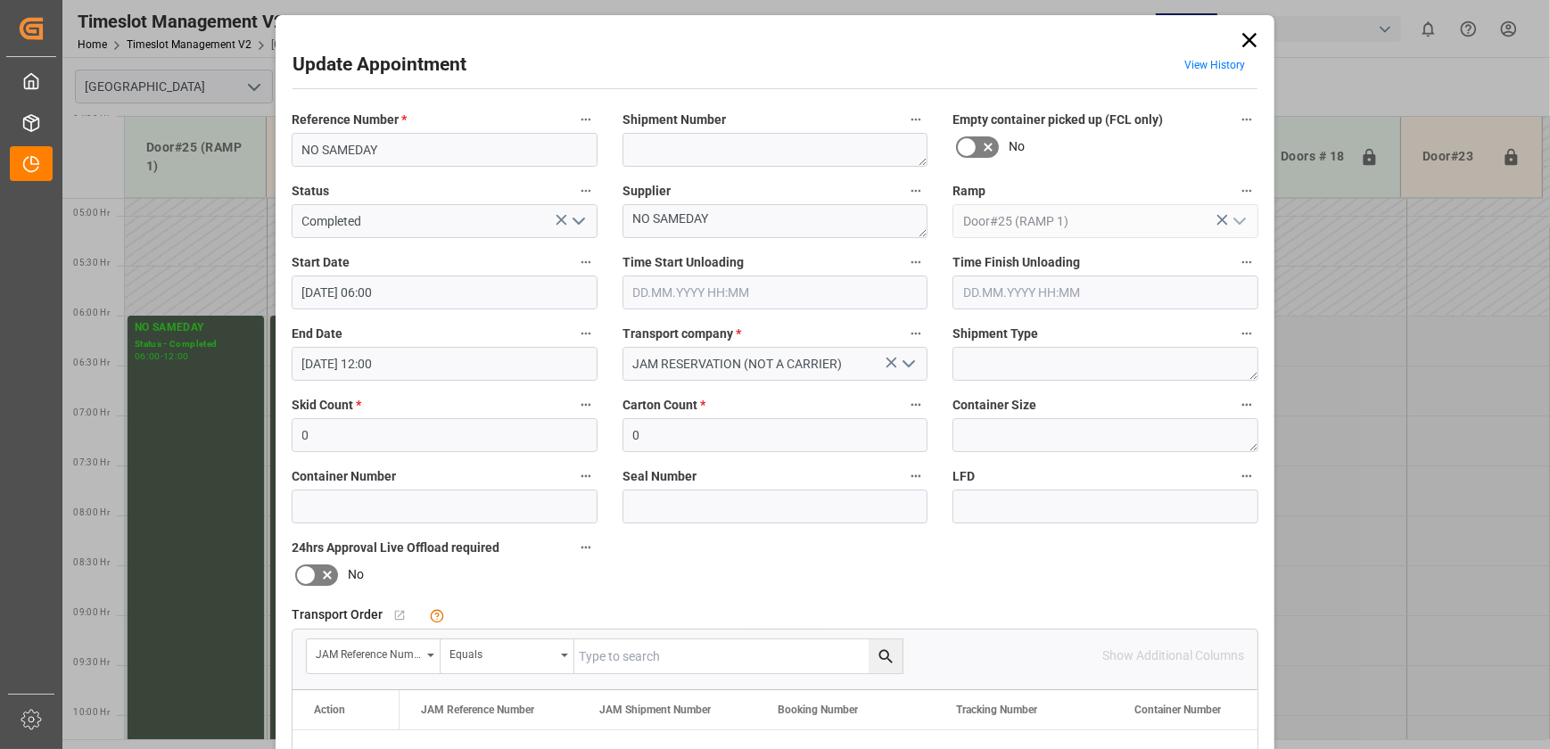
click at [405, 78] on input "[DATE] 06:00" at bounding box center [445, 293] width 306 height 34
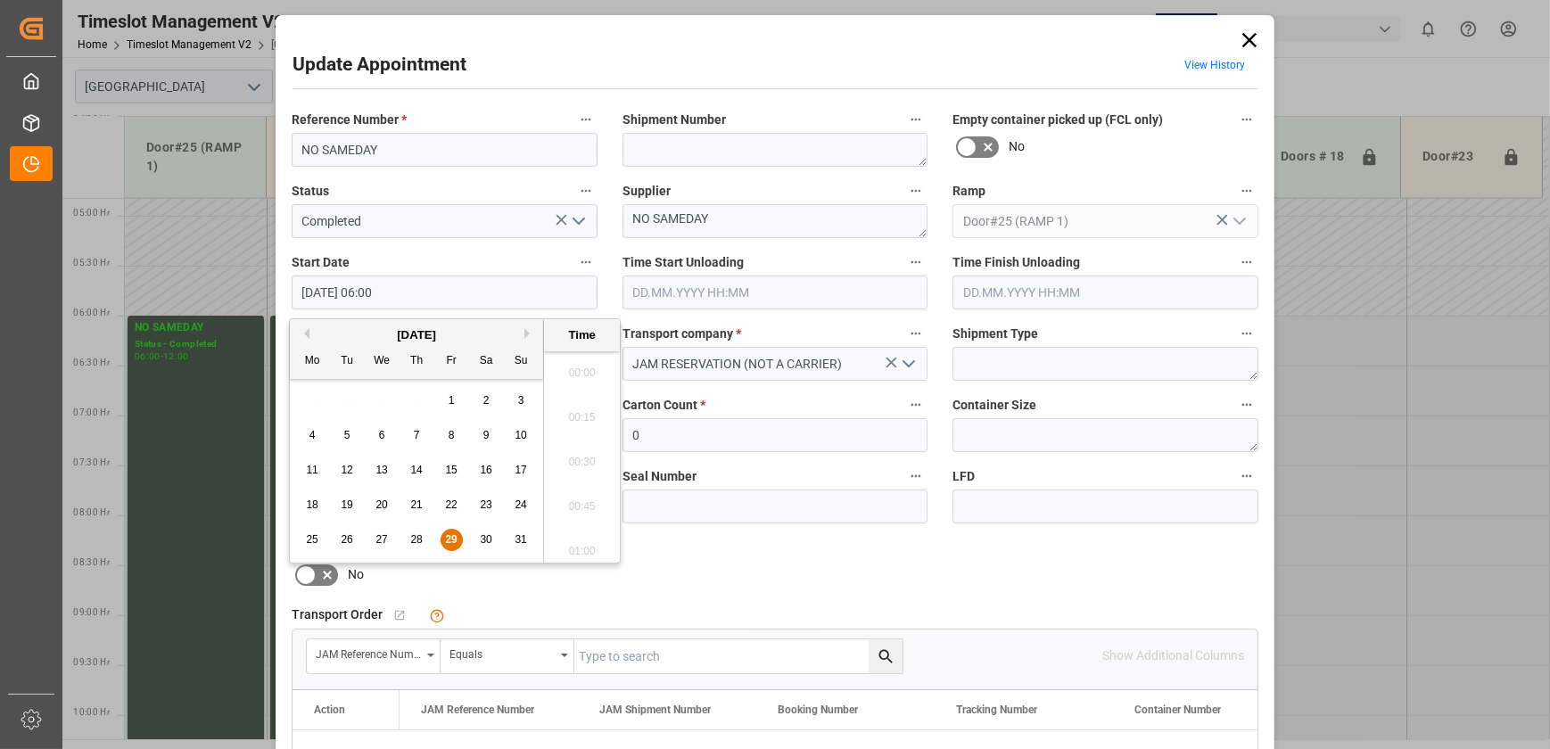
scroll to position [987, 0]
click at [417, 78] on div "29" at bounding box center [452, 540] width 22 height 21
click at [417, 78] on li "06:30" at bounding box center [582, 547] width 76 height 45
type input "[DATE] 06:30"
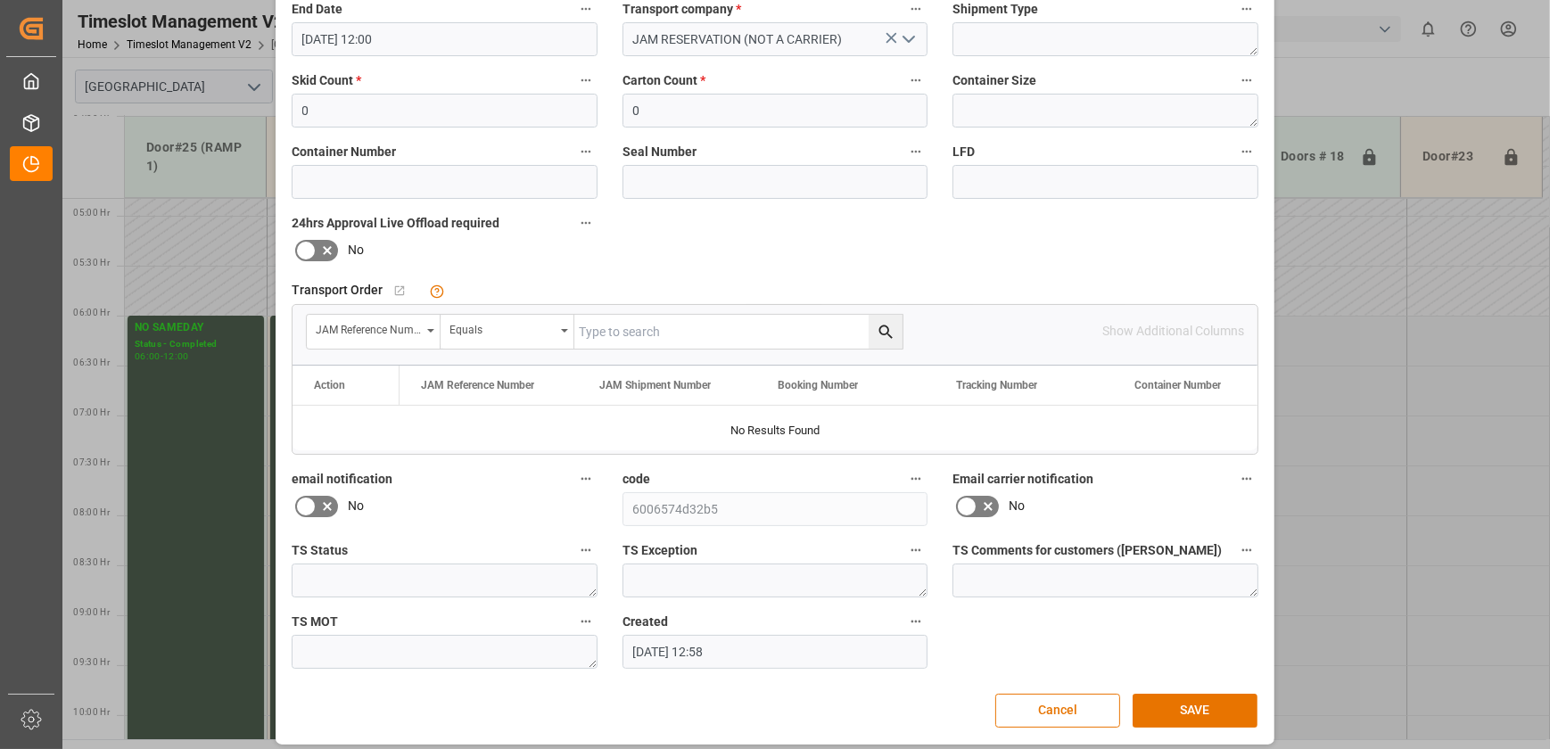
scroll to position [334, 0]
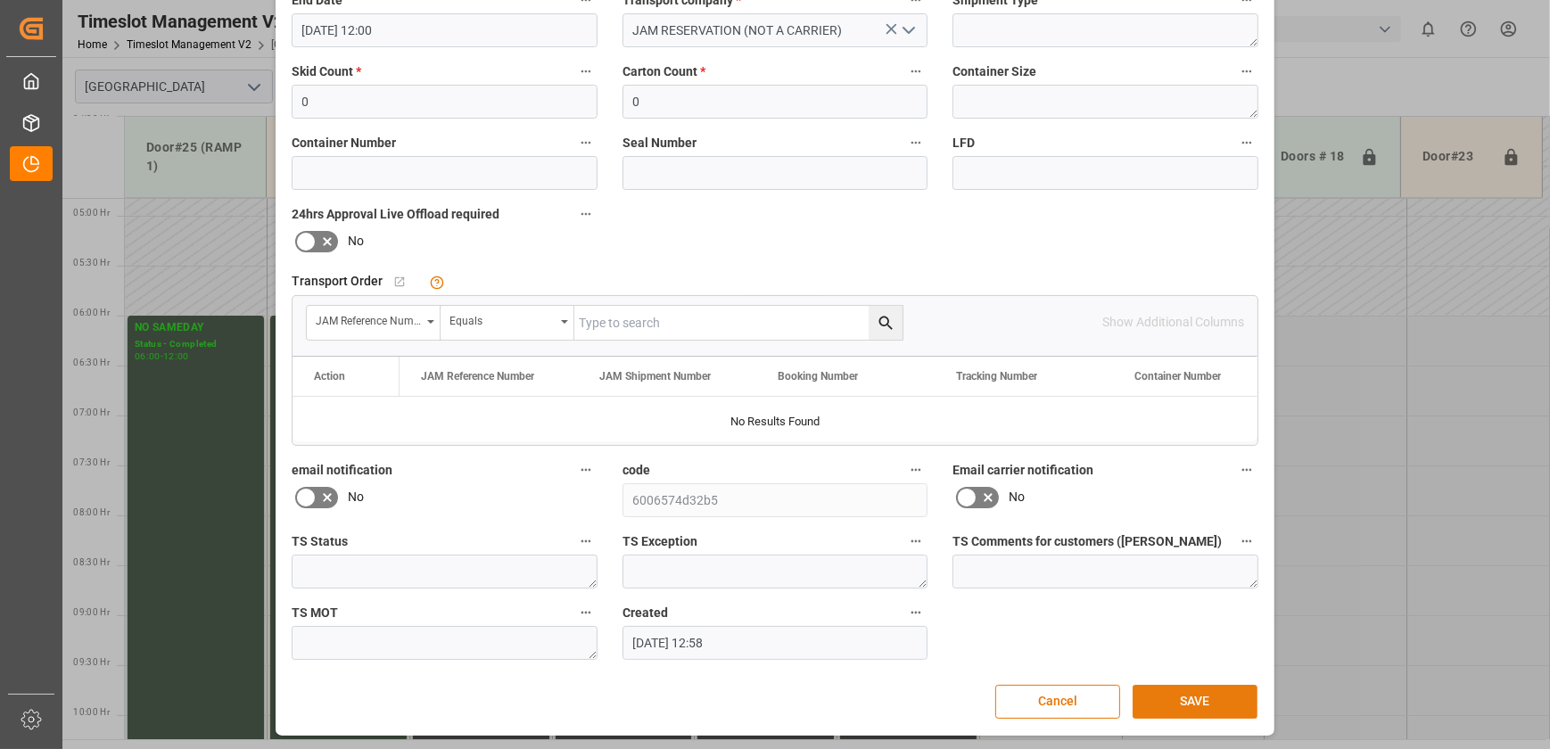
click at [417, 78] on button "SAVE" at bounding box center [1195, 702] width 125 height 34
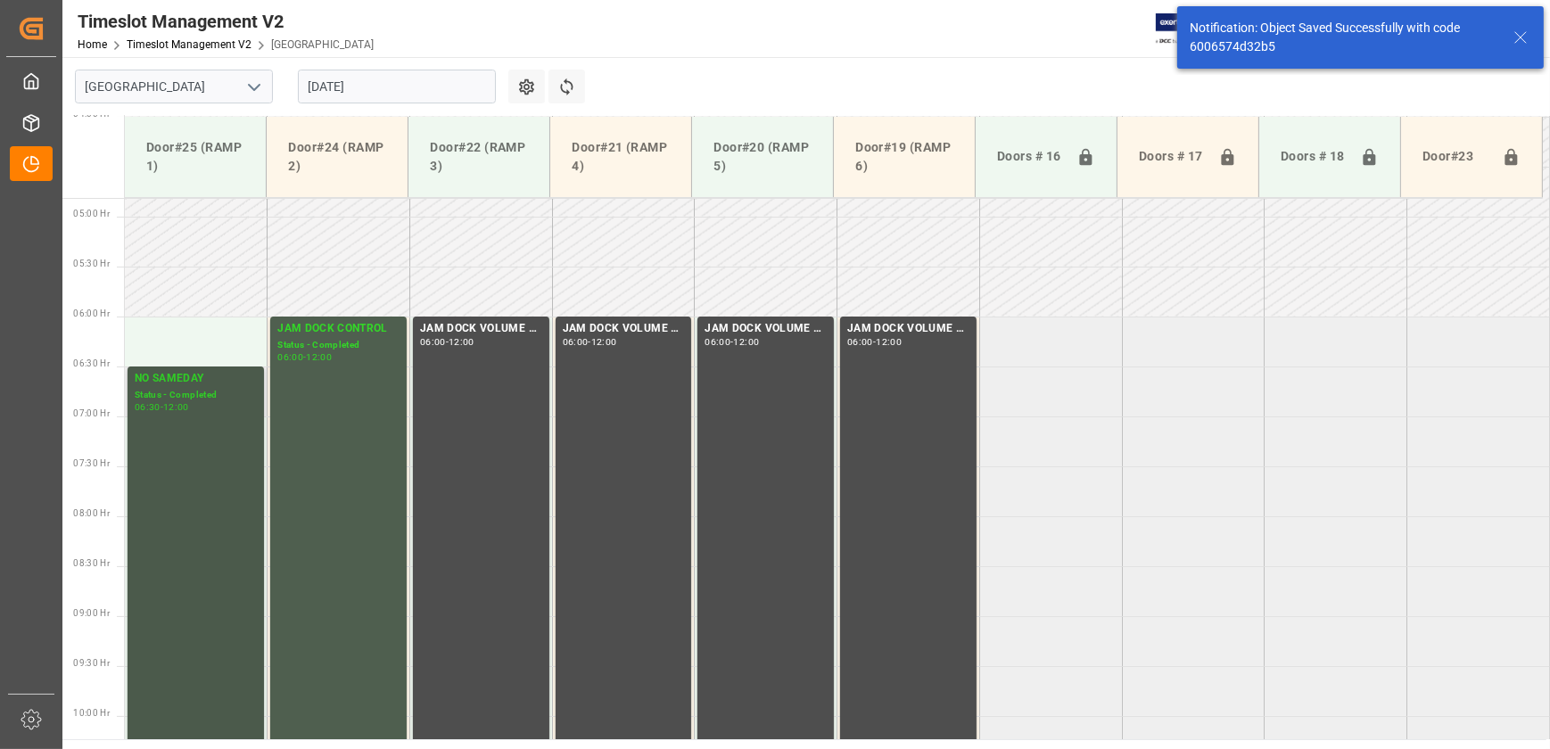
scroll to position [507, 0]
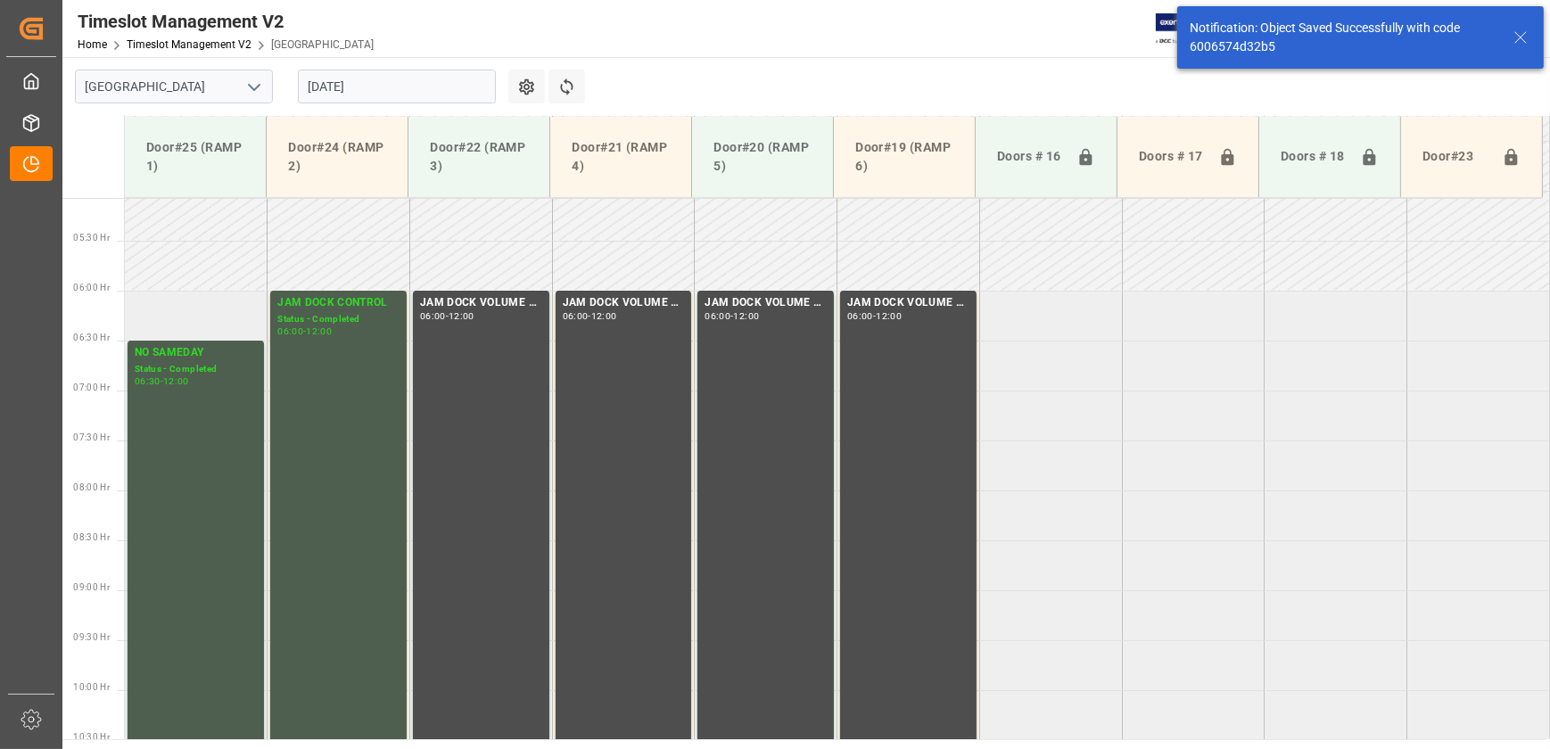
click at [216, 78] on td at bounding box center [196, 316] width 143 height 50
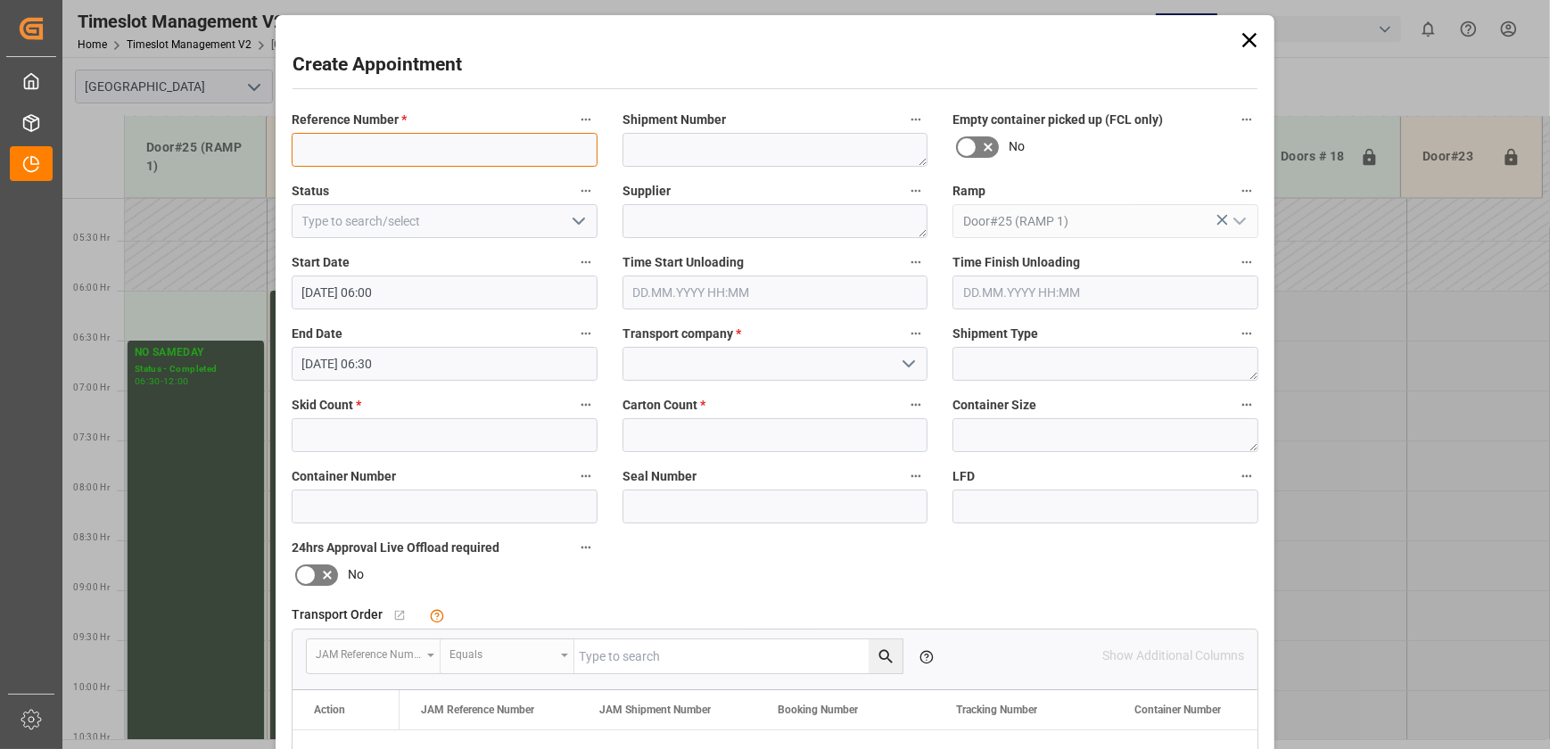
click at [417, 78] on input at bounding box center [445, 150] width 306 height 34
click at [417, 78] on input "77-10509-CN" at bounding box center [445, 150] width 306 height 34
type input "77-10509-CN"
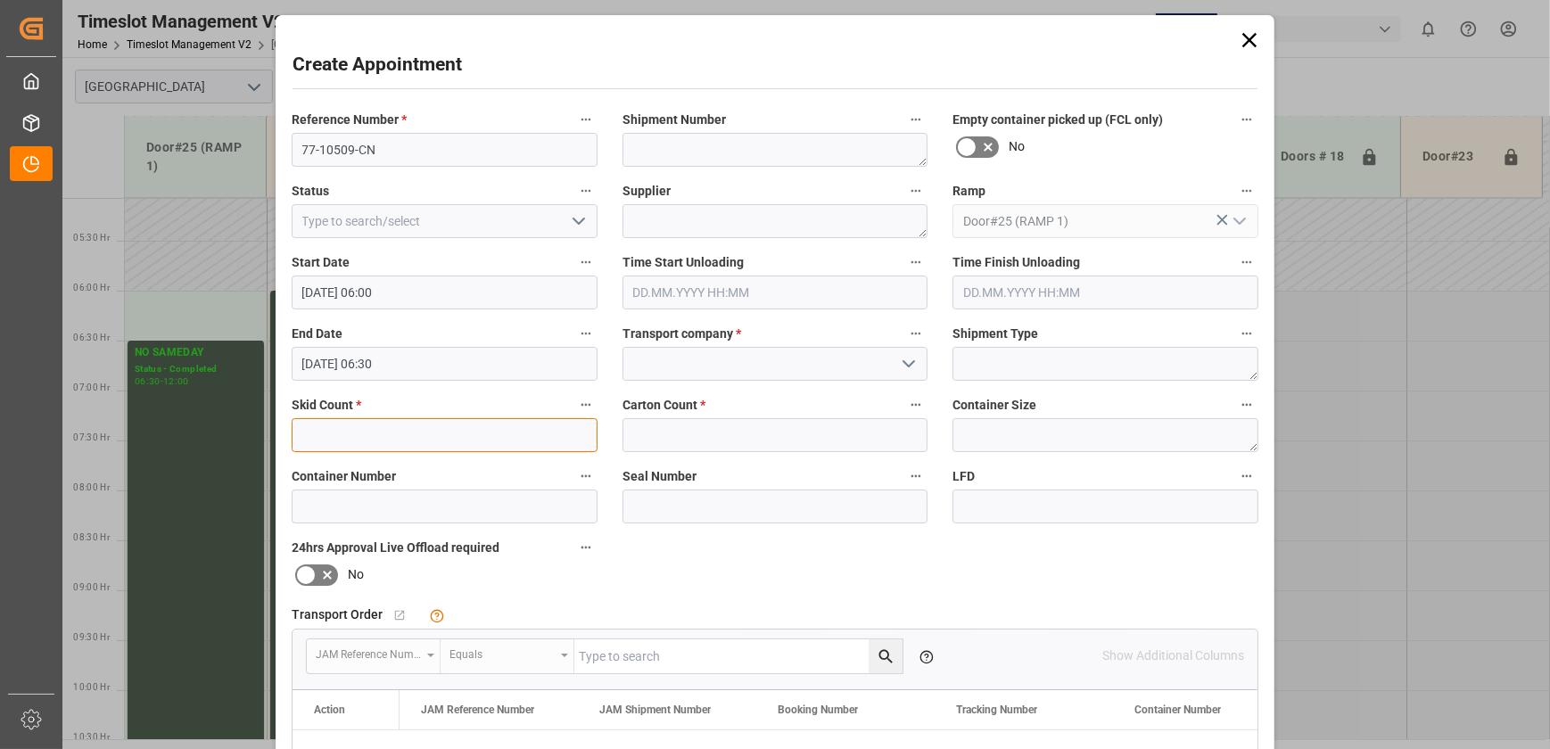
click at [417, 78] on input "text" at bounding box center [445, 435] width 306 height 34
click at [417, 78] on input at bounding box center [776, 364] width 306 height 34
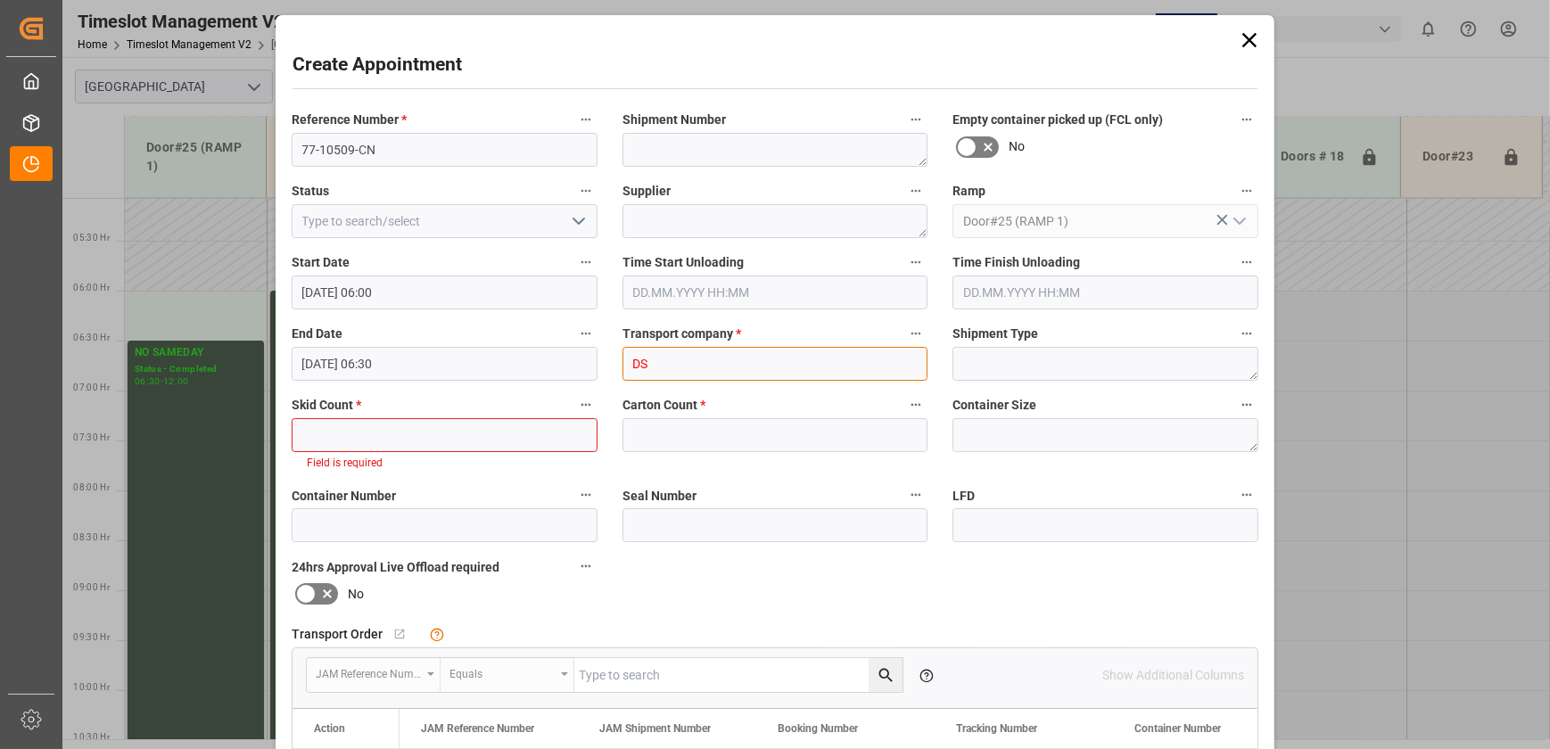
type input "DSV"
click at [417, 78] on input "DSV" at bounding box center [776, 364] width 306 height 34
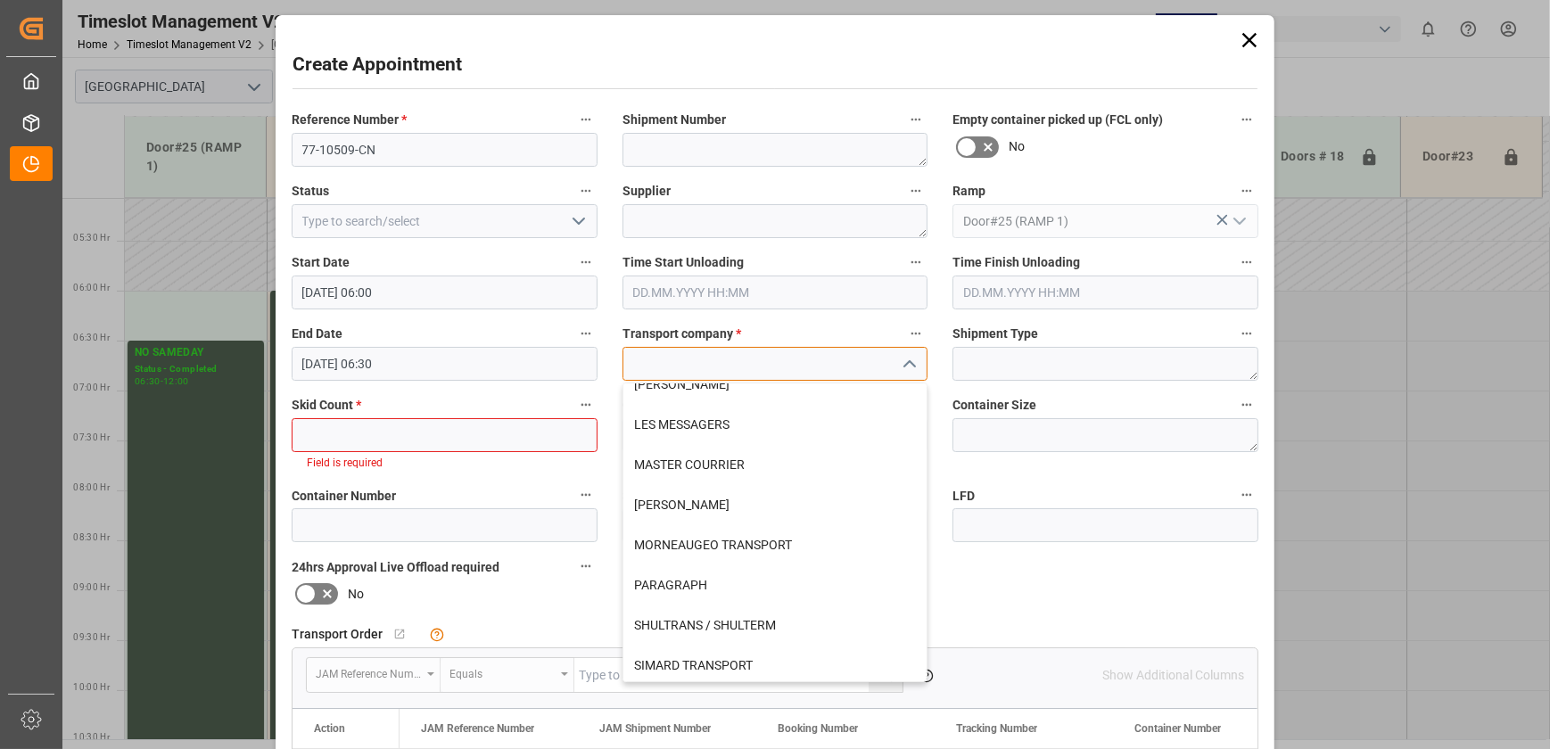
scroll to position [339, 0]
type input "d"
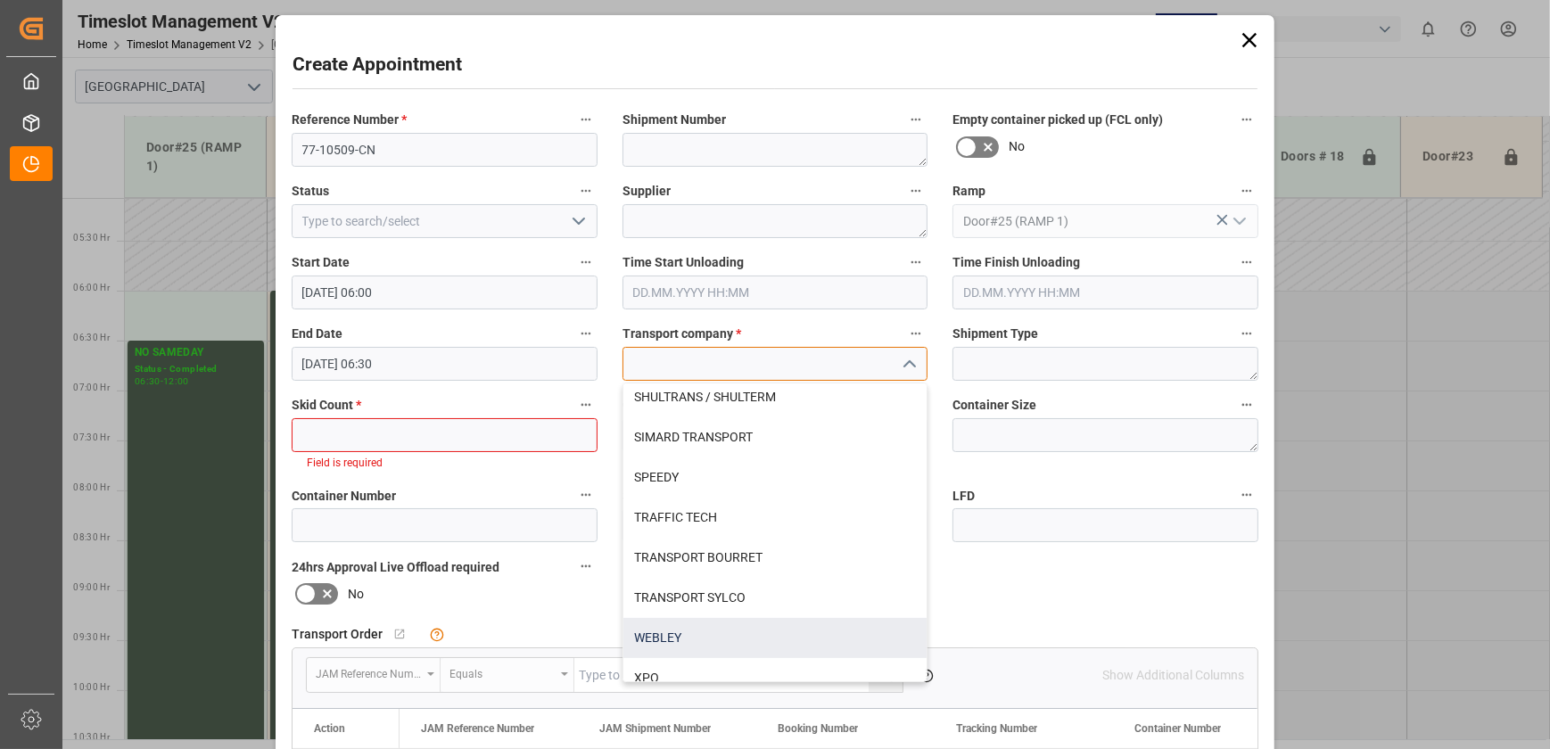
scroll to position [745, 0]
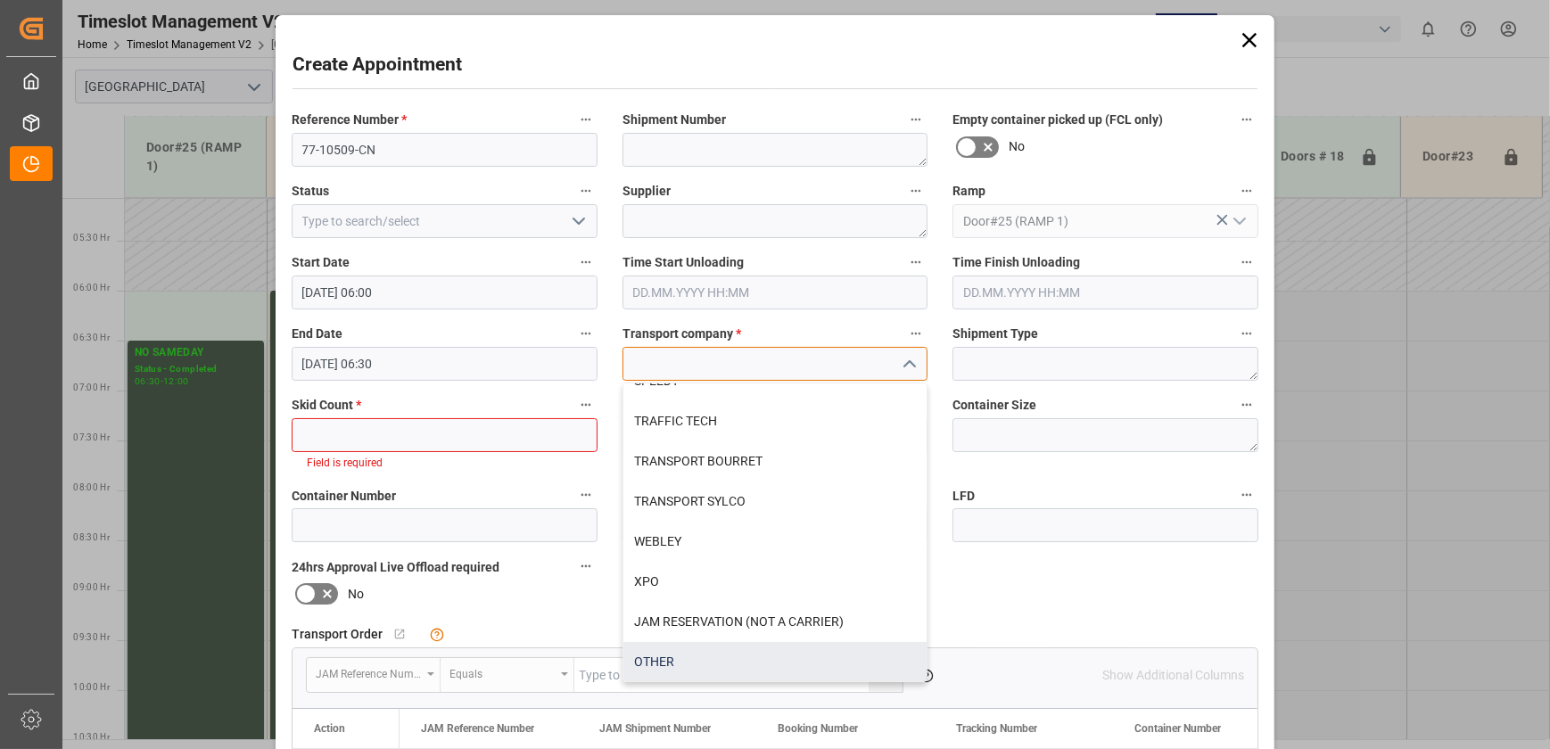
click at [417, 78] on div "OTHER" at bounding box center [776, 662] width 304 height 40
type input "OTHER"
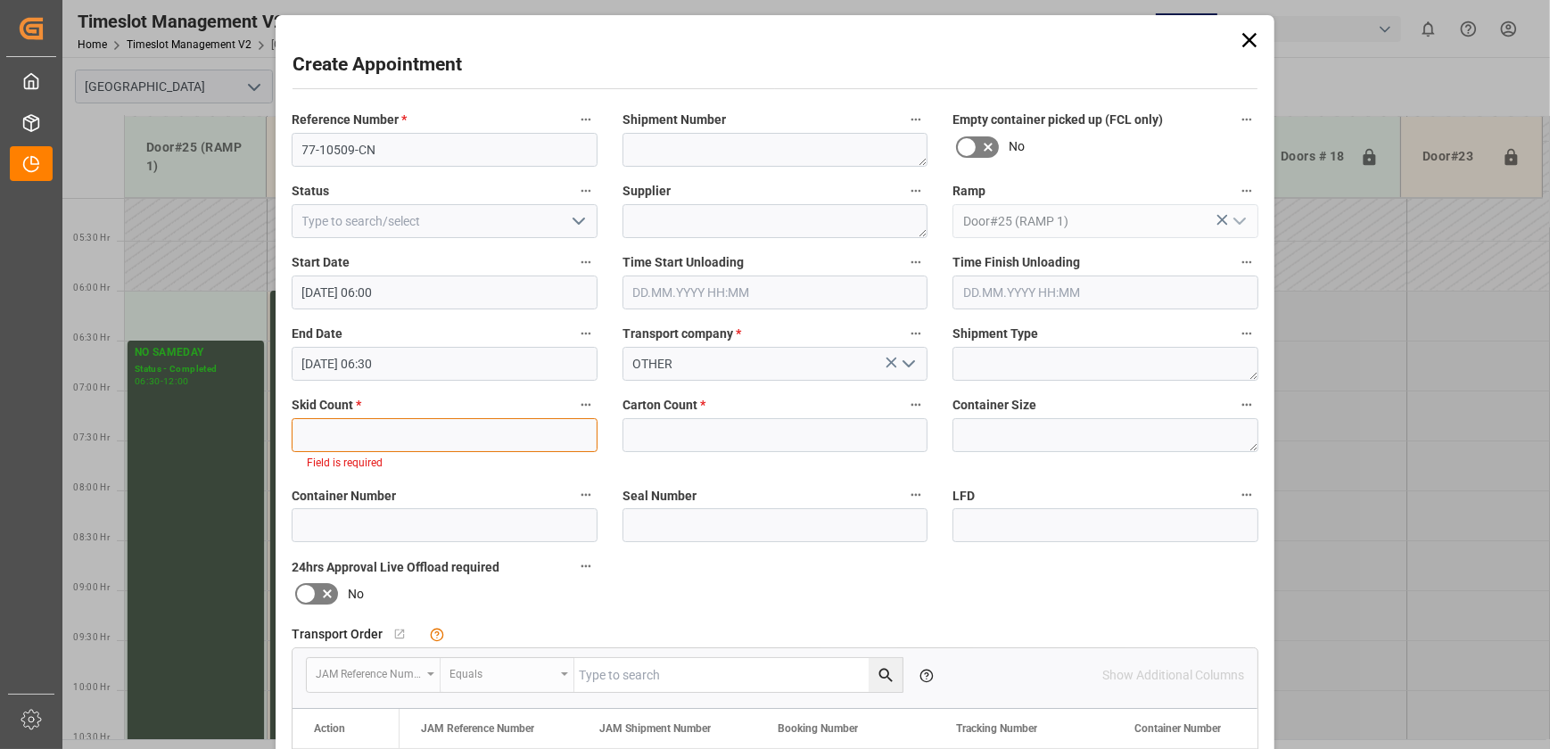
click at [417, 78] on input "text" at bounding box center [445, 435] width 306 height 34
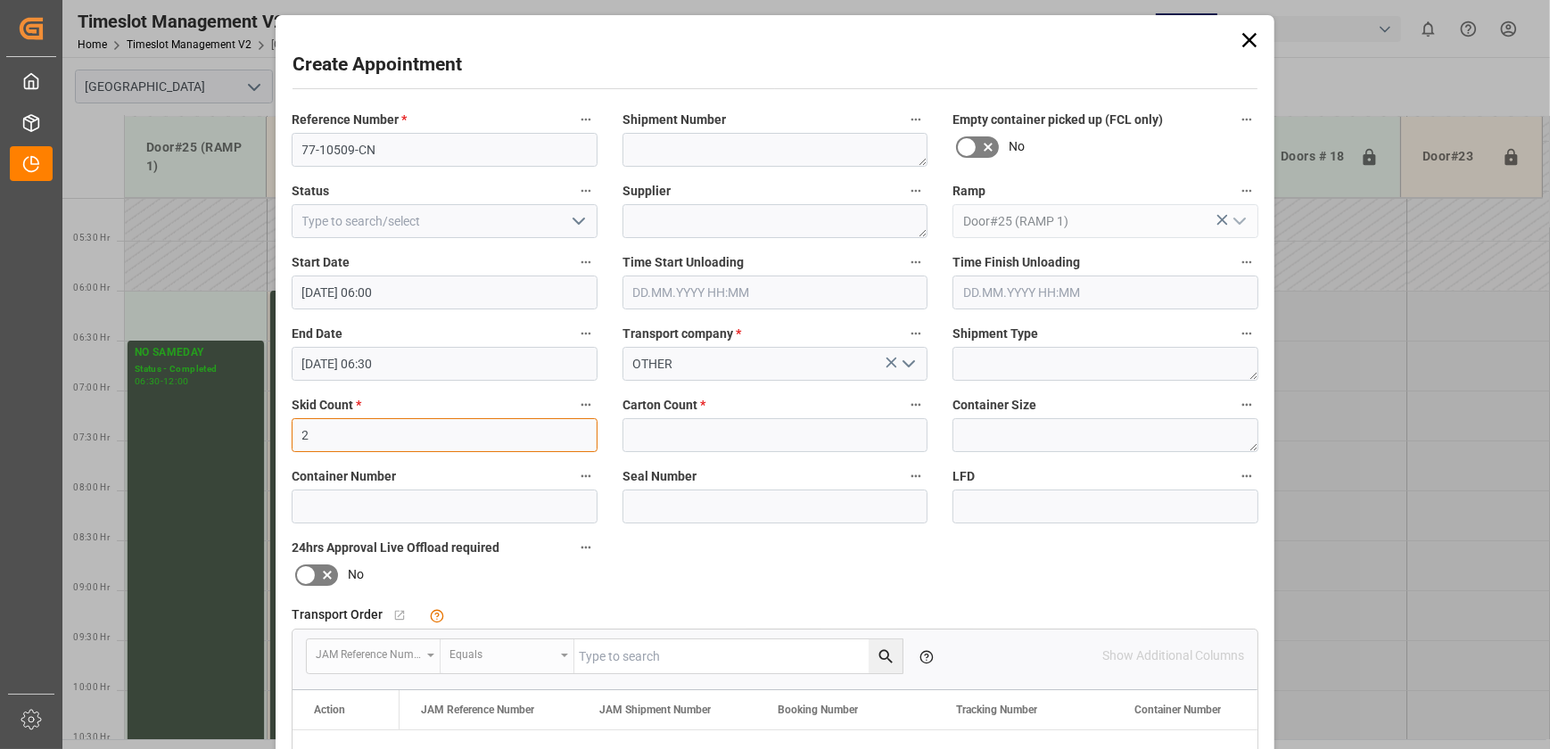
type input "2"
click at [417, 78] on input "text" at bounding box center [776, 435] width 306 height 34
type input "2"
type input "128"
click at [417, 78] on textarea at bounding box center [776, 150] width 306 height 34
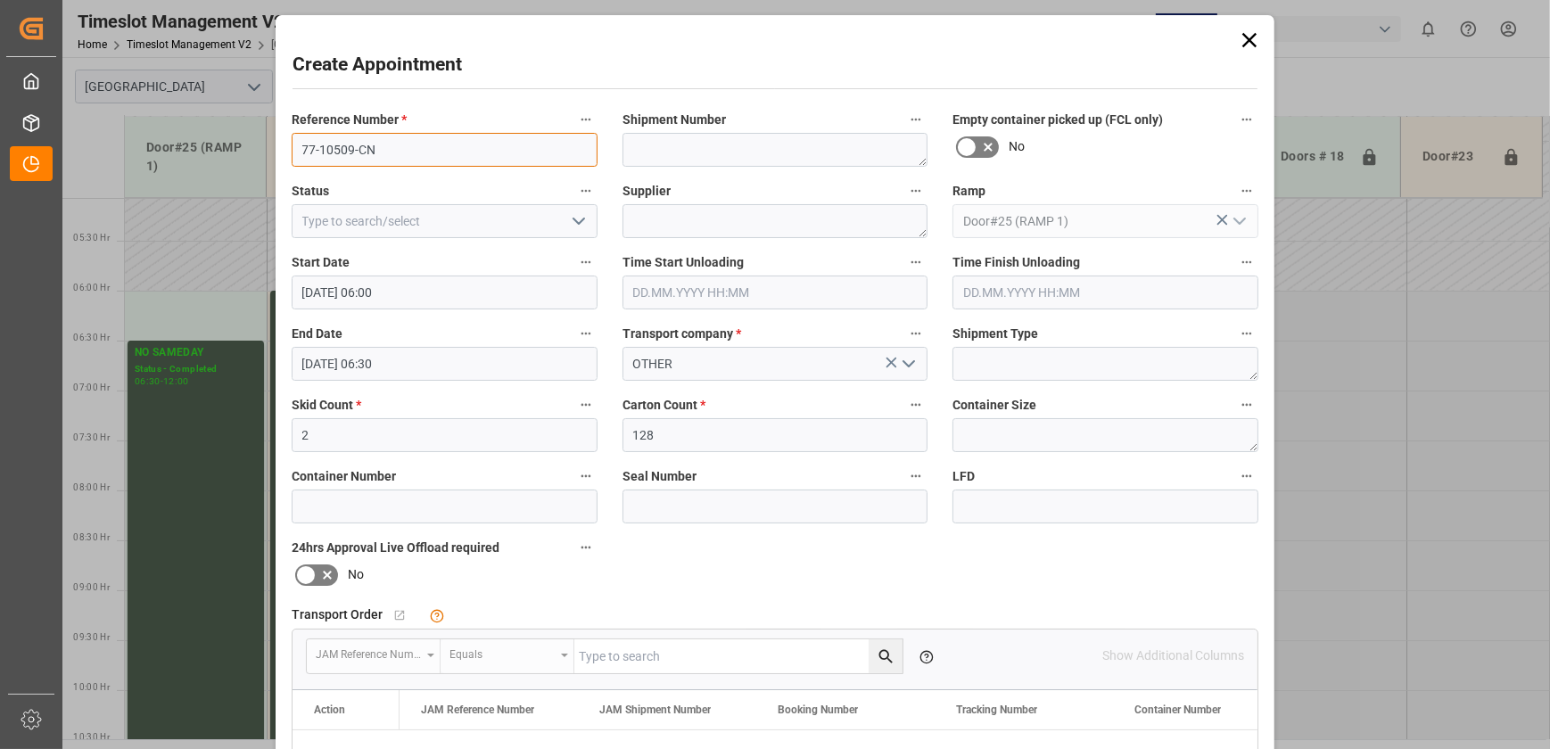
click at [417, 78] on input "77-10509-CN" at bounding box center [445, 150] width 306 height 34
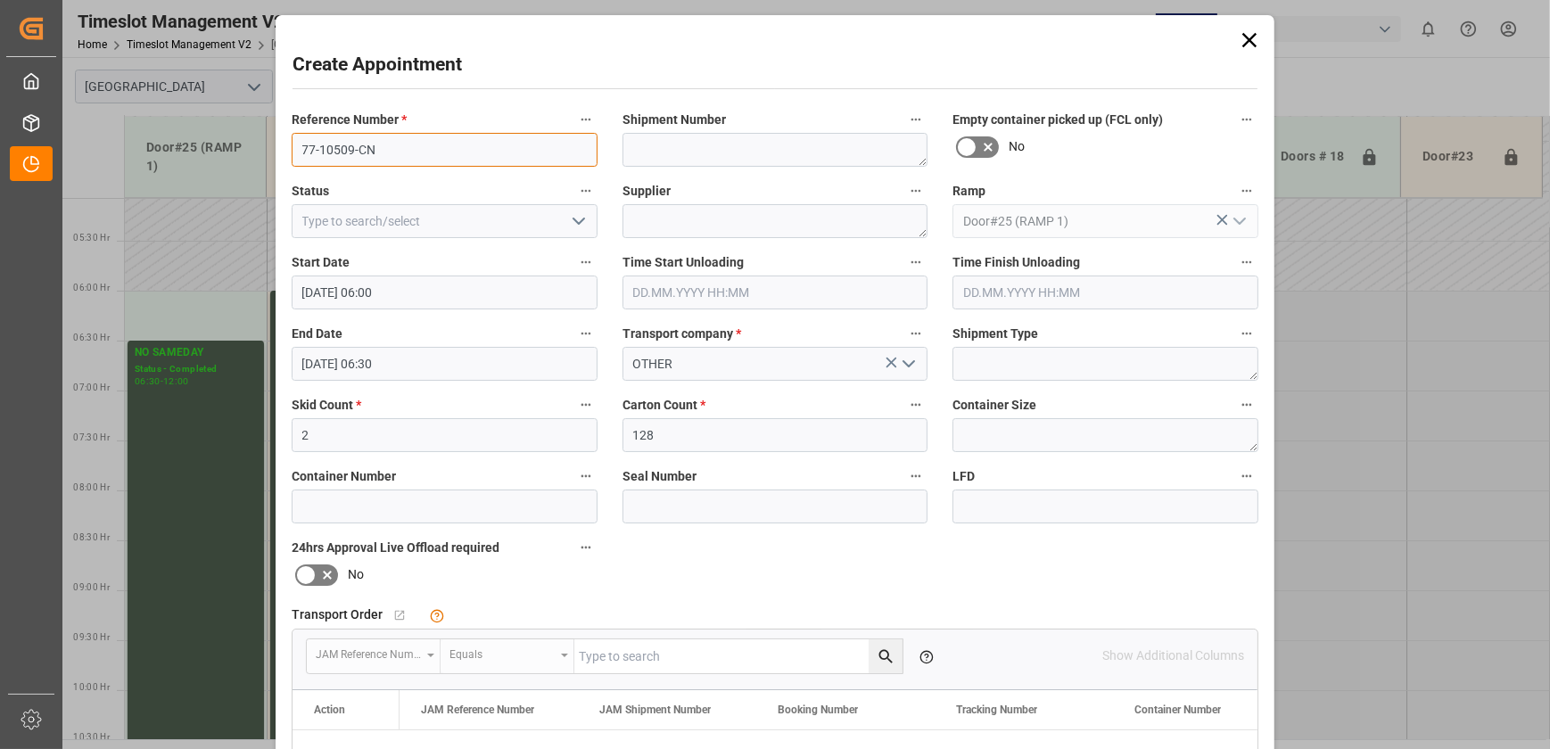
click at [417, 78] on input "77-10509-CN" at bounding box center [445, 150] width 306 height 34
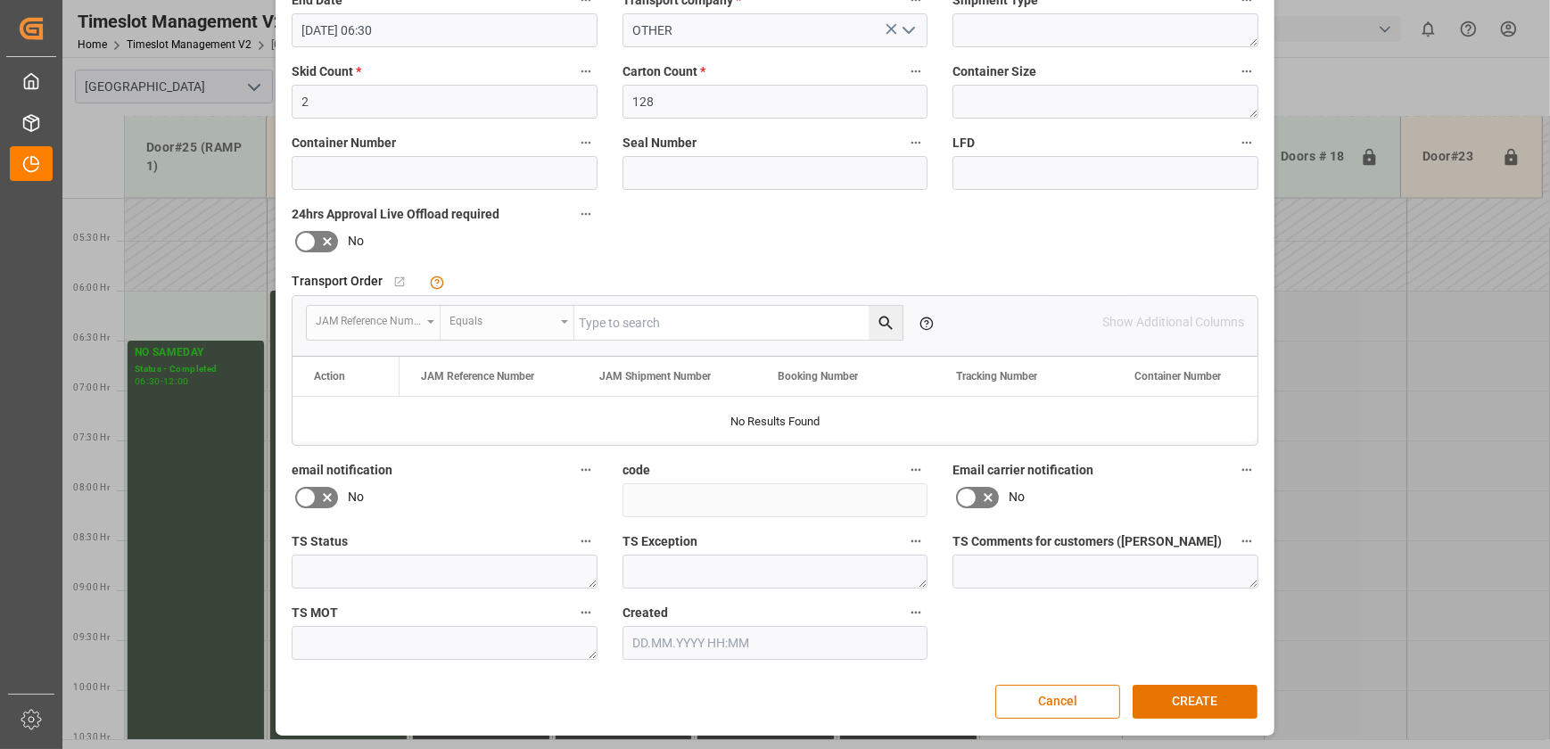
click at [417, 78] on div "Create Appointment Reference Number * 77-10509-CN Shipment Number Empty contain…" at bounding box center [775, 208] width 990 height 1045
click at [417, 78] on button "CREATE" at bounding box center [1195, 702] width 125 height 34
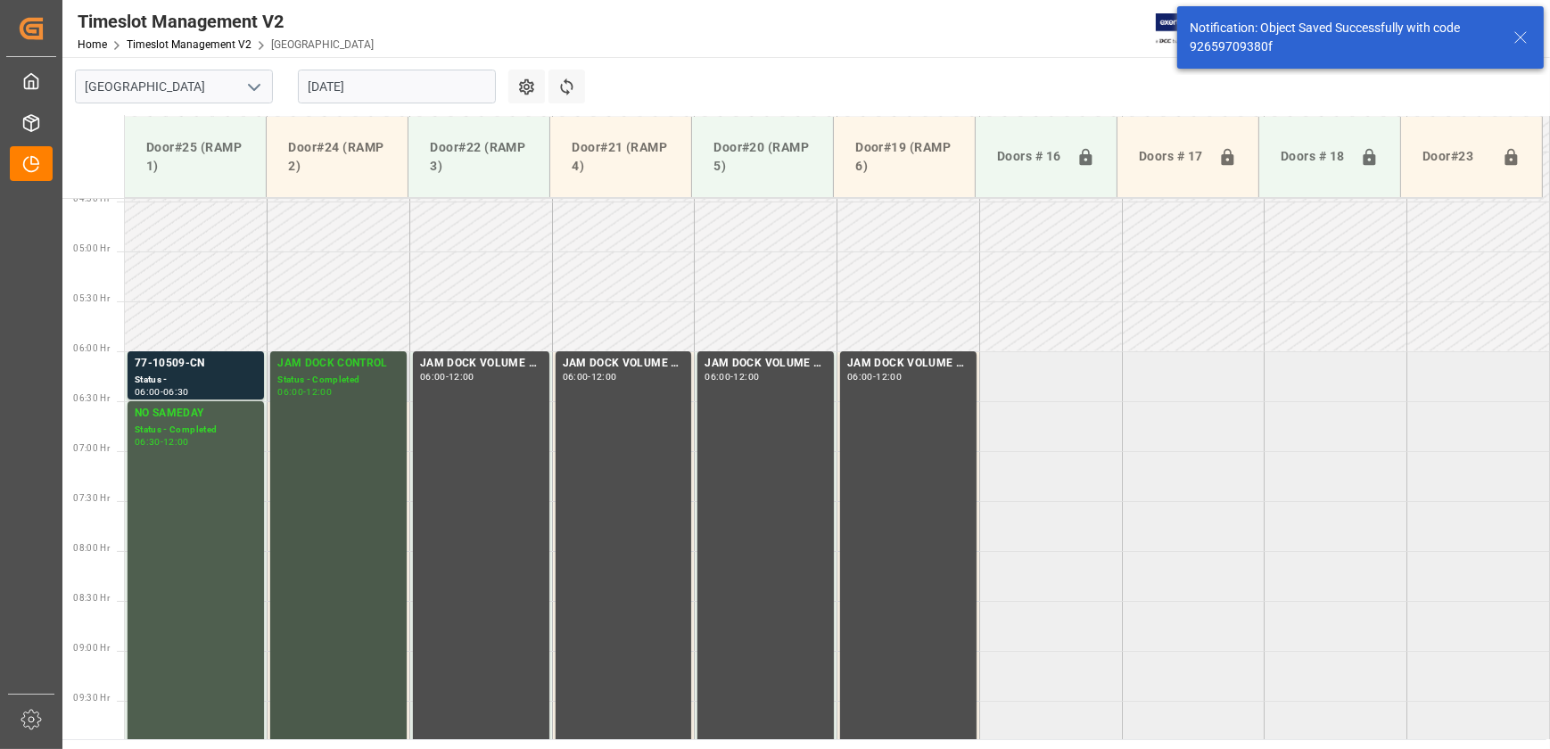
scroll to position [507, 0]
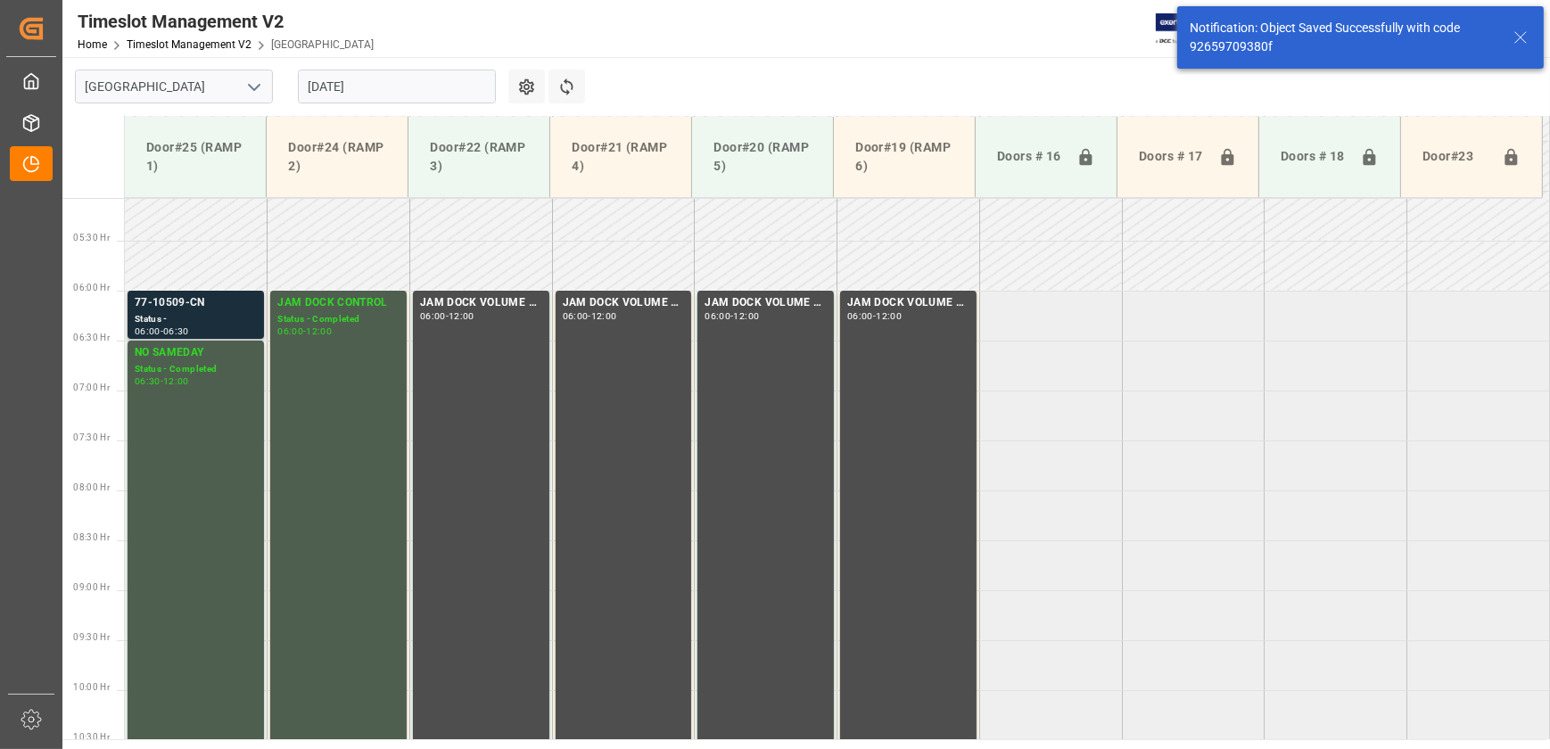
click at [234, 78] on div "Status -" at bounding box center [196, 319] width 122 height 15
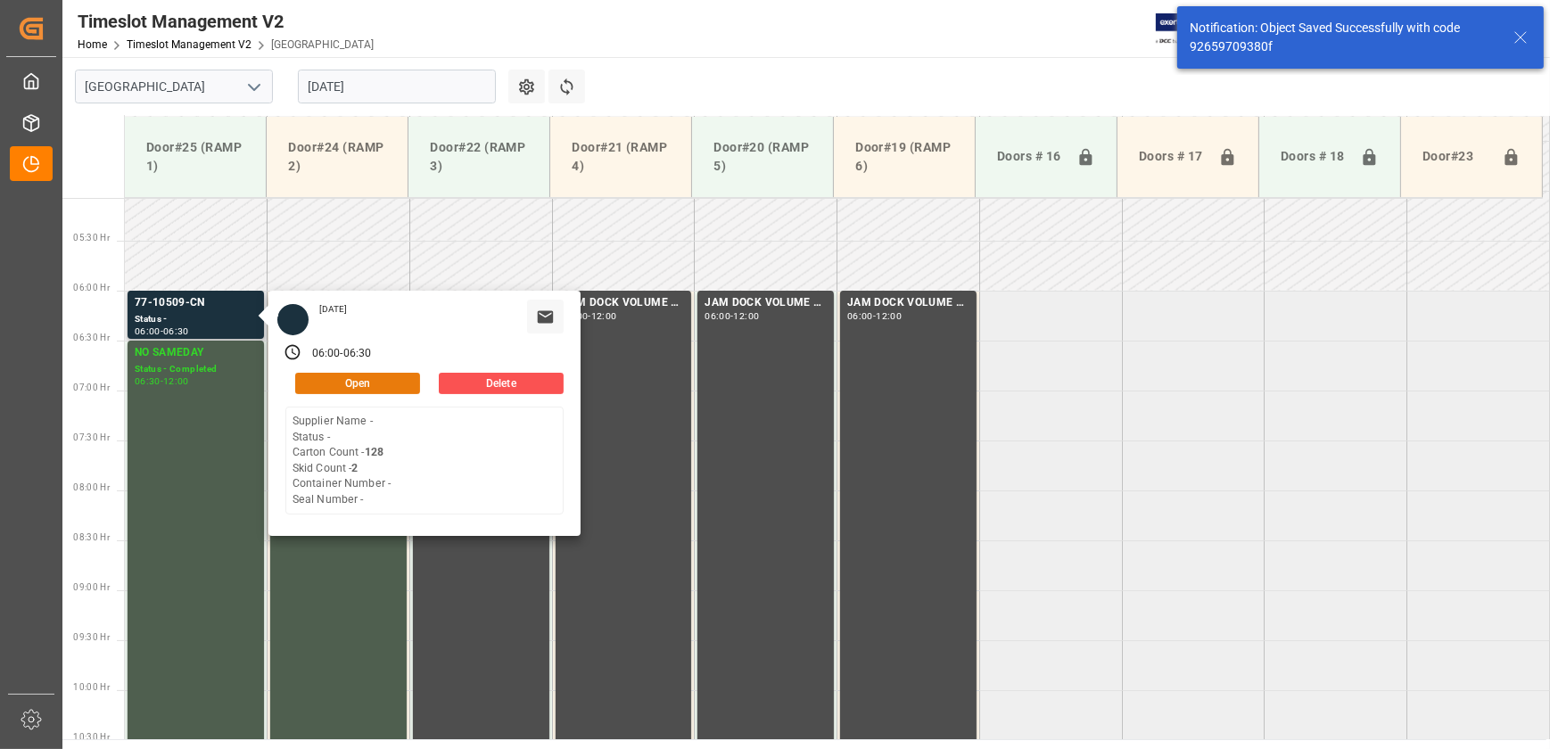
click at [344, 78] on button "Open" at bounding box center [357, 383] width 125 height 21
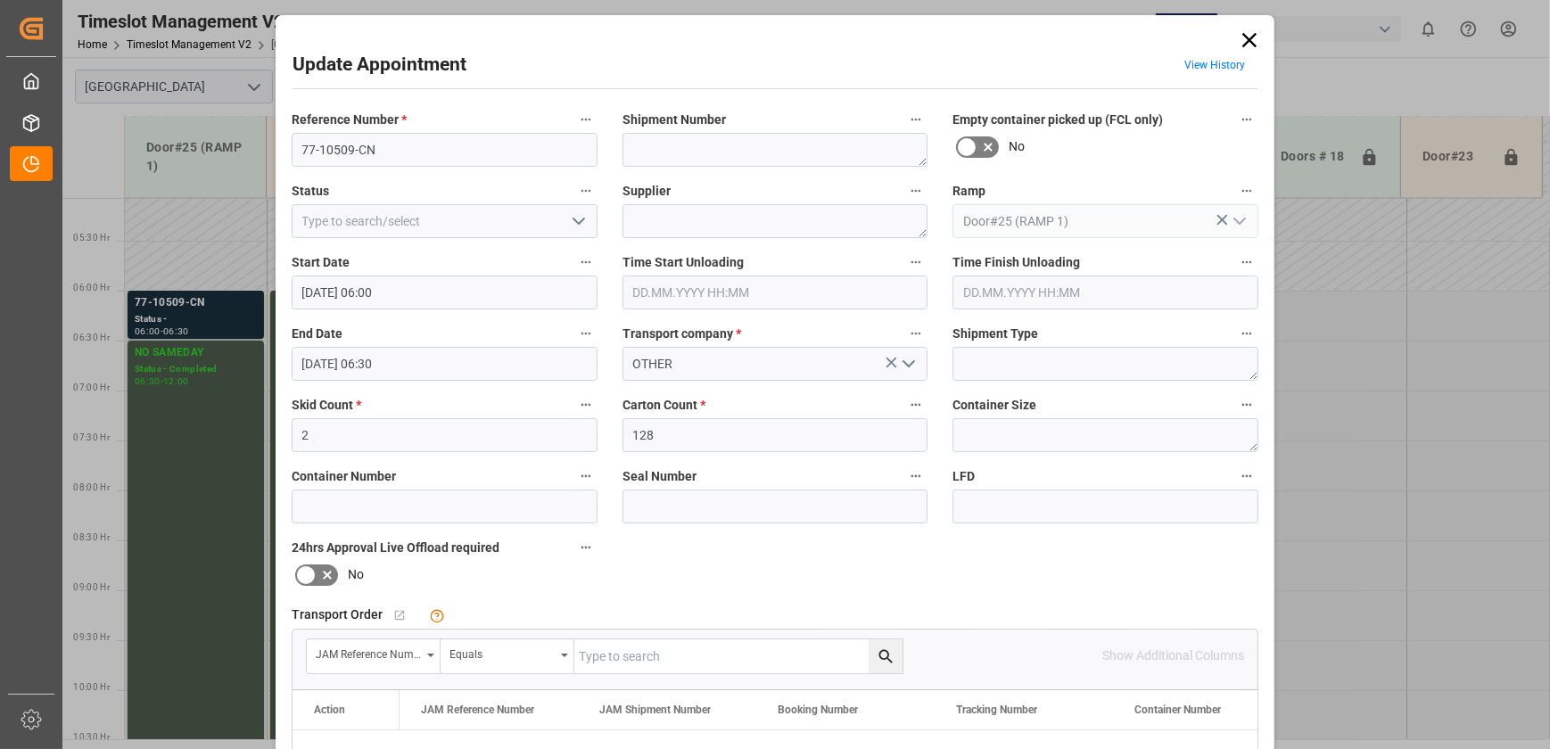
click at [417, 78] on input "text" at bounding box center [738, 657] width 328 height 34
paste input "77-10509-CN"
type input "77-10509-CN"
click at [417, 78] on icon "search button" at bounding box center [885, 655] width 13 height 13
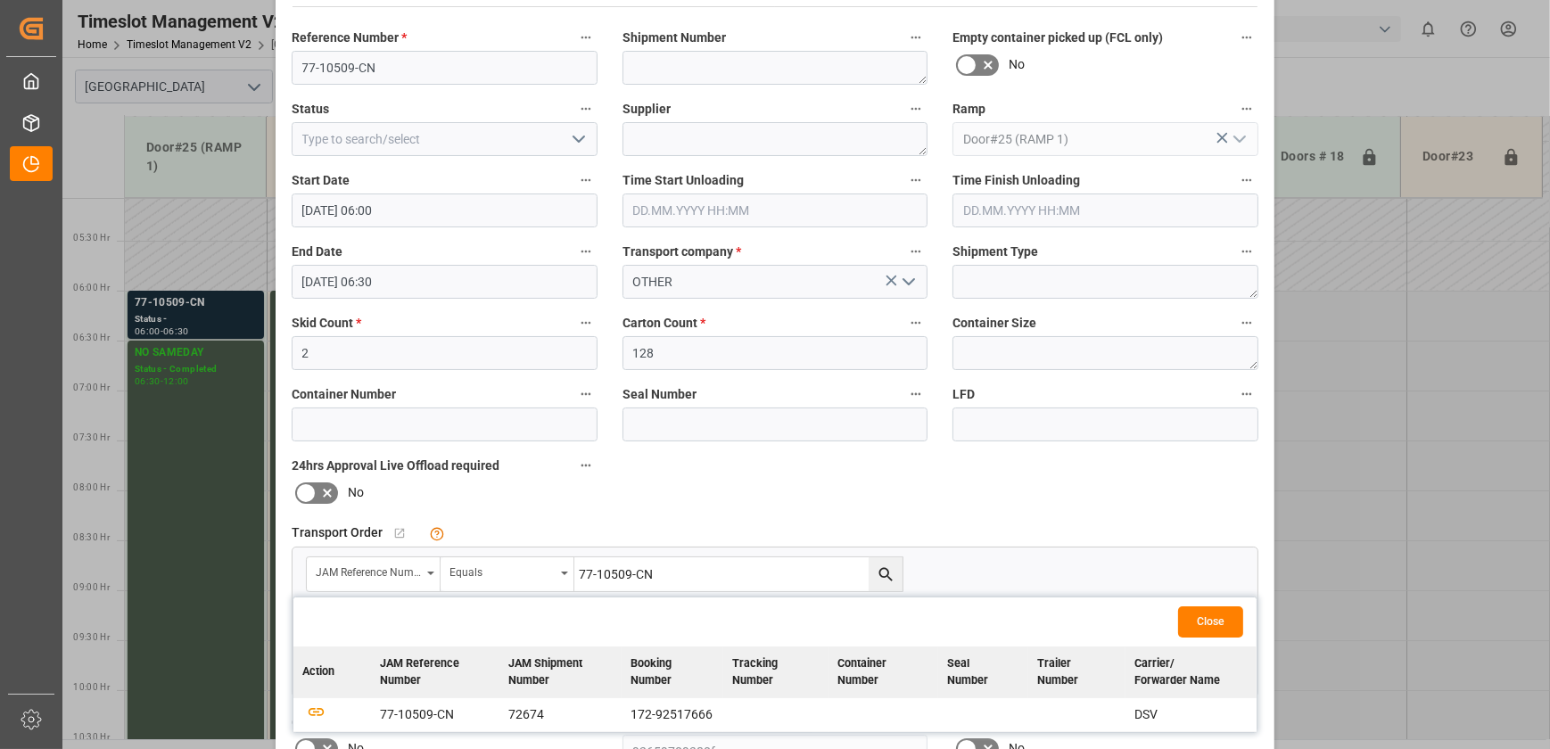
scroll to position [243, 0]
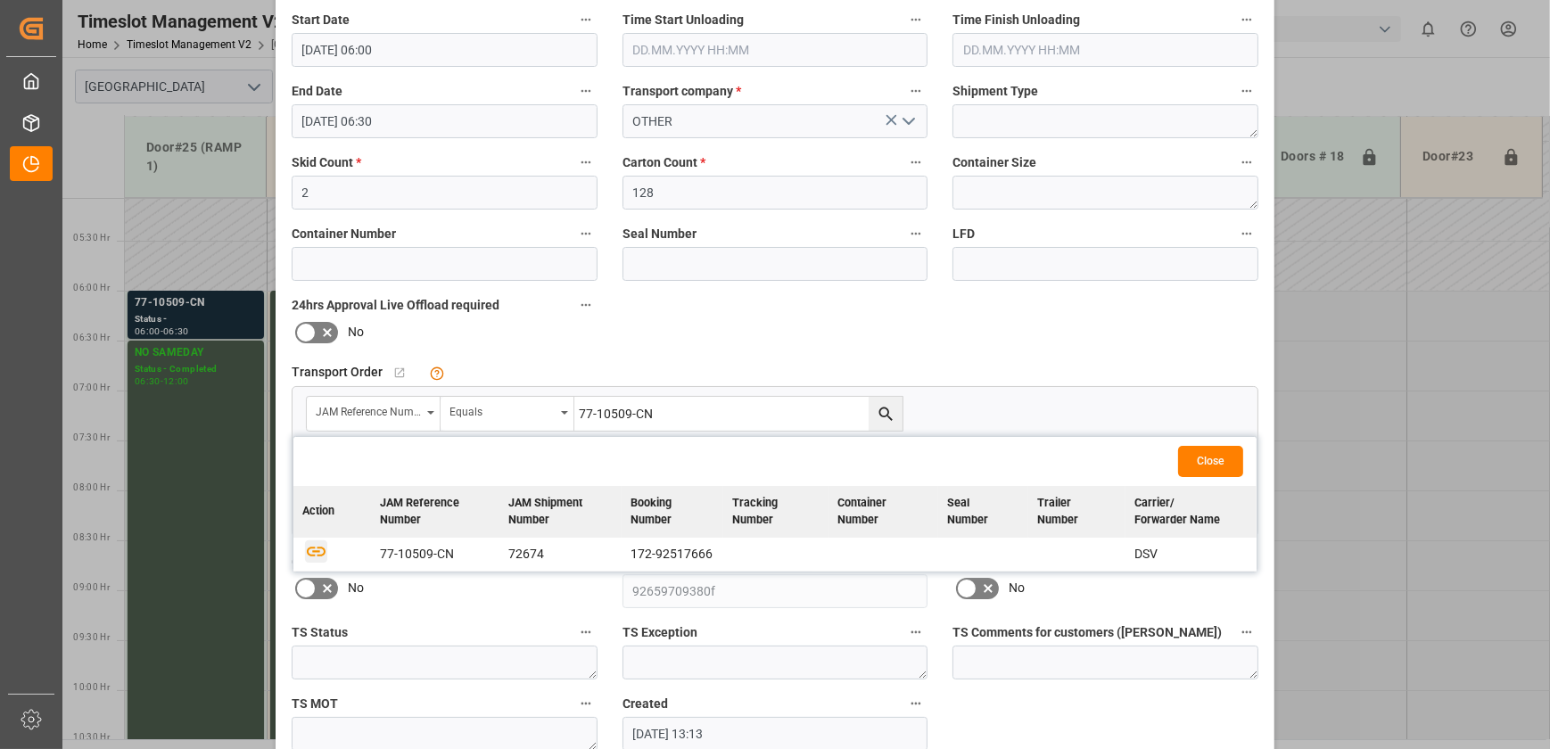
click at [307, 78] on icon "button" at bounding box center [316, 551] width 22 height 22
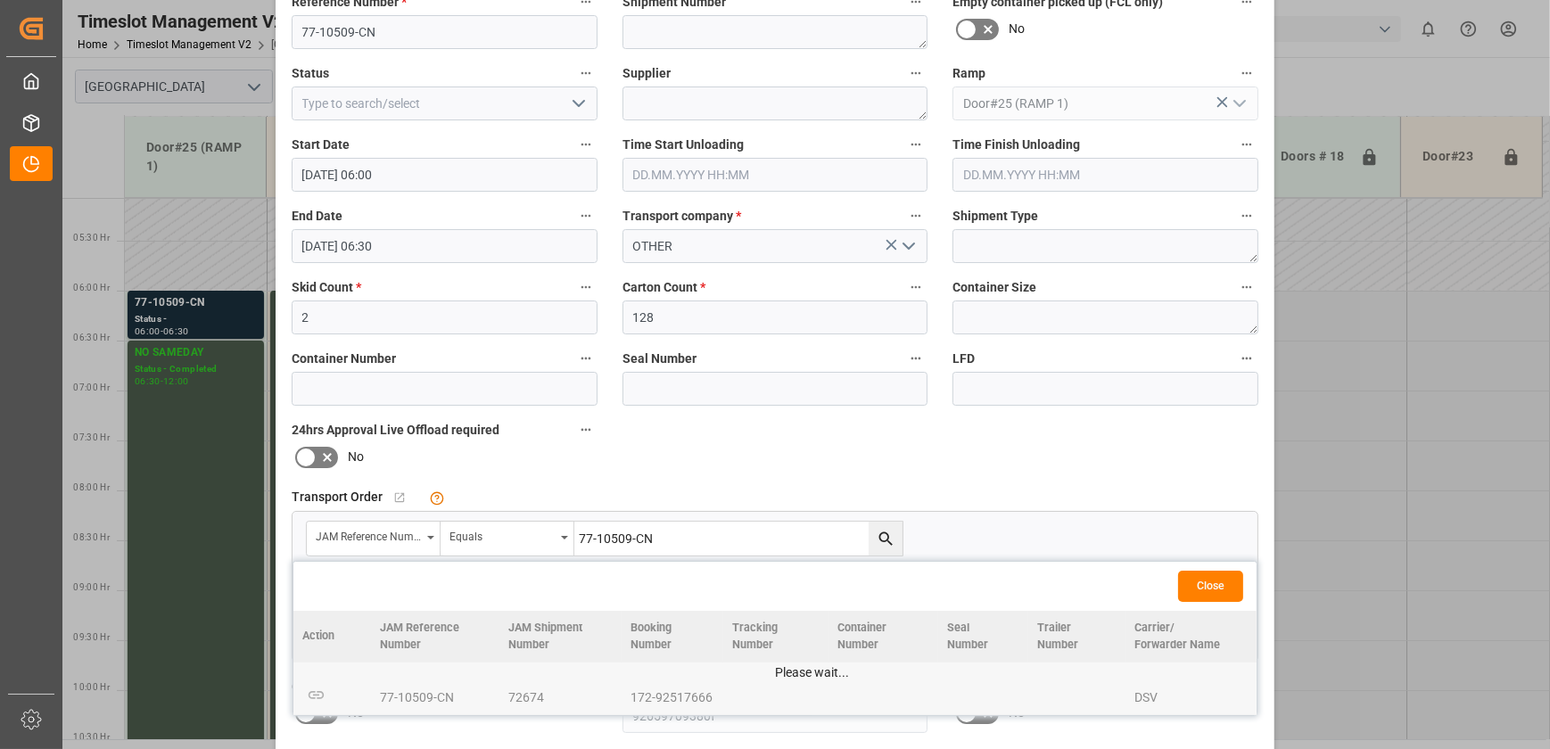
scroll to position [0, 0]
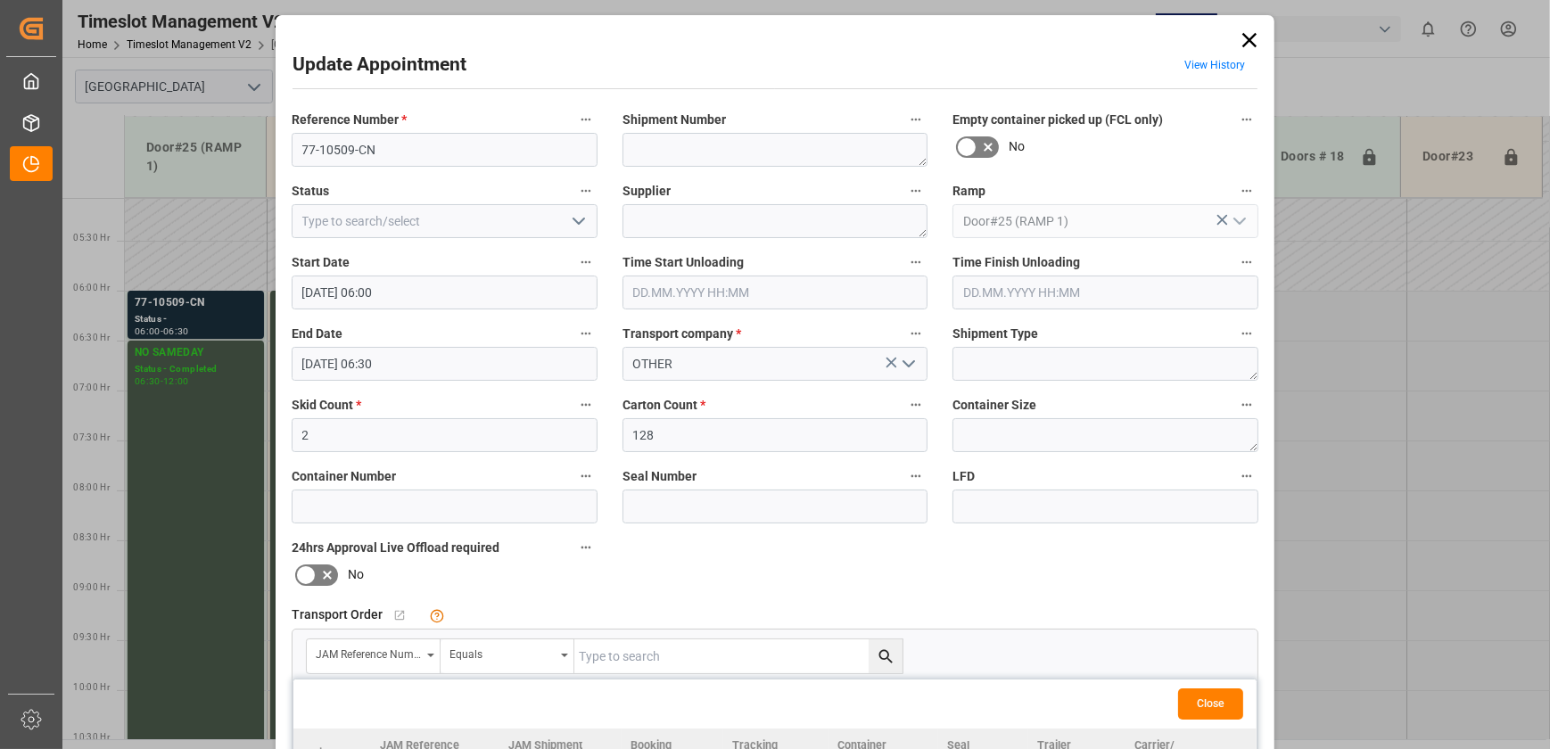
click at [417, 78] on icon "open menu" at bounding box center [578, 221] width 21 height 21
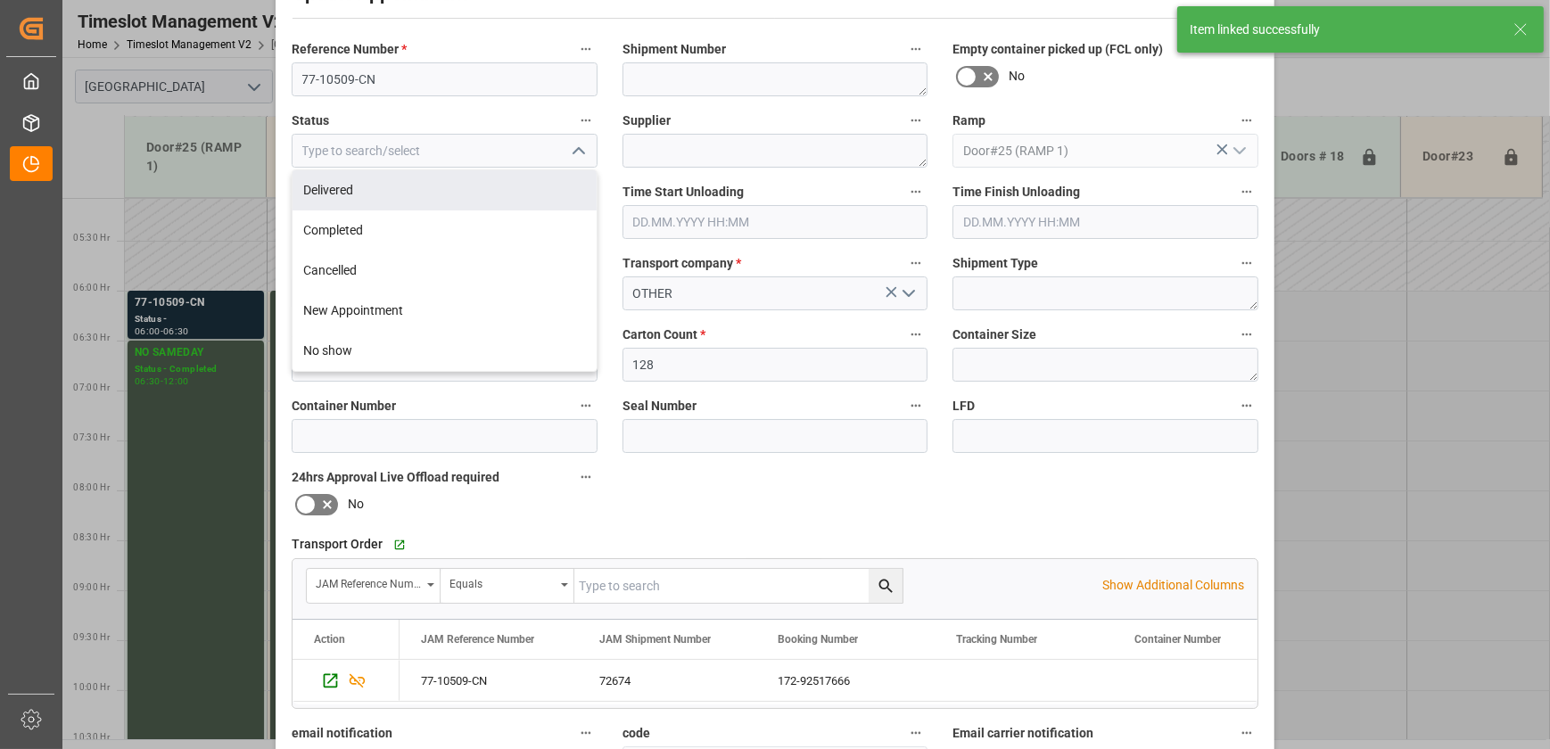
scroll to position [334, 0]
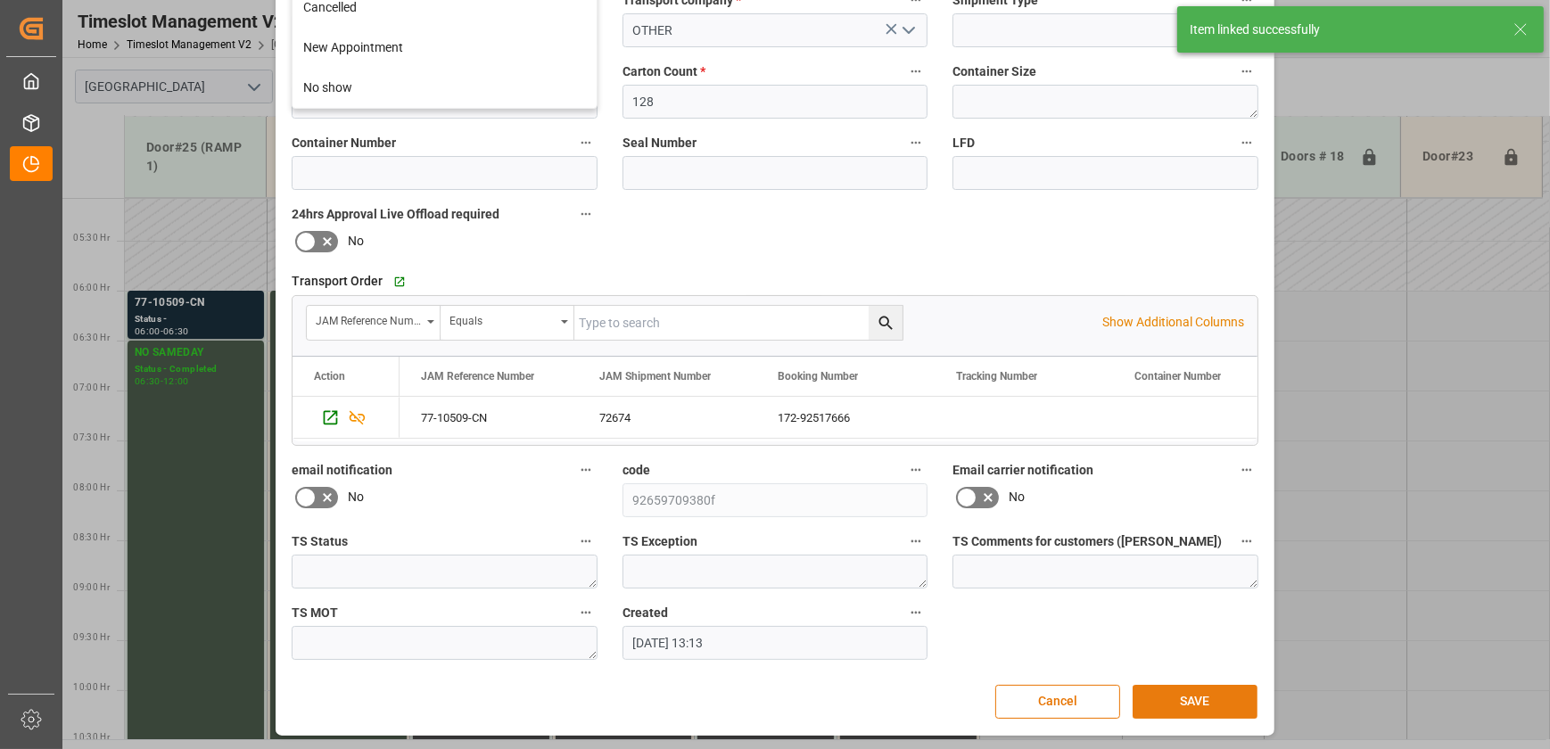
click at [417, 78] on button "SAVE" at bounding box center [1195, 702] width 125 height 34
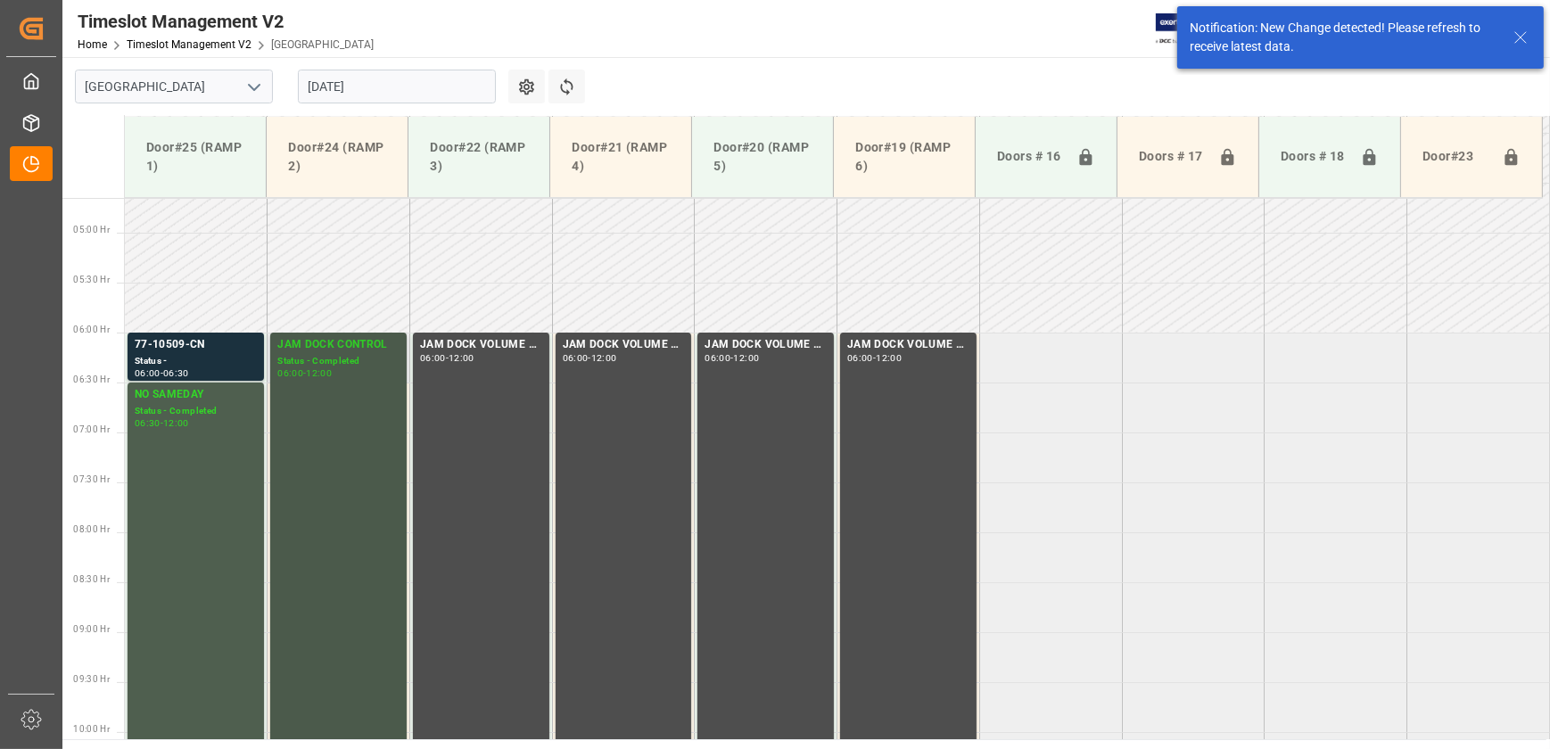
scroll to position [507, 0]
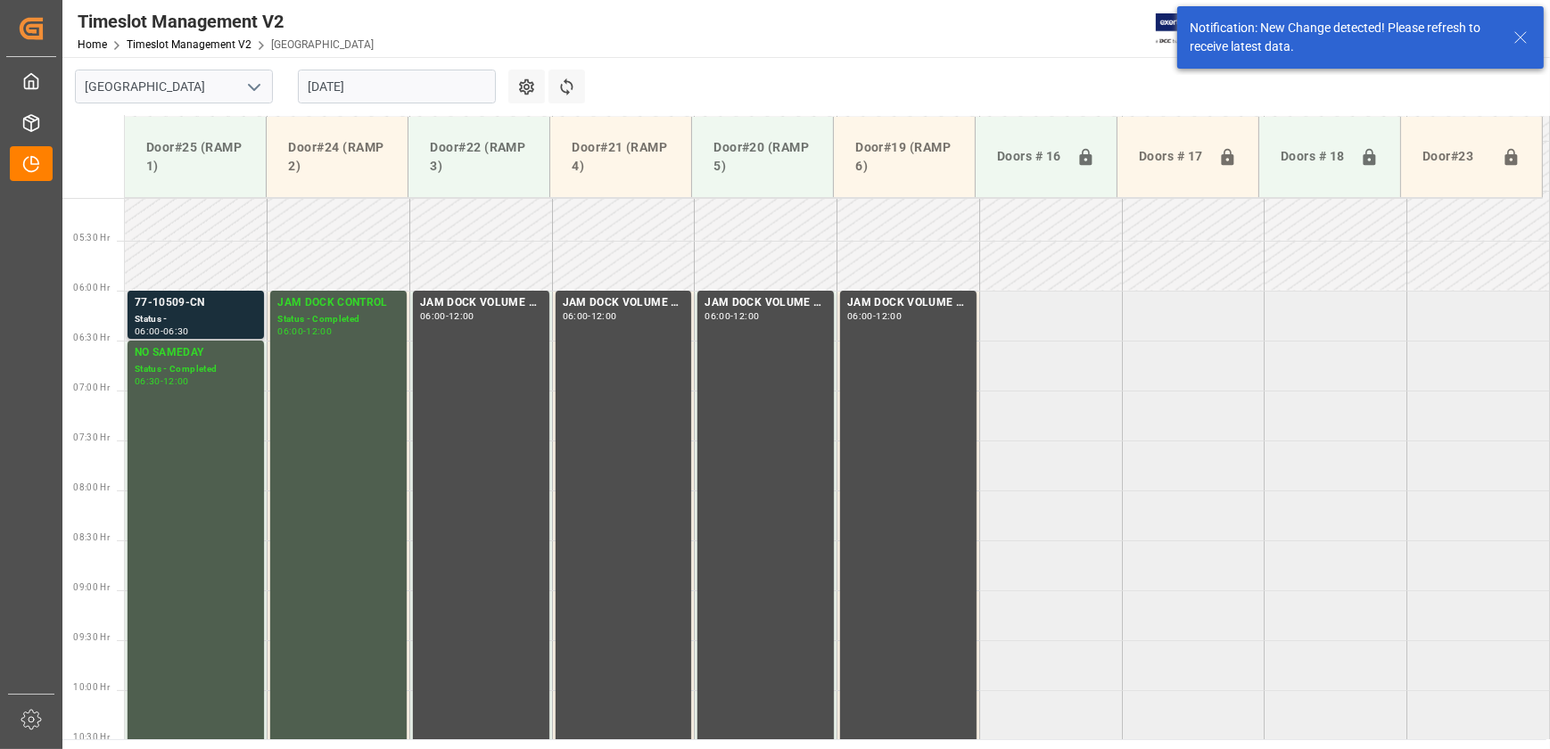
click at [232, 78] on div "77-10509-CN" at bounding box center [196, 303] width 122 height 18
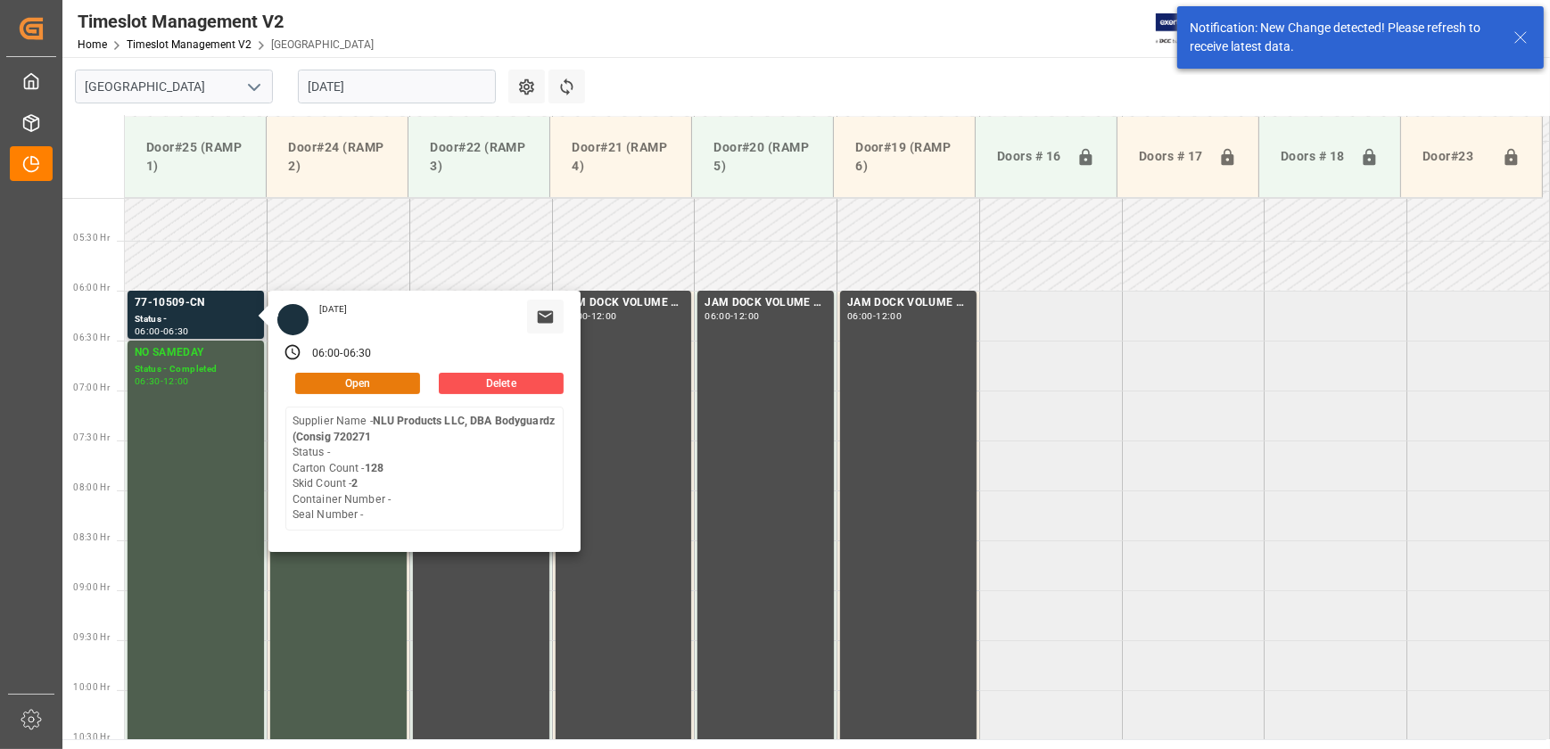
click at [352, 78] on button "Open" at bounding box center [357, 383] width 125 height 21
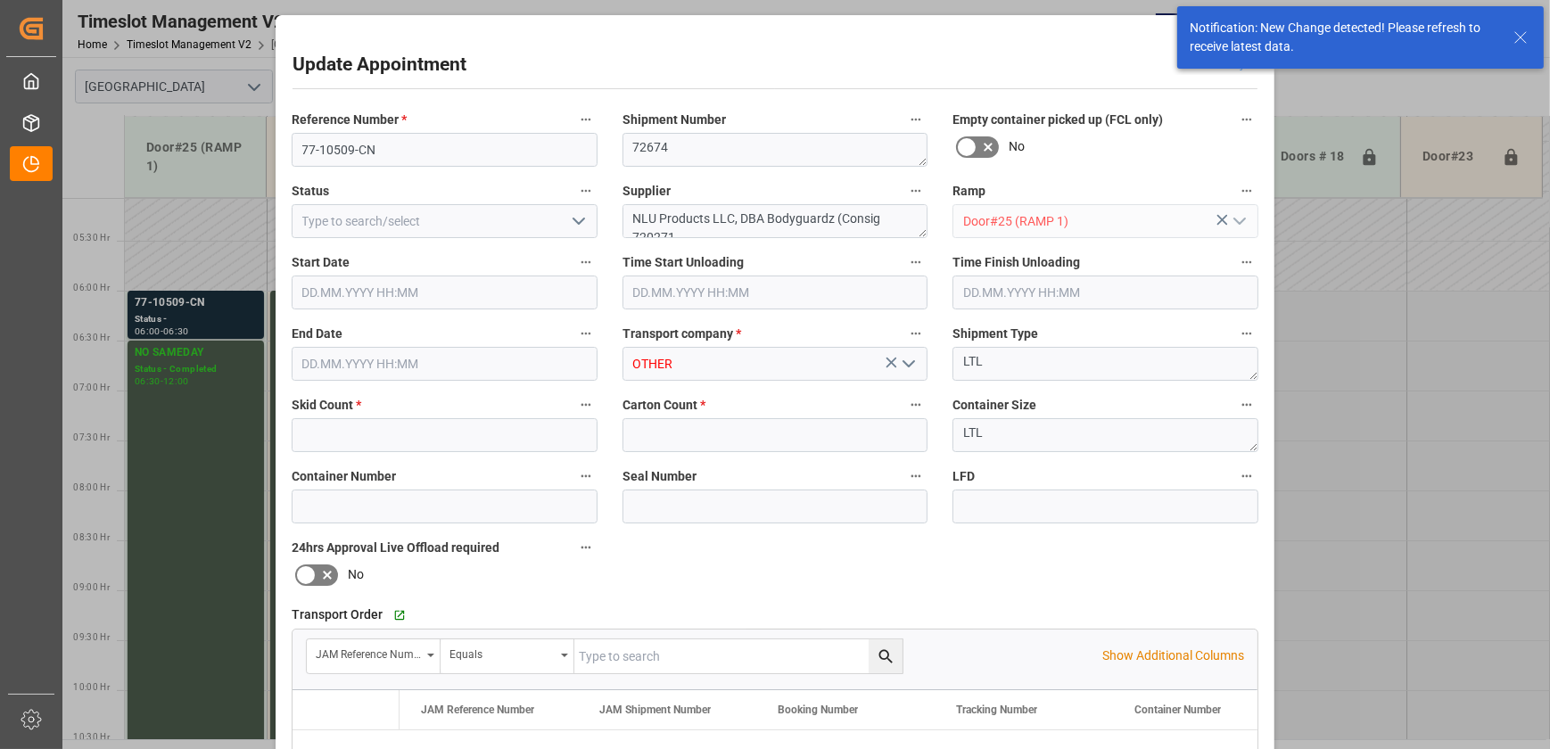
type input "2"
type input "128"
type input "[DATE] 06:00"
type input "[DATE] 06:30"
type input "[DATE] 13:13"
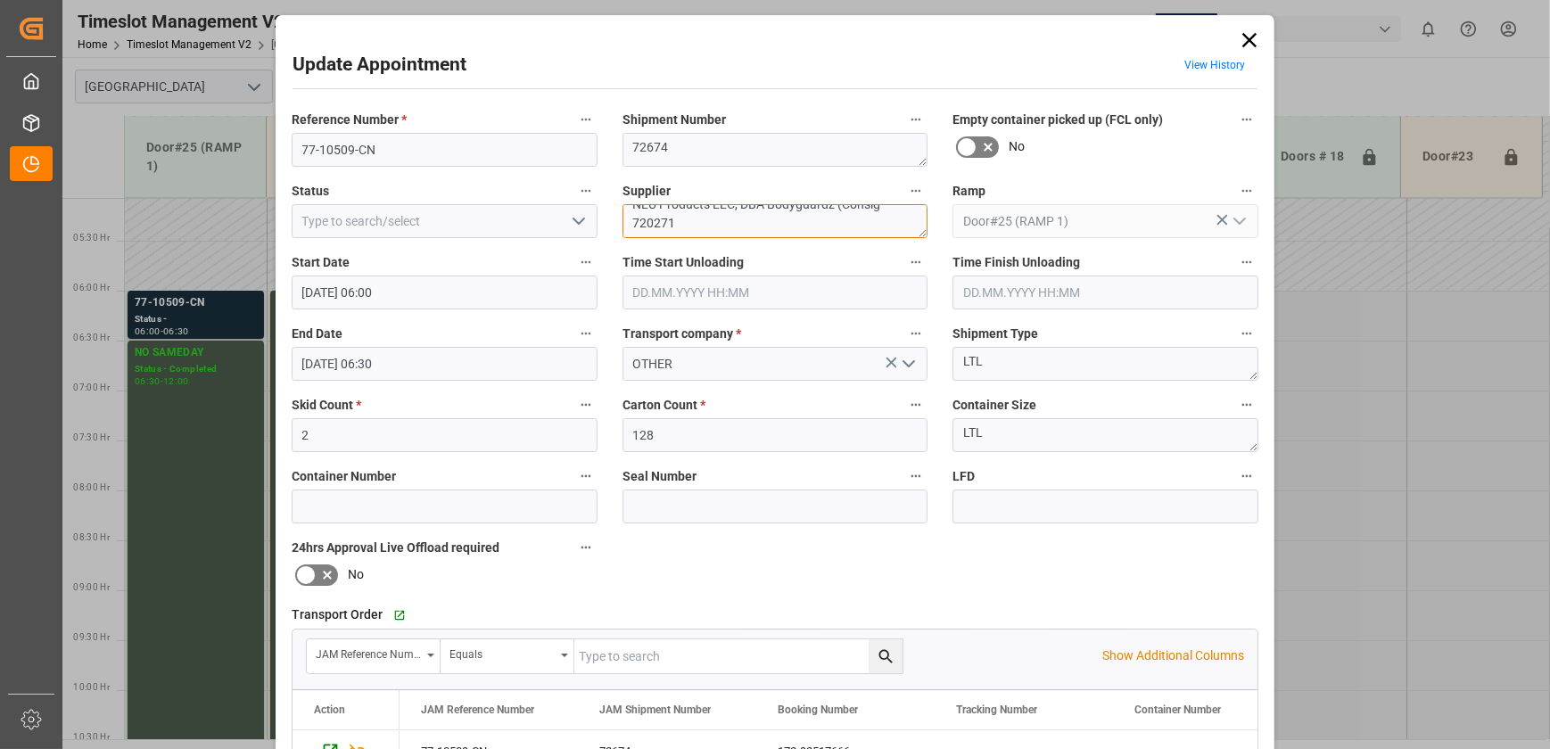
scroll to position [0, 0]
drag, startPoint x: 888, startPoint y: 219, endPoint x: 833, endPoint y: 206, distance: 56.9
click at [417, 78] on textarea "NLU Products LLC, DBA Bodyguardz (Consig 720271" at bounding box center [776, 221] width 306 height 34
click at [417, 78] on label "Time Start Unloading" at bounding box center [776, 263] width 306 height 25
click at [417, 78] on button "Time Start Unloading" at bounding box center [916, 262] width 23 height 23
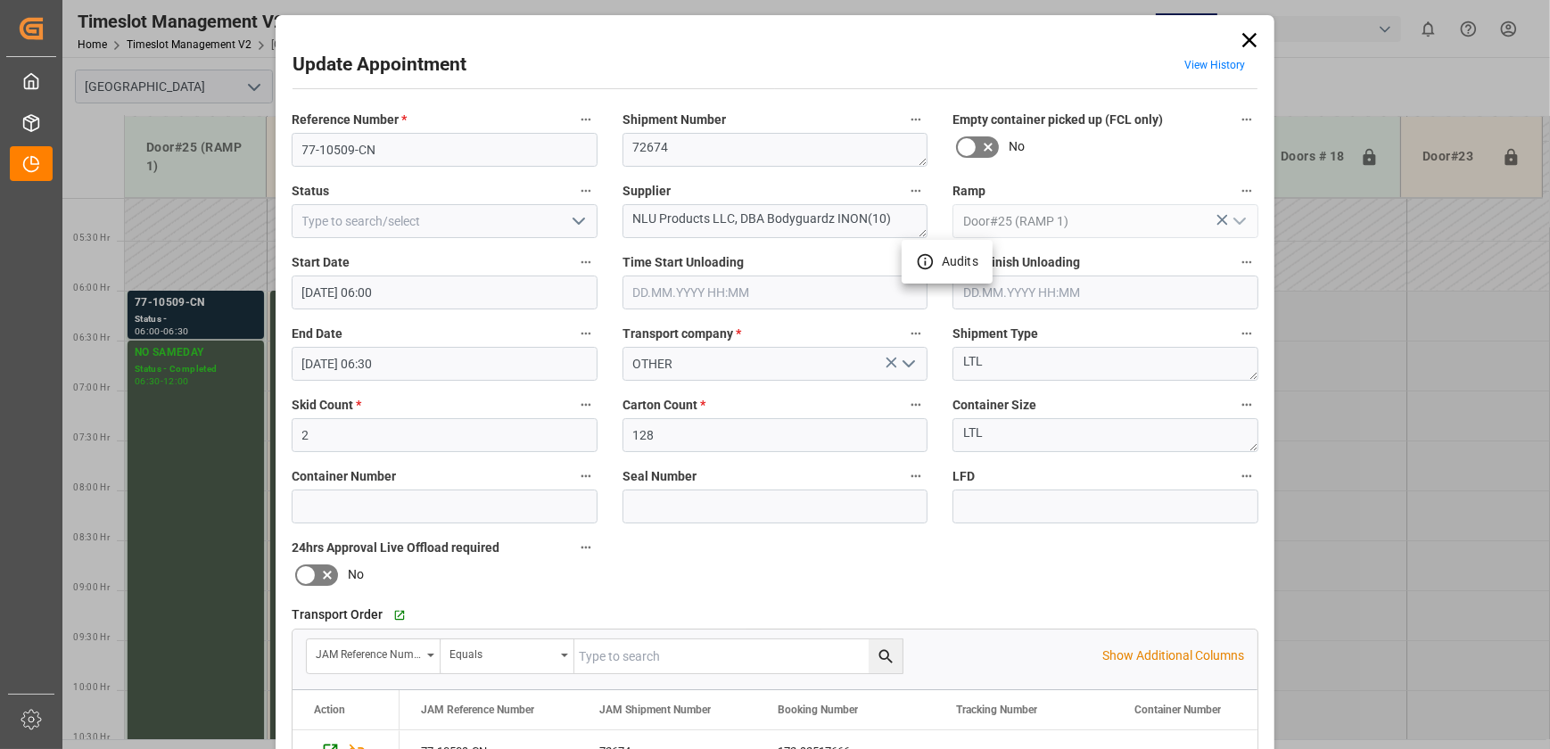
click at [417, 78] on div at bounding box center [775, 374] width 1550 height 749
click at [417, 78] on textarea "NLU Products LLC, DBA Bodyguardz INON(10)" at bounding box center [776, 221] width 306 height 34
drag, startPoint x: 757, startPoint y: 217, endPoint x: 708, endPoint y: 216, distance: 49.1
click at [417, 78] on textarea "NLU Products LLC, DBA Bodyguardz INON(10)" at bounding box center [776, 221] width 306 height 34
type textarea "NLU Products , Bodyguardz INON(10)"
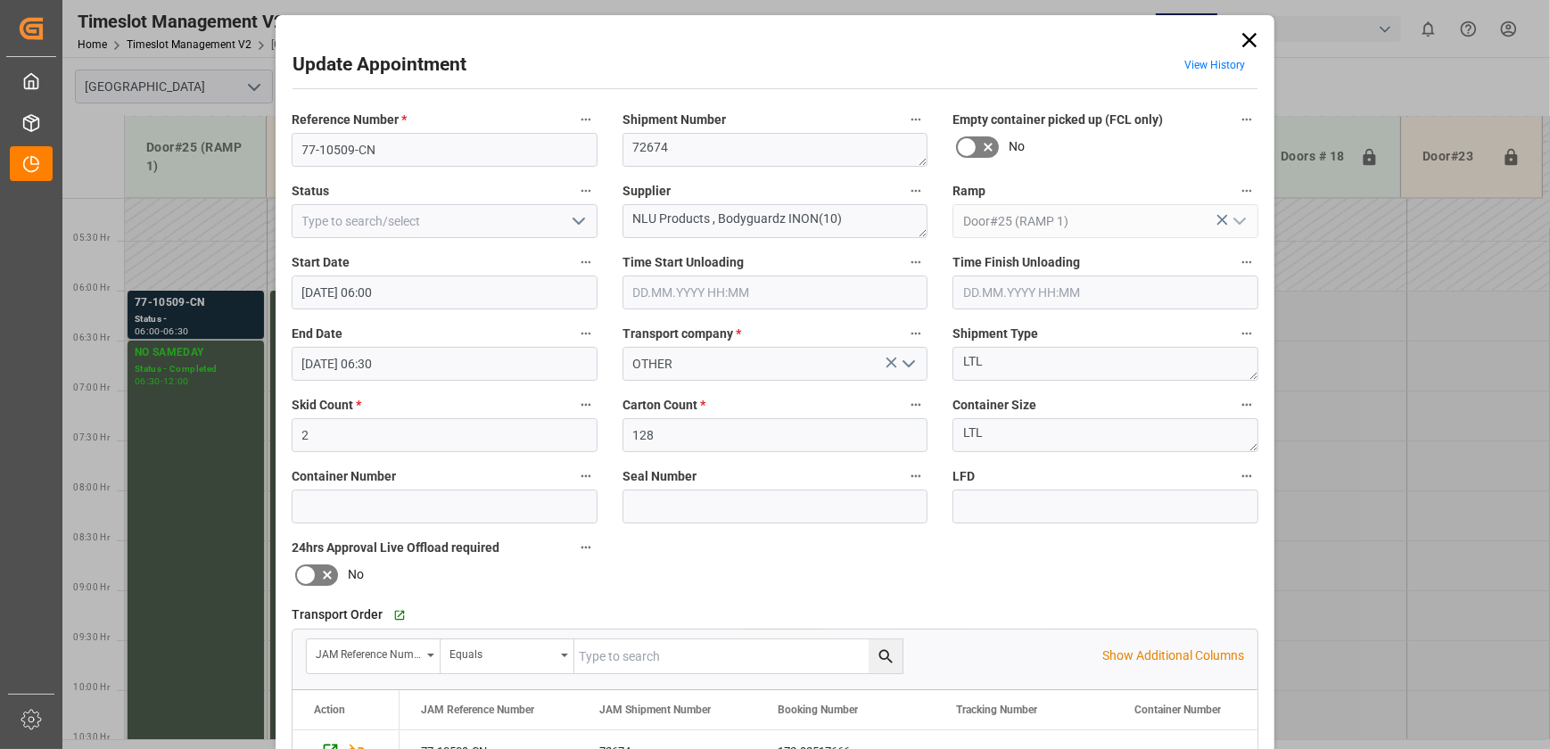
click at [417, 78] on icon "open menu" at bounding box center [578, 221] width 21 height 21
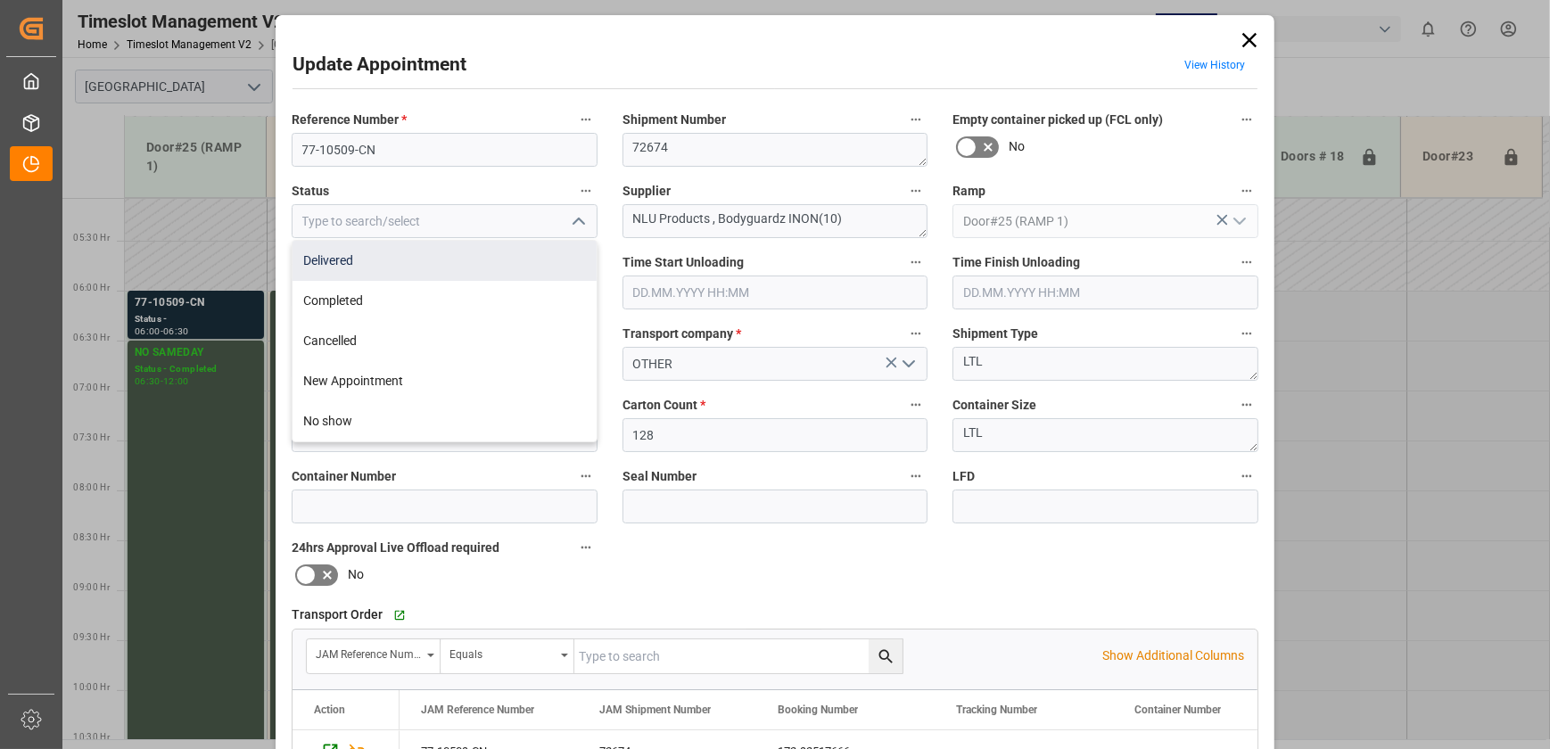
click at [417, 78] on div "Delivered" at bounding box center [445, 261] width 304 height 40
type input "Delivered"
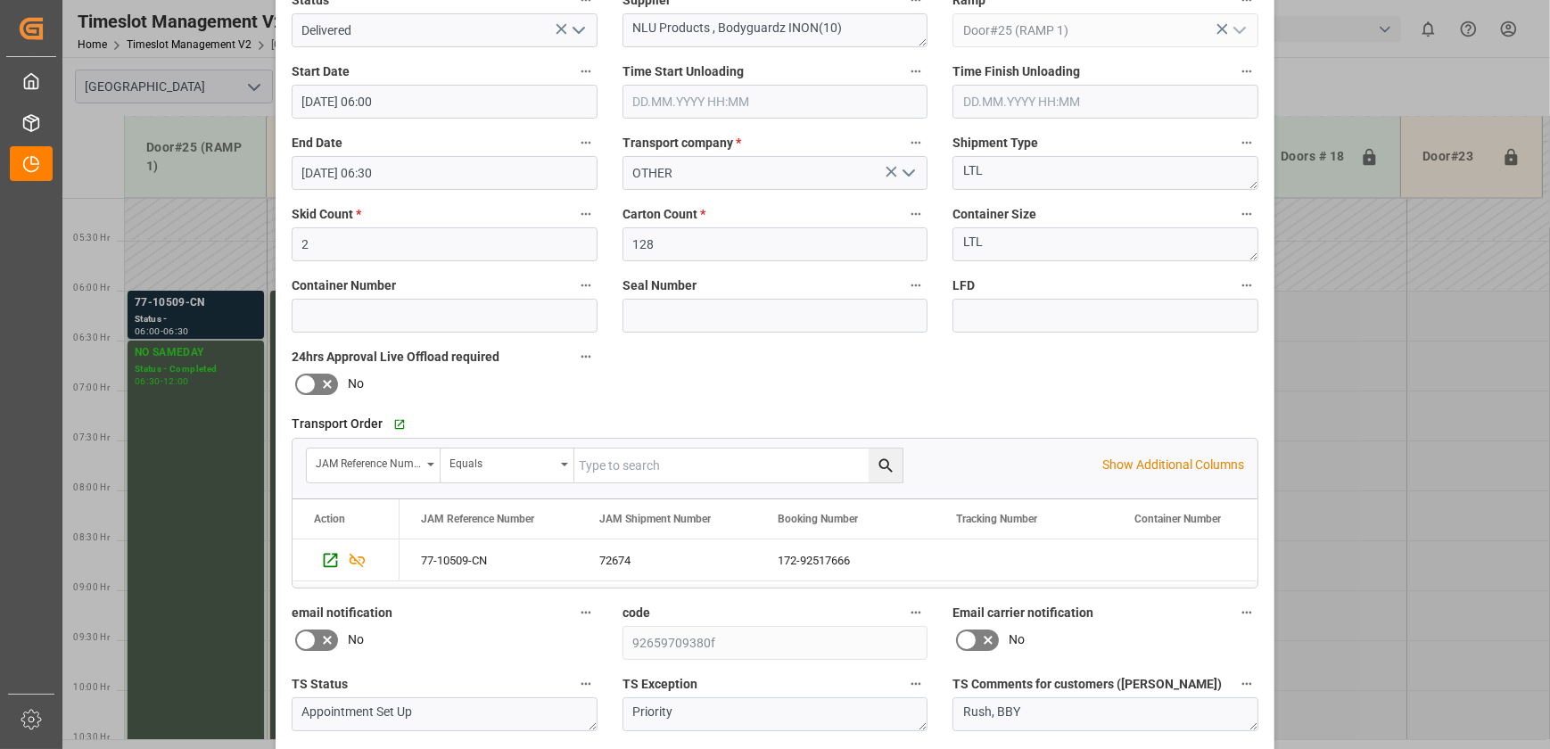
scroll to position [334, 0]
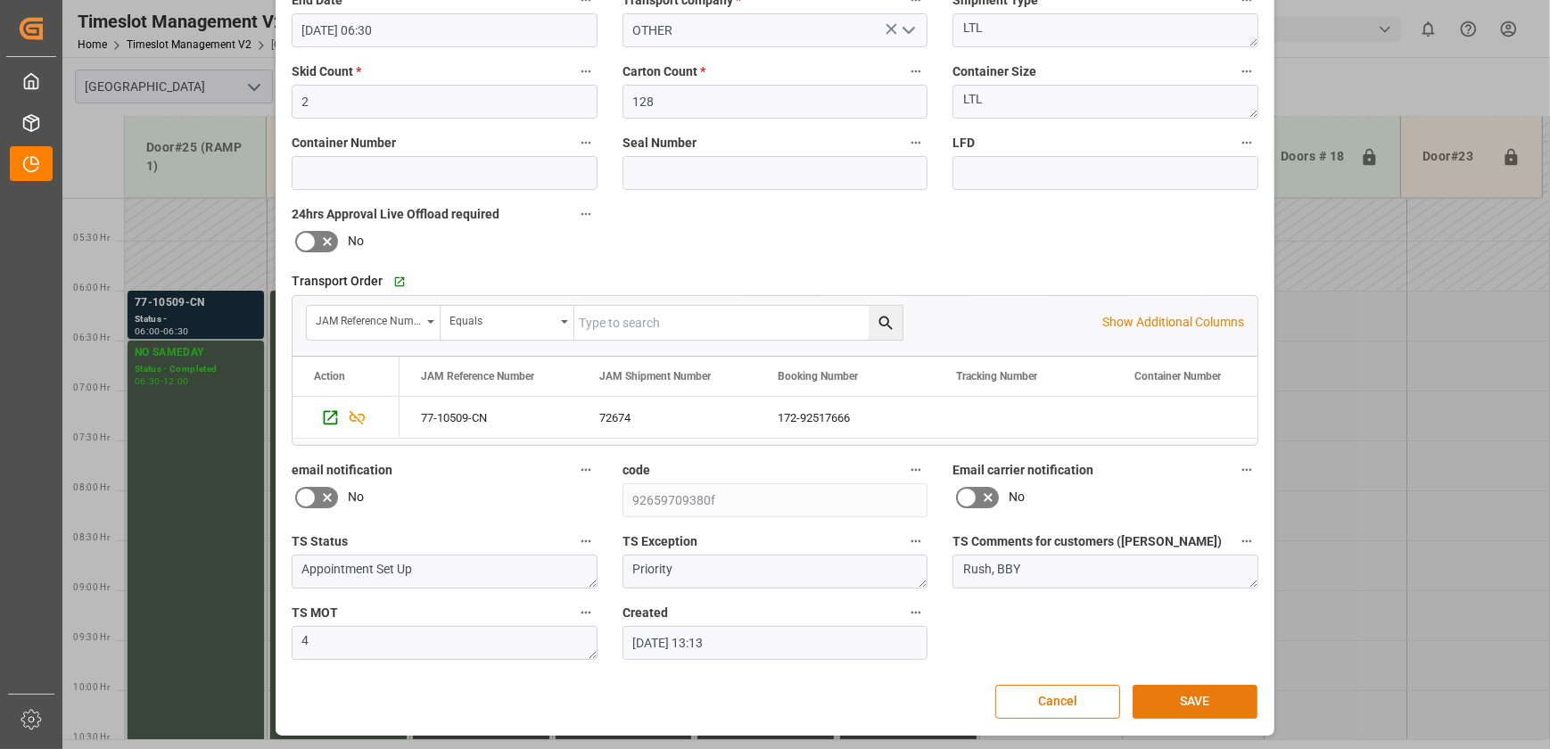
click at [417, 78] on button "SAVE" at bounding box center [1195, 702] width 125 height 34
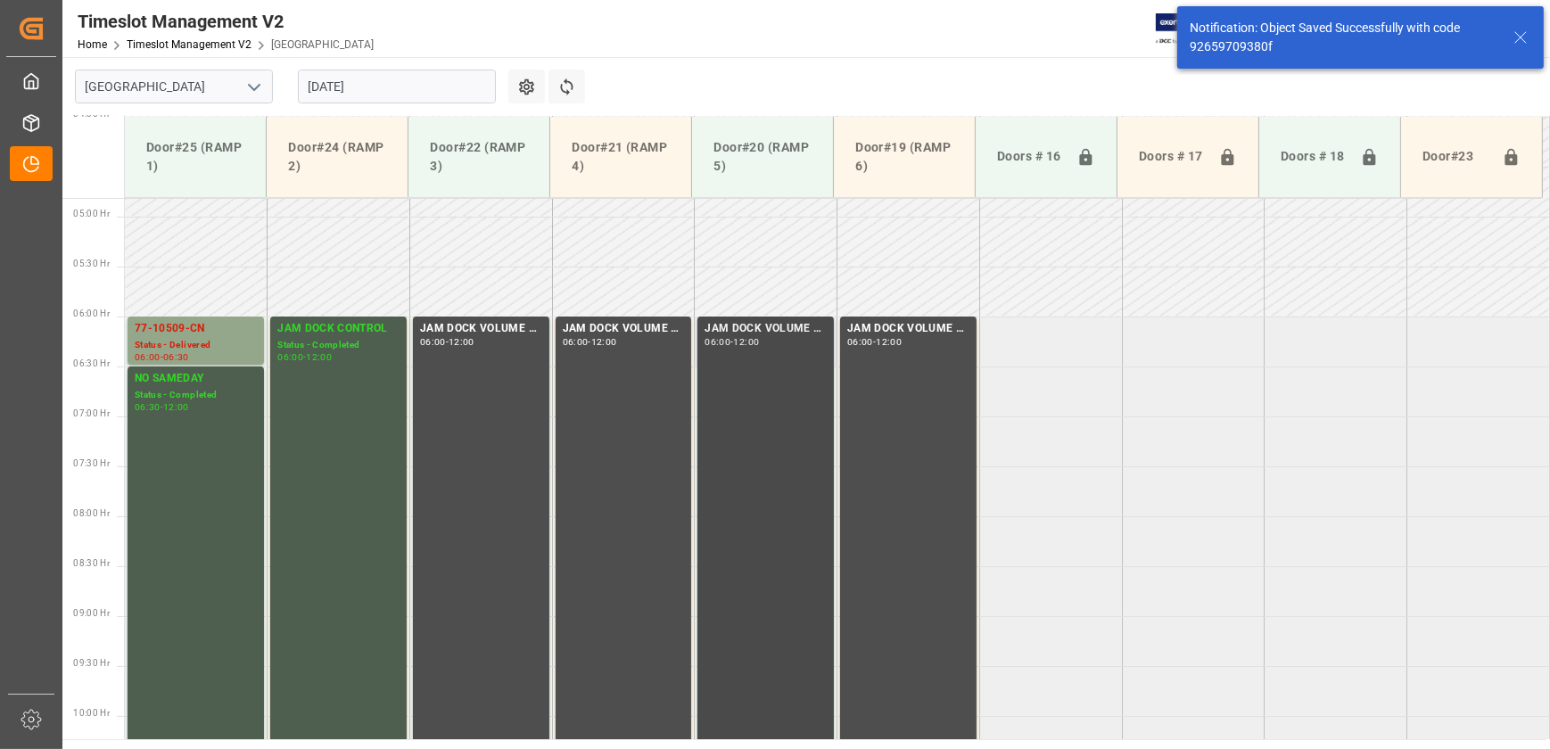
scroll to position [507, 0]
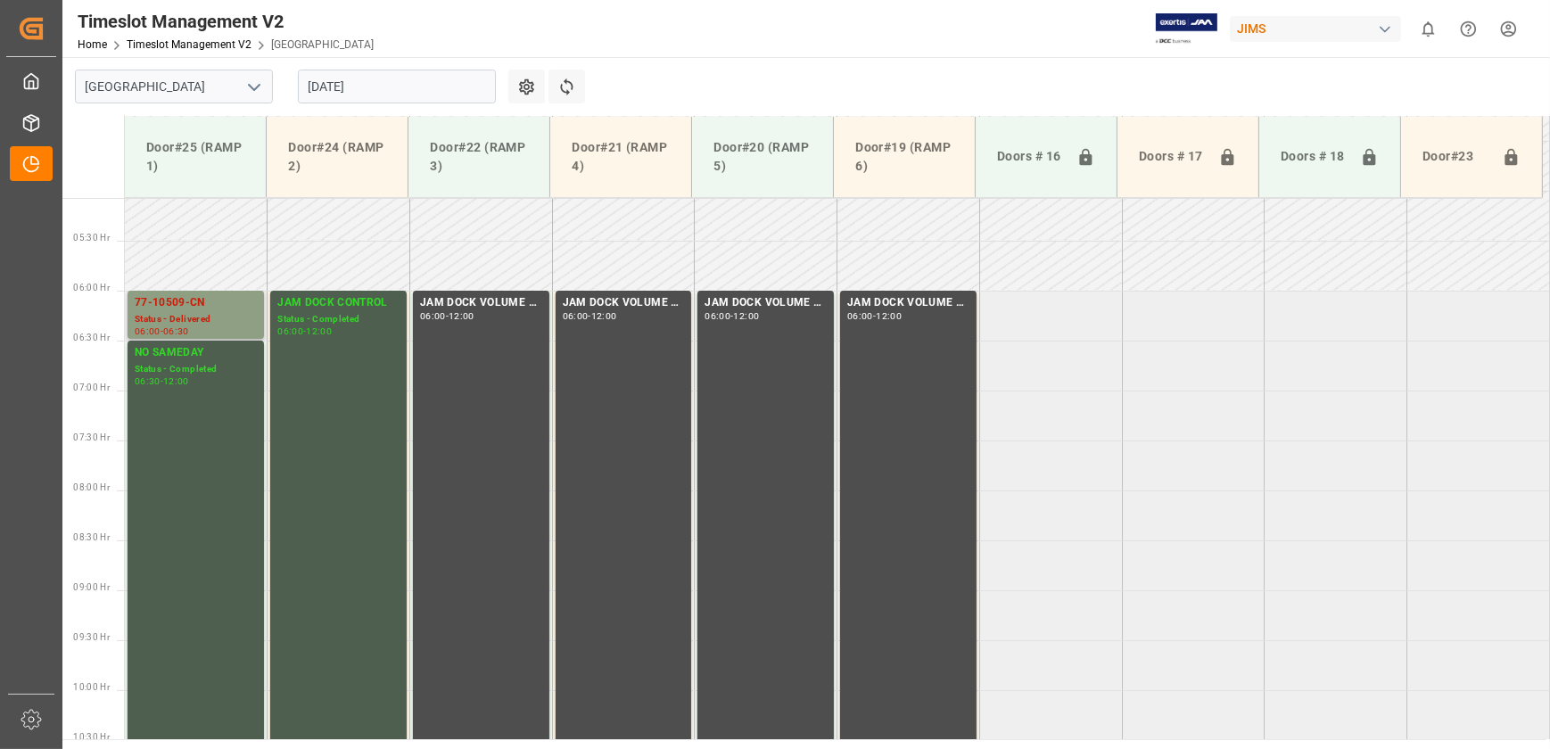
click at [169, 78] on div "77-10509-CN" at bounding box center [196, 303] width 122 height 18
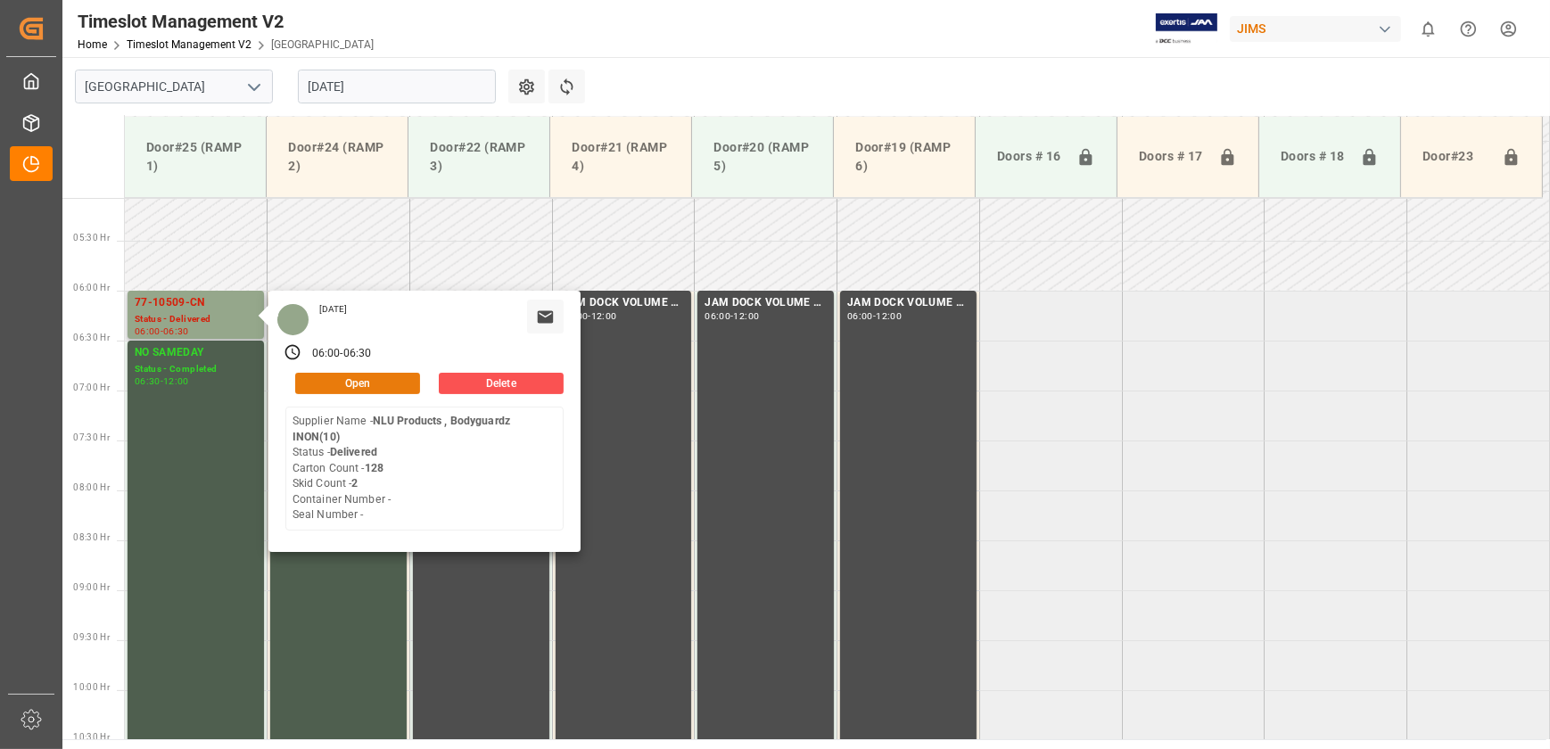
click at [351, 78] on button "Open" at bounding box center [357, 383] width 125 height 21
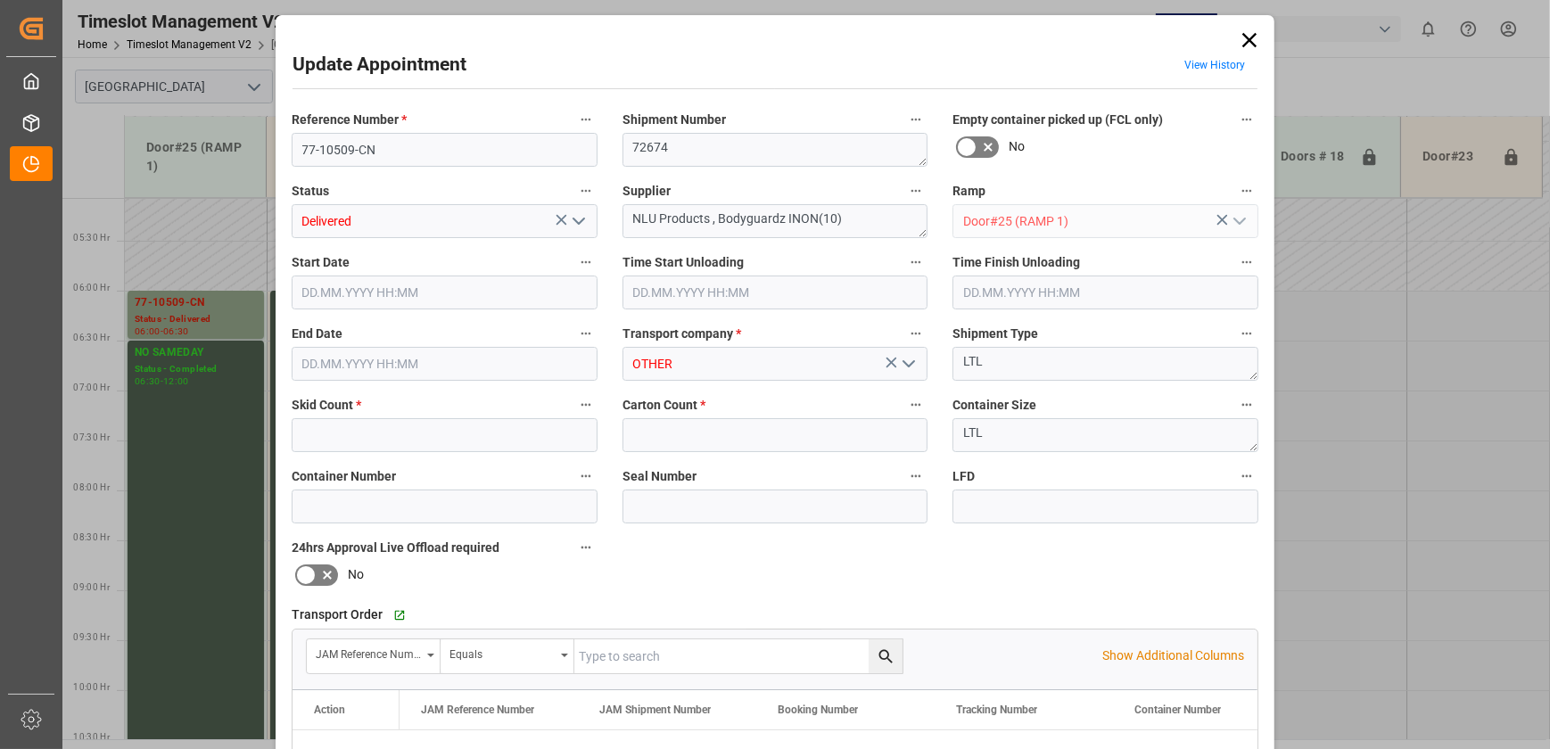
type input "2"
type input "128"
type input "[DATE] 06:00"
type input "[DATE] 06:30"
type input "[DATE] 13:13"
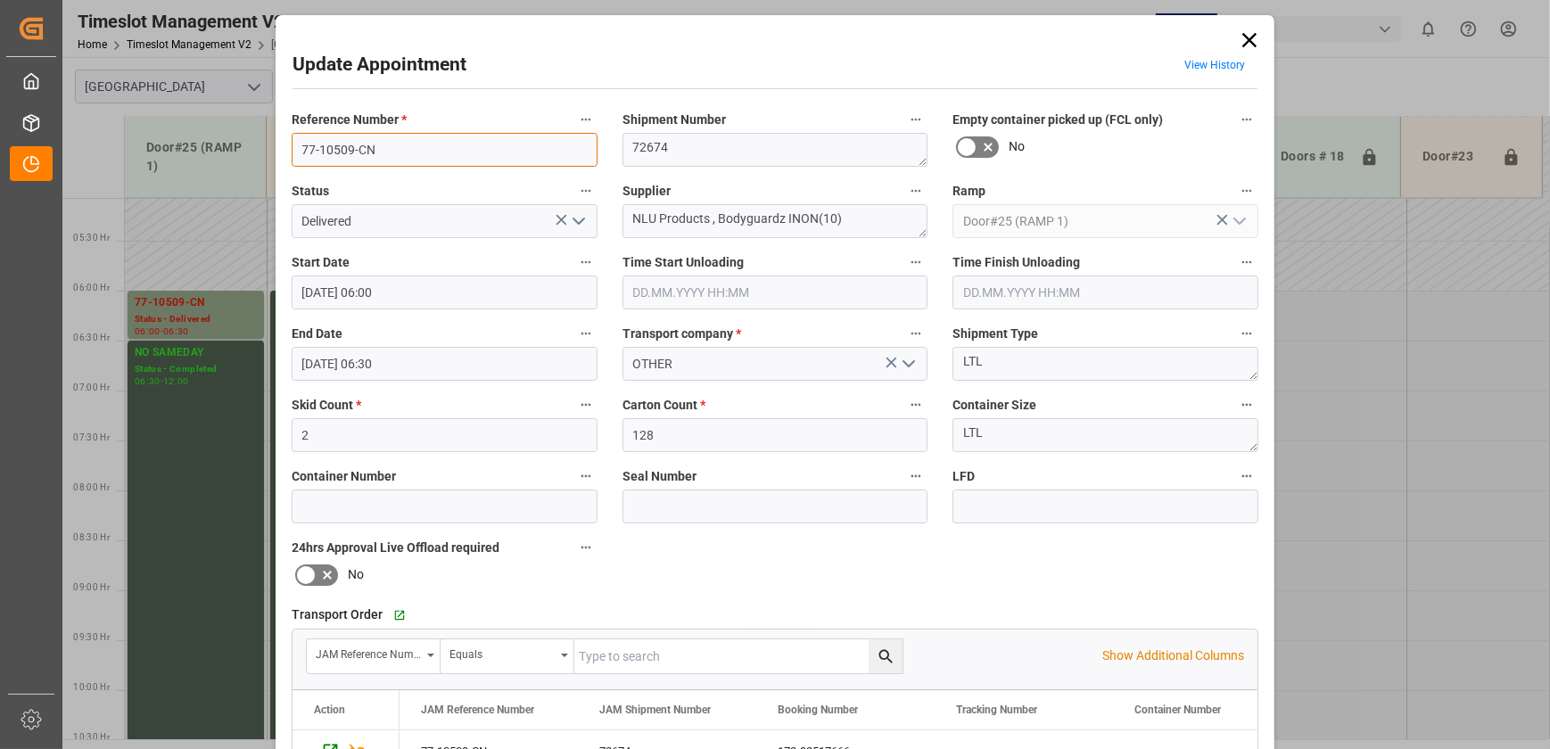
click at [383, 78] on input "77-10509-CN" at bounding box center [445, 150] width 306 height 34
click at [384, 78] on input "77-10509-CN" at bounding box center [445, 150] width 306 height 34
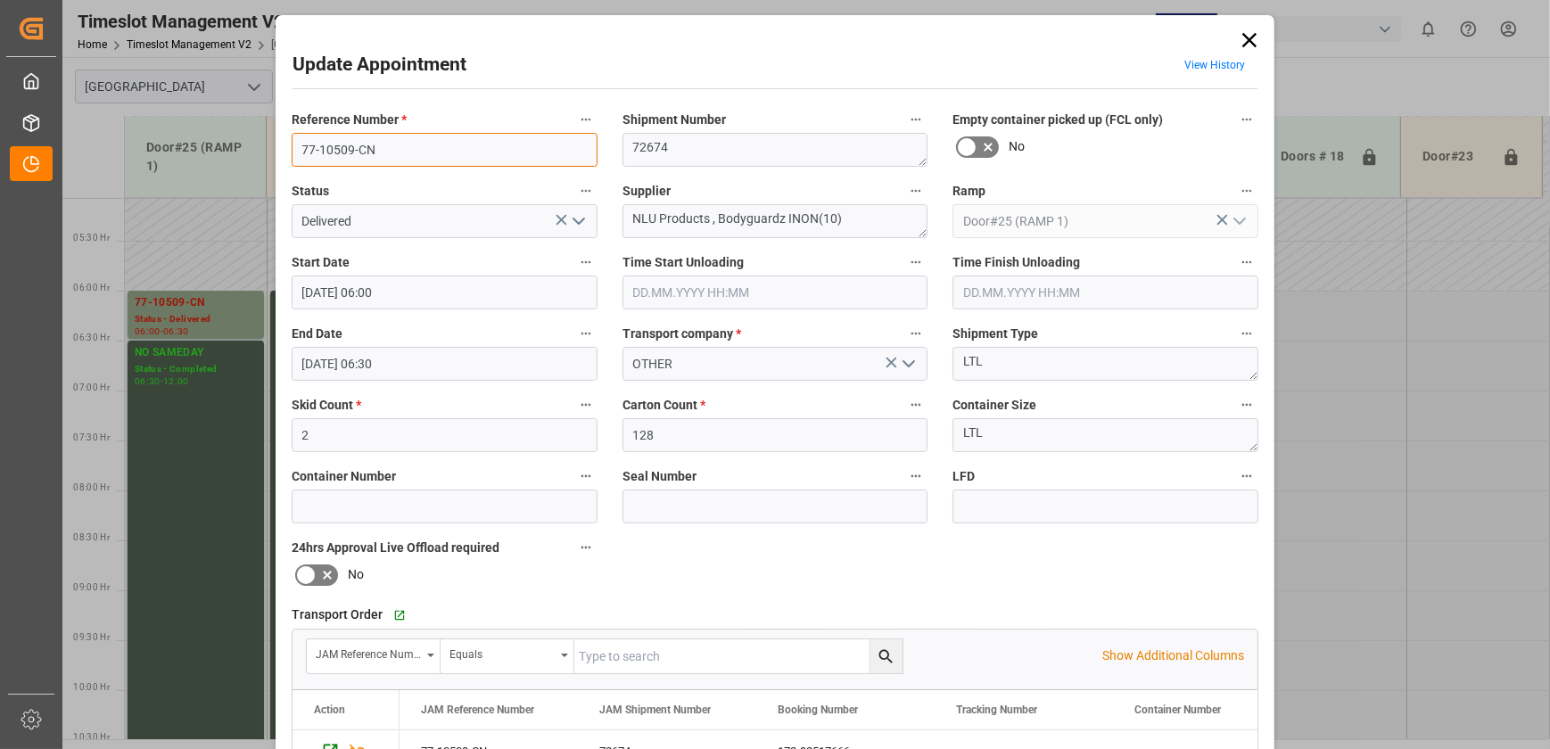
click at [384, 78] on input "77-10509-CN" at bounding box center [445, 150] width 306 height 34
drag, startPoint x: 705, startPoint y: 213, endPoint x: 616, endPoint y: 216, distance: 88.4
click at [417, 78] on div "Supplier NLU Products , Bodyguardz INON(10)" at bounding box center [775, 208] width 331 height 71
click at [204, 78] on div "Update Appointment View History Reference Number * 77-10509-CN Shipment Number …" at bounding box center [775, 374] width 1550 height 749
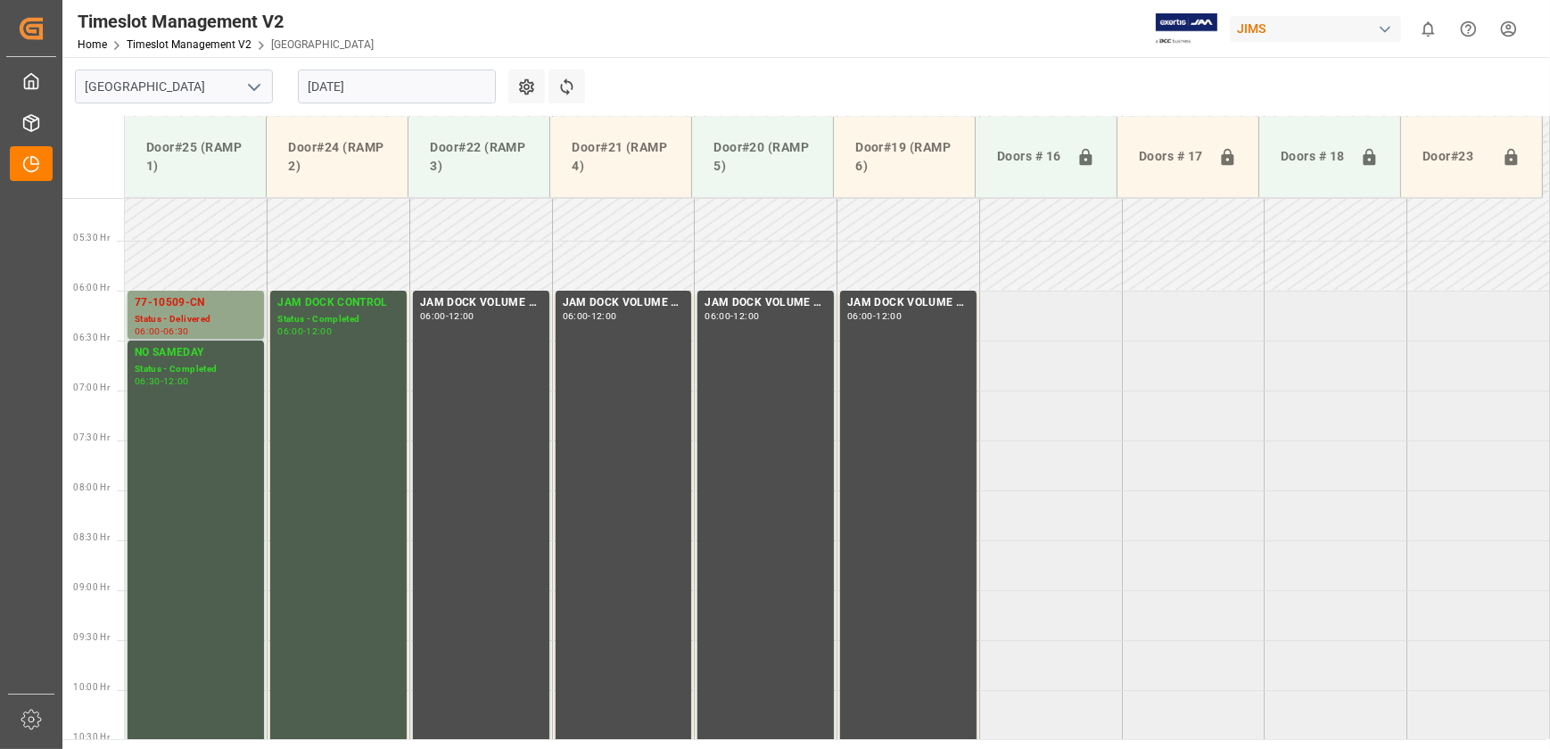
click at [351, 78] on input "[DATE]" at bounding box center [397, 87] width 198 height 34
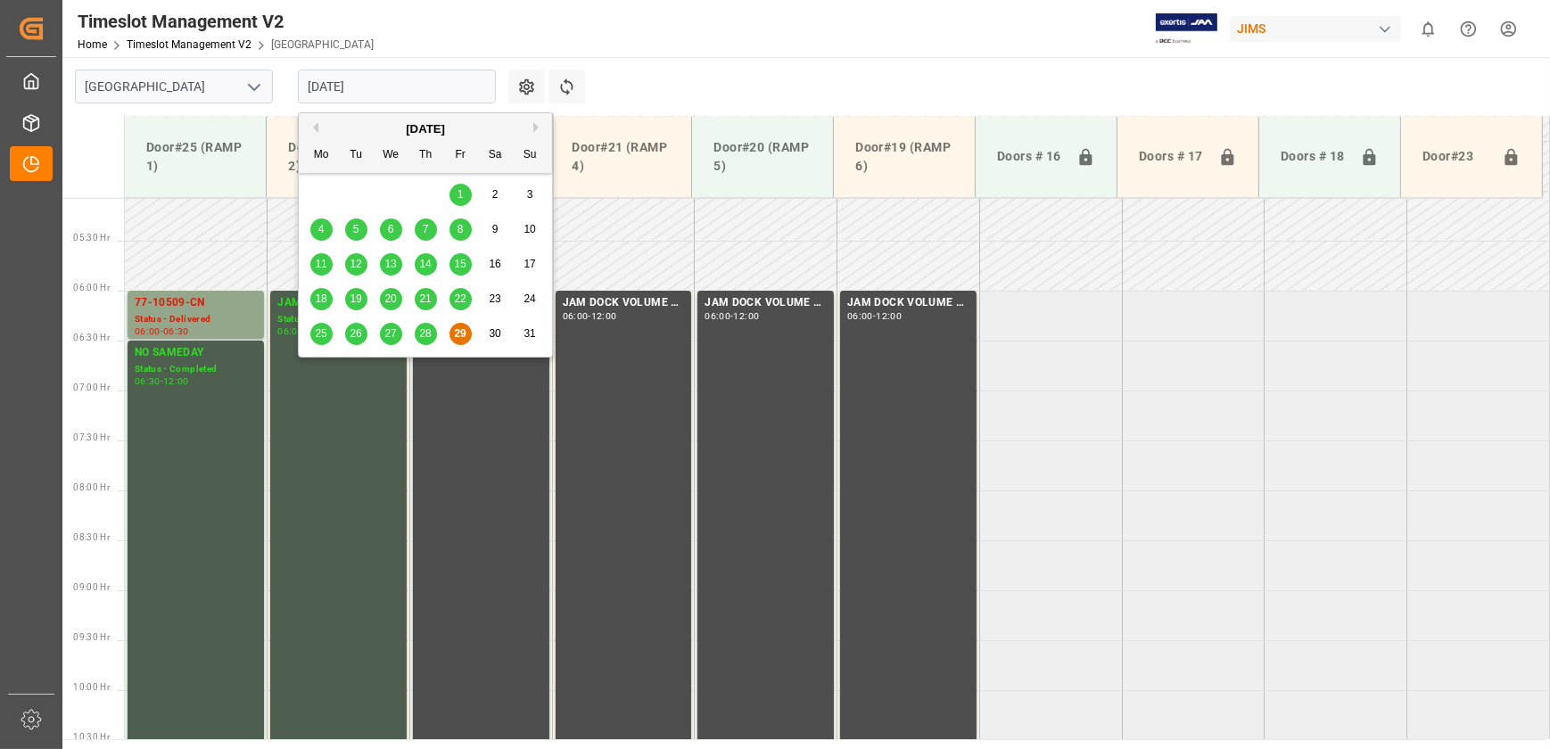
click at [417, 78] on button "Next Month" at bounding box center [538, 127] width 11 height 11
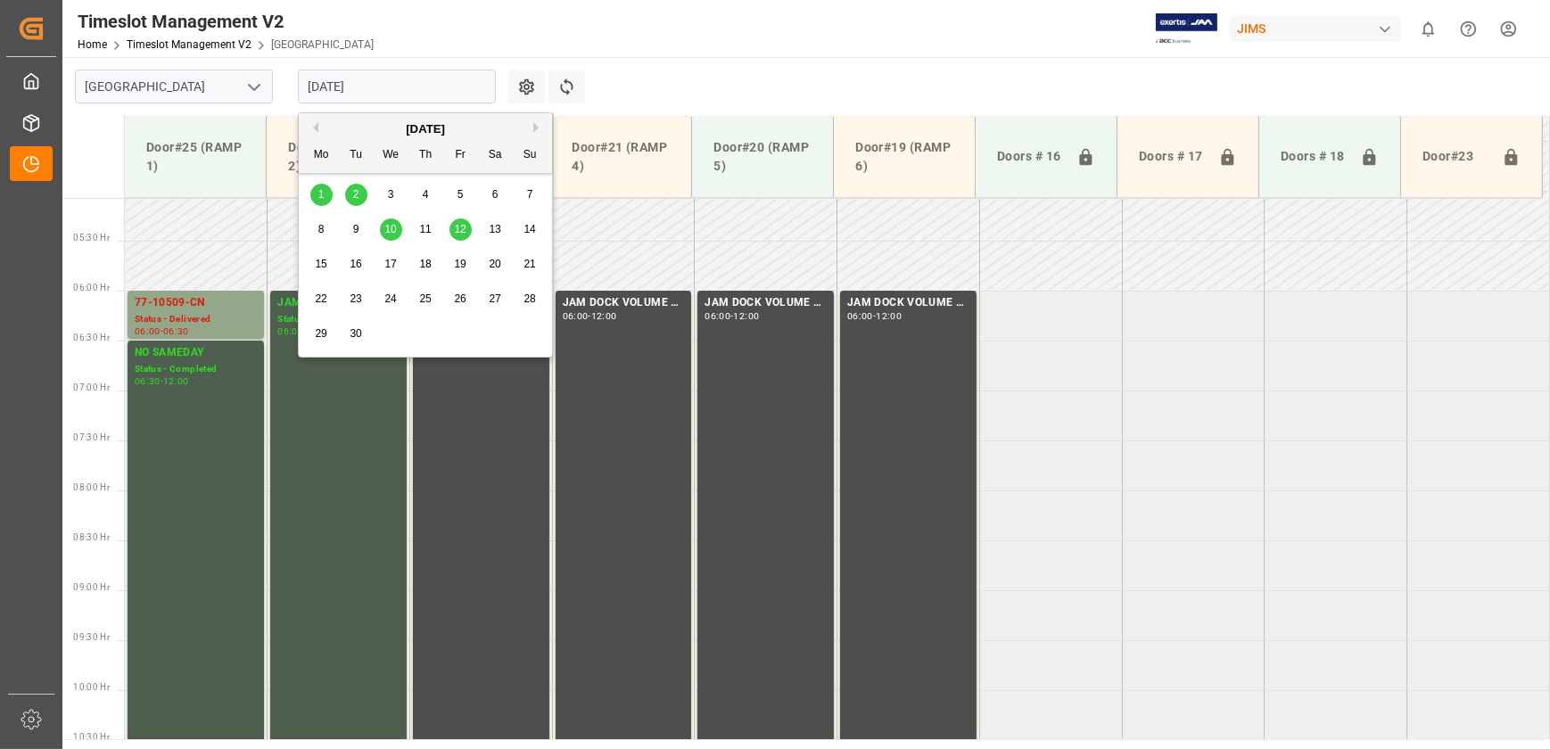
click at [361, 78] on div "2" at bounding box center [356, 195] width 22 height 21
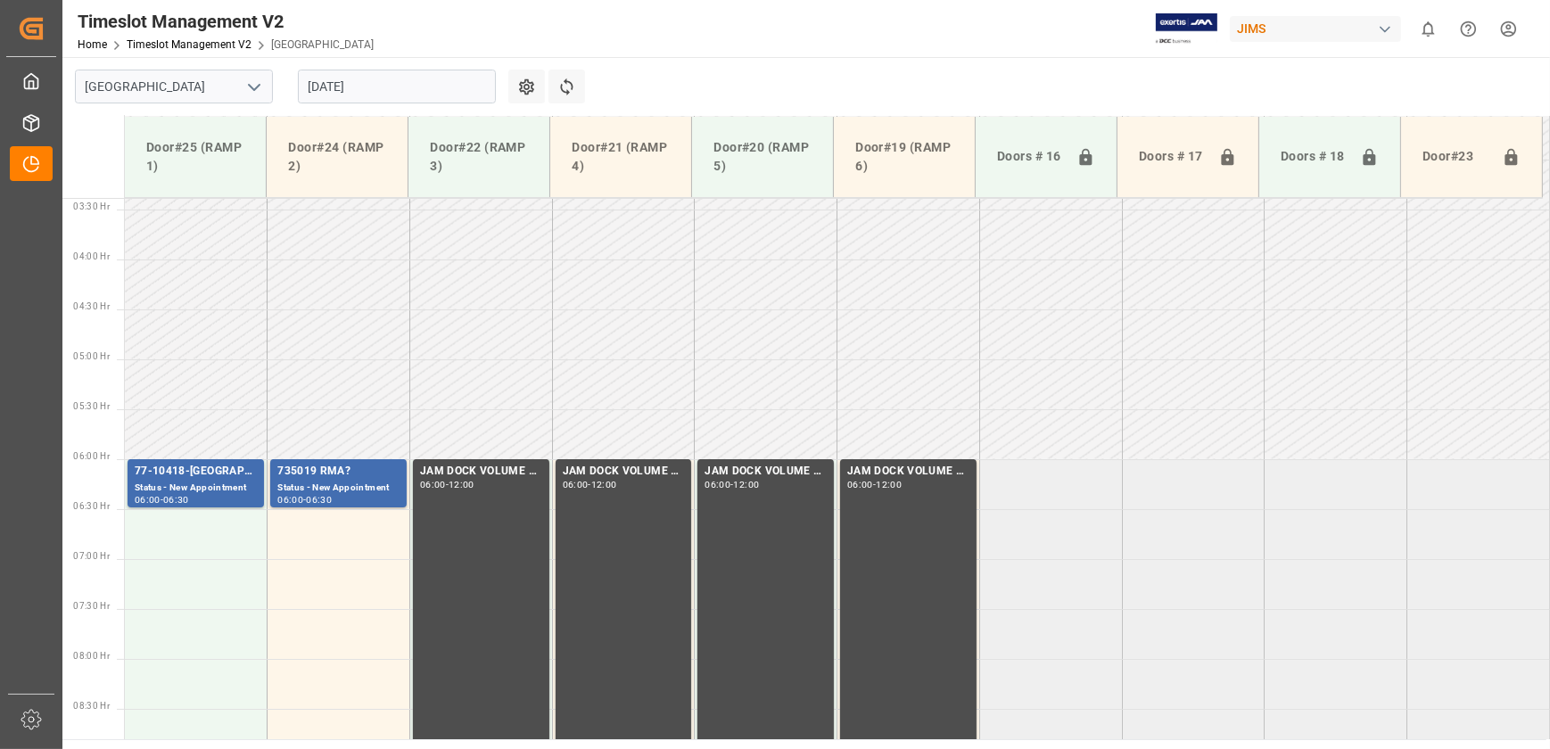
scroll to position [239, 0]
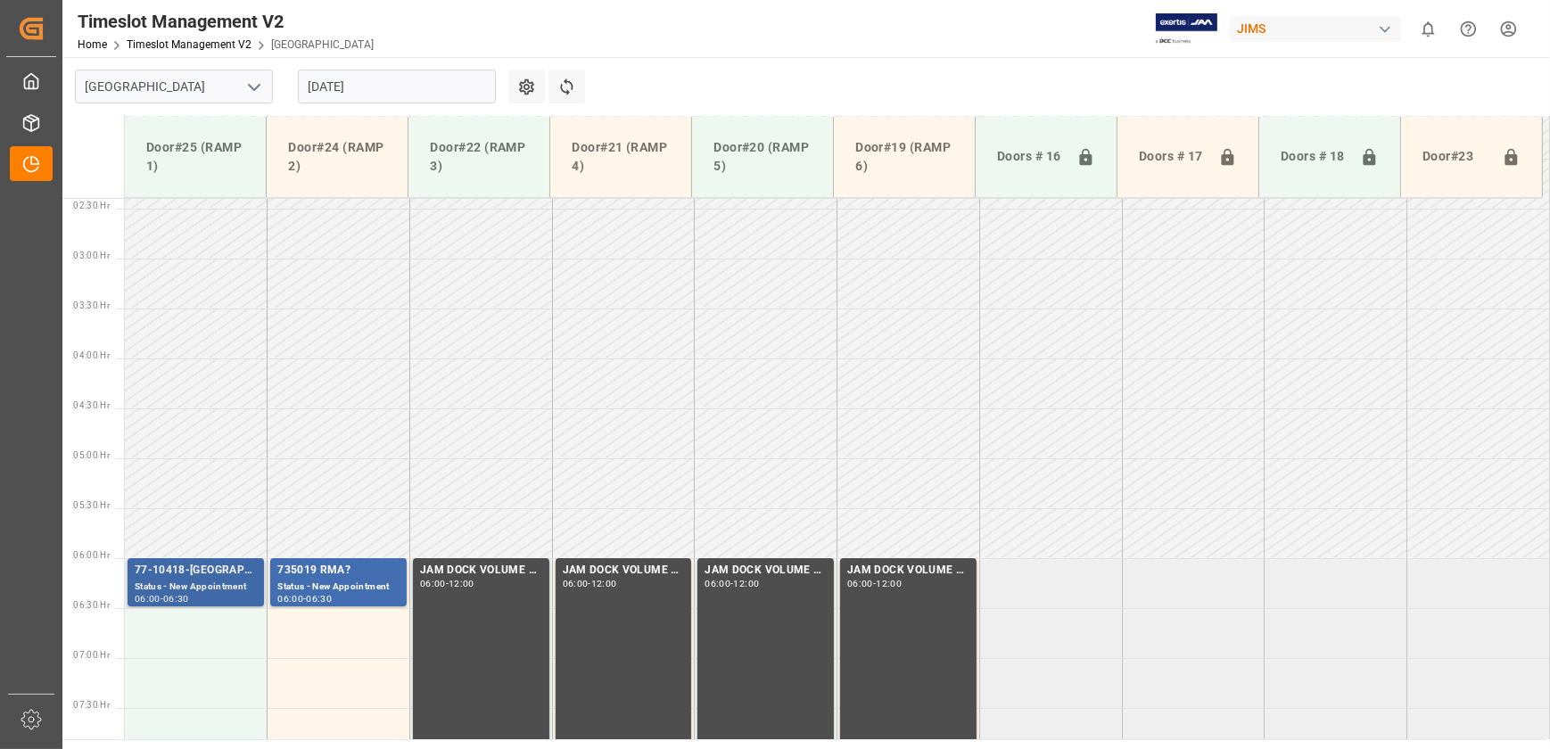
click at [212, 78] on div "77-10418-[GEOGRAPHIC_DATA](IN07/11 lines)" at bounding box center [196, 571] width 122 height 18
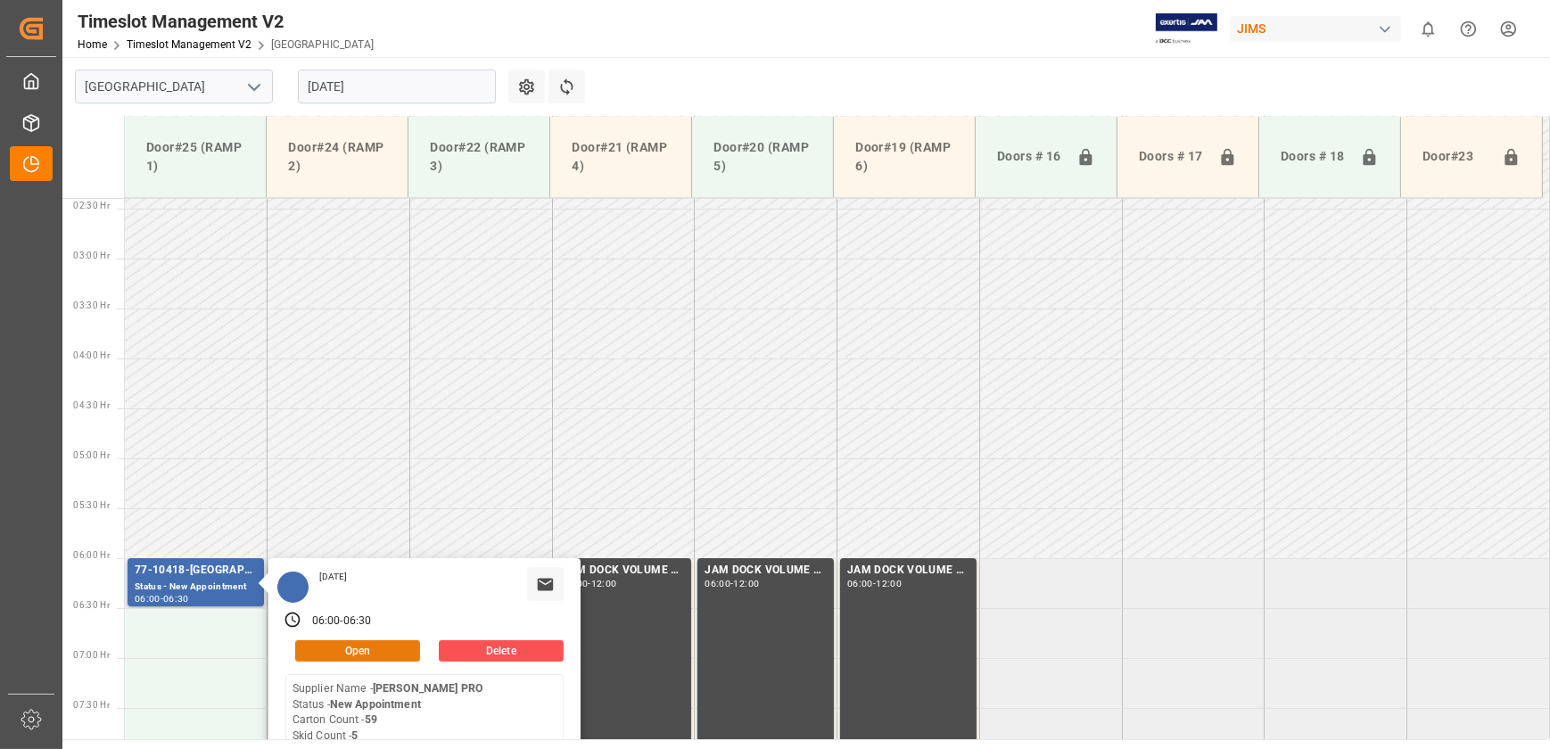
click at [381, 78] on button "Open" at bounding box center [357, 650] width 125 height 21
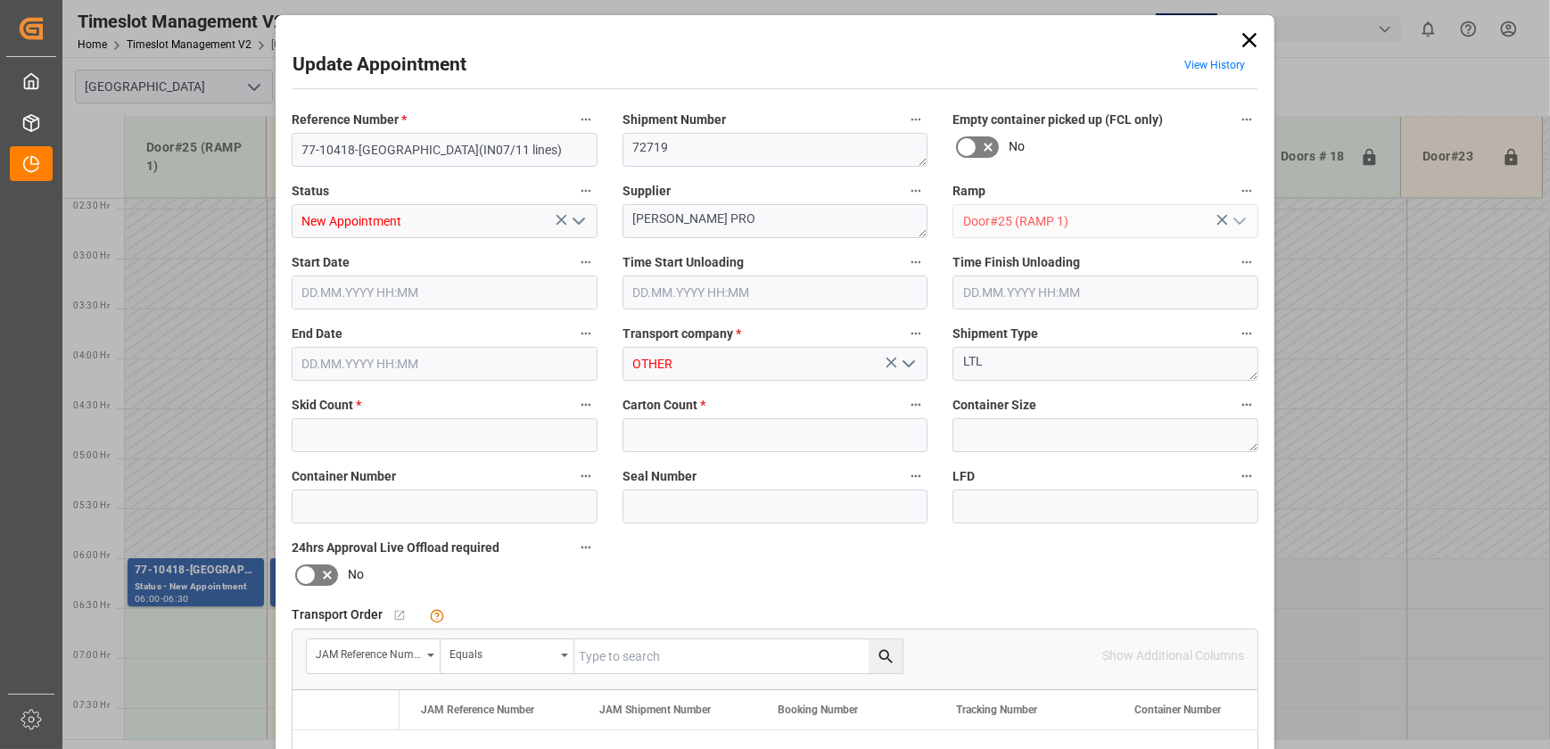
type input "5"
type input "59"
type input "[DATE] 06:00"
type input "[DATE] 06:30"
type input "[DATE] 10:37"
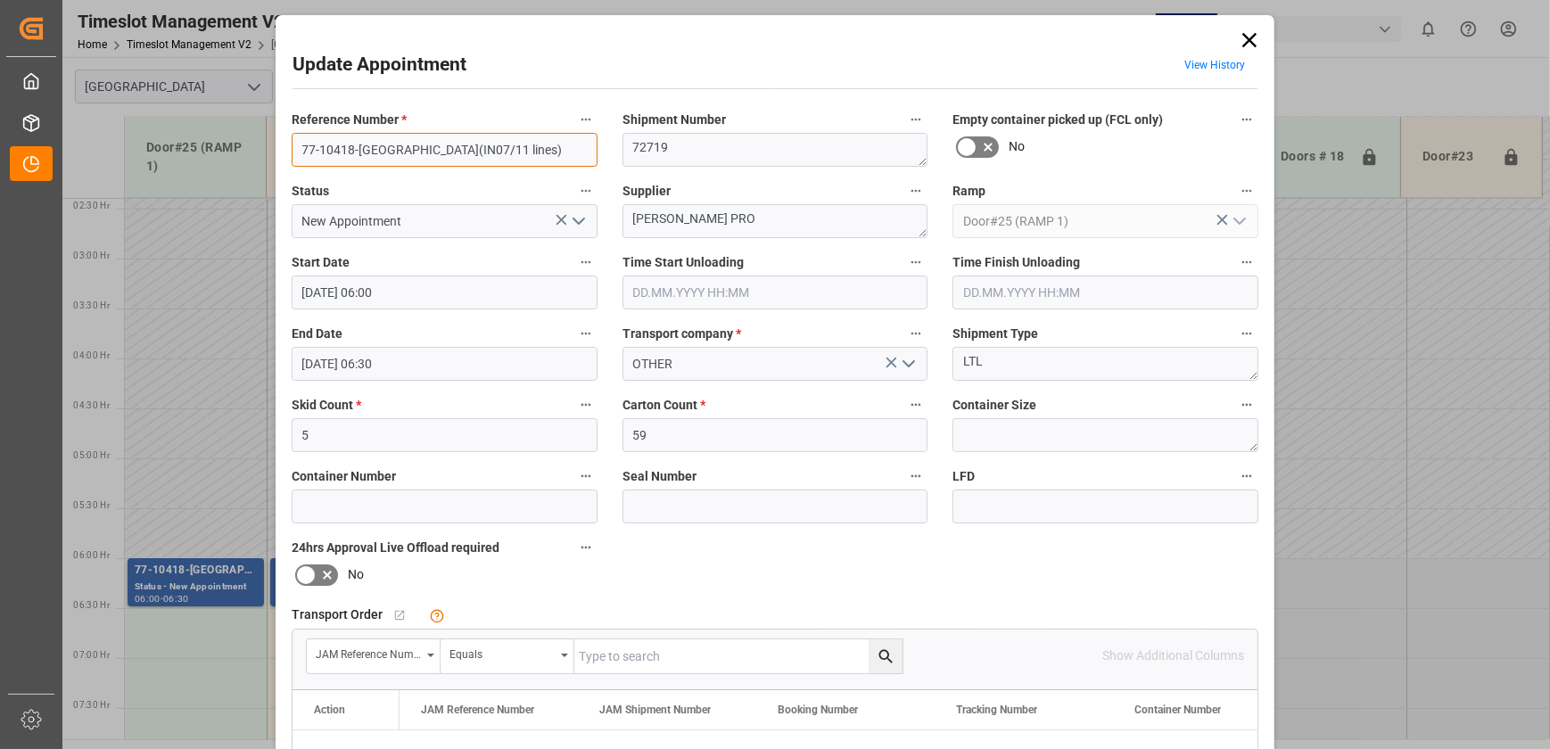
drag, startPoint x: 369, startPoint y: 145, endPoint x: 222, endPoint y: 141, distance: 147.3
click at [223, 78] on div "Update Appointment View History Reference Number * 77-10418-[GEOGRAPHIC_DATA](I…" at bounding box center [775, 374] width 1550 height 749
drag, startPoint x: 464, startPoint y: 145, endPoint x: 371, endPoint y: 143, distance: 92.8
click at [371, 78] on input "77-10418-[GEOGRAPHIC_DATA](IN07/11 lines)" at bounding box center [445, 150] width 306 height 34
type input "77-10418-US"
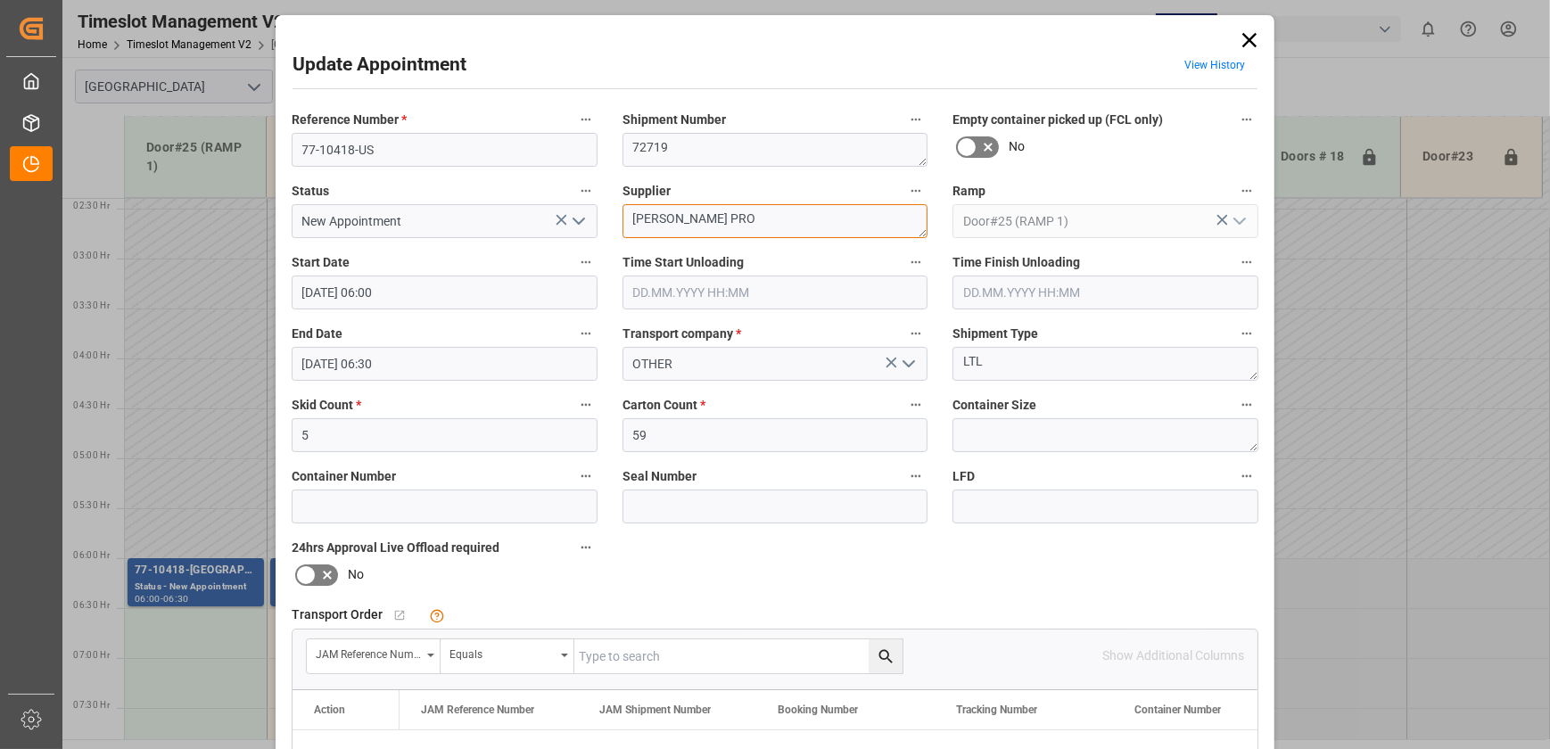
drag, startPoint x: 765, startPoint y: 221, endPoint x: 687, endPoint y: 221, distance: 78.5
click at [417, 78] on textarea "[PERSON_NAME] PRO" at bounding box center [776, 221] width 306 height 34
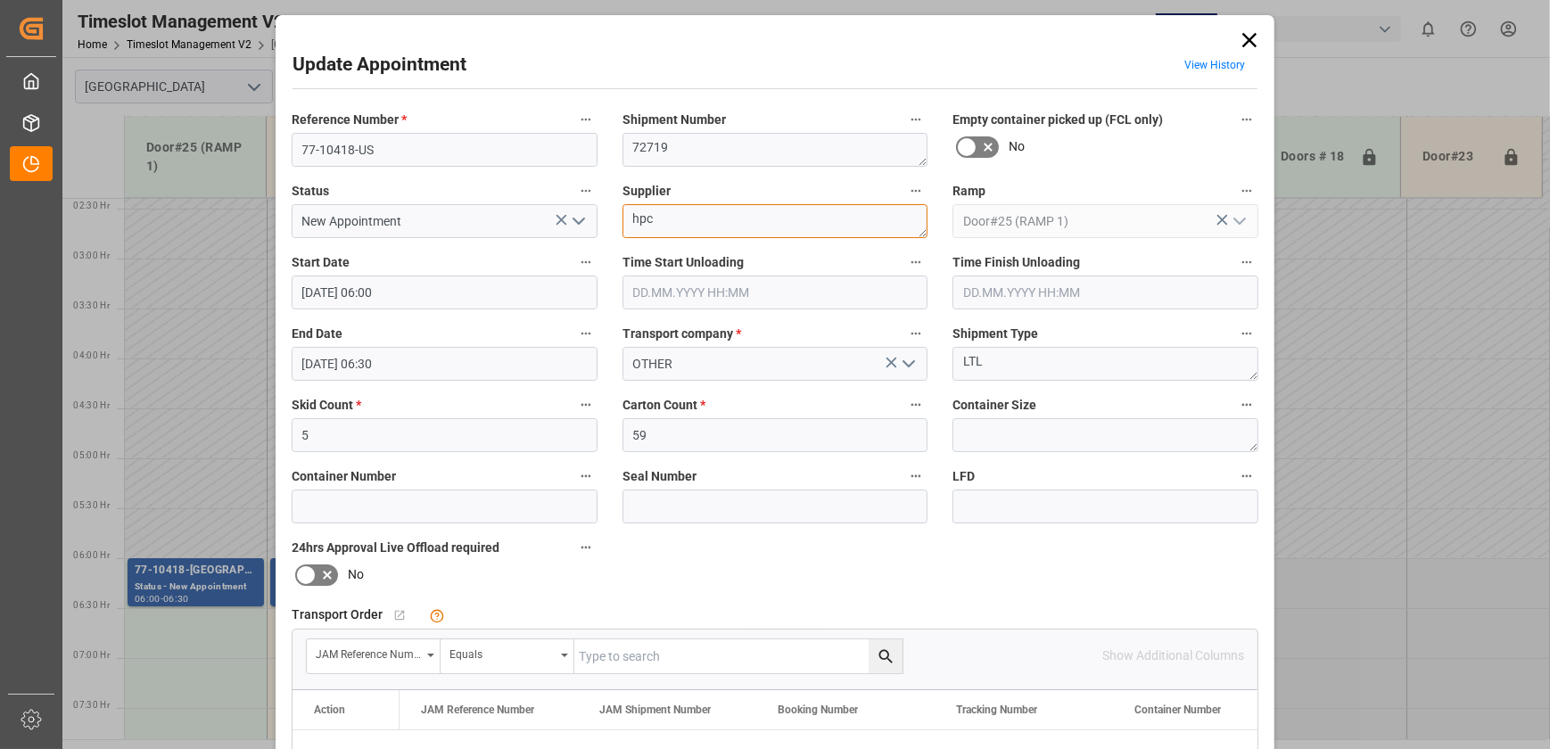
paste textarea "(IN07/11 lines)"
click at [417, 78] on textarea "hpc (IN07/11 lines)" at bounding box center [776, 221] width 306 height 34
type textarea "HPC (IN07/11 lines)"
click at [417, 35] on icon at bounding box center [1250, 40] width 14 height 14
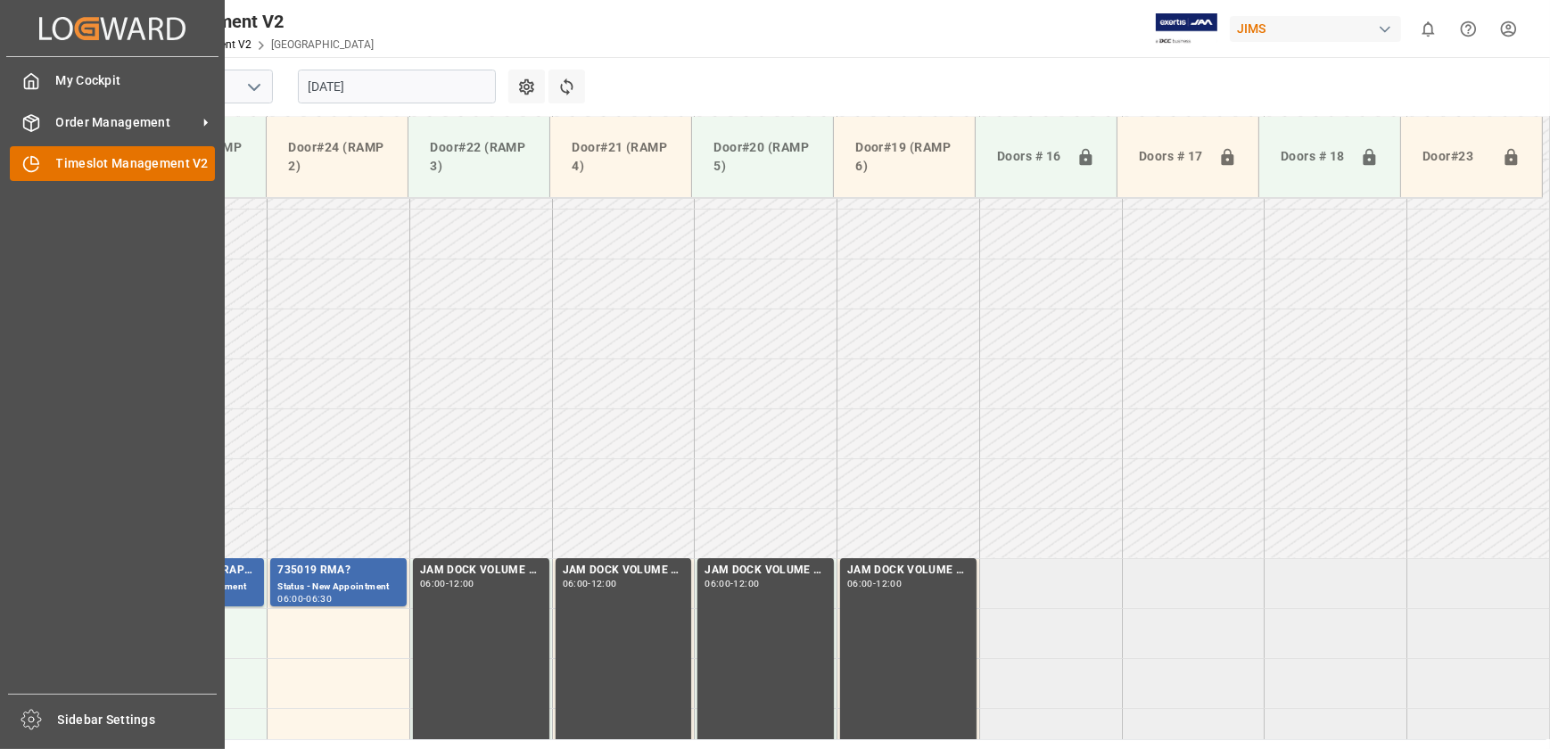
click at [24, 78] on icon at bounding box center [31, 164] width 18 height 18
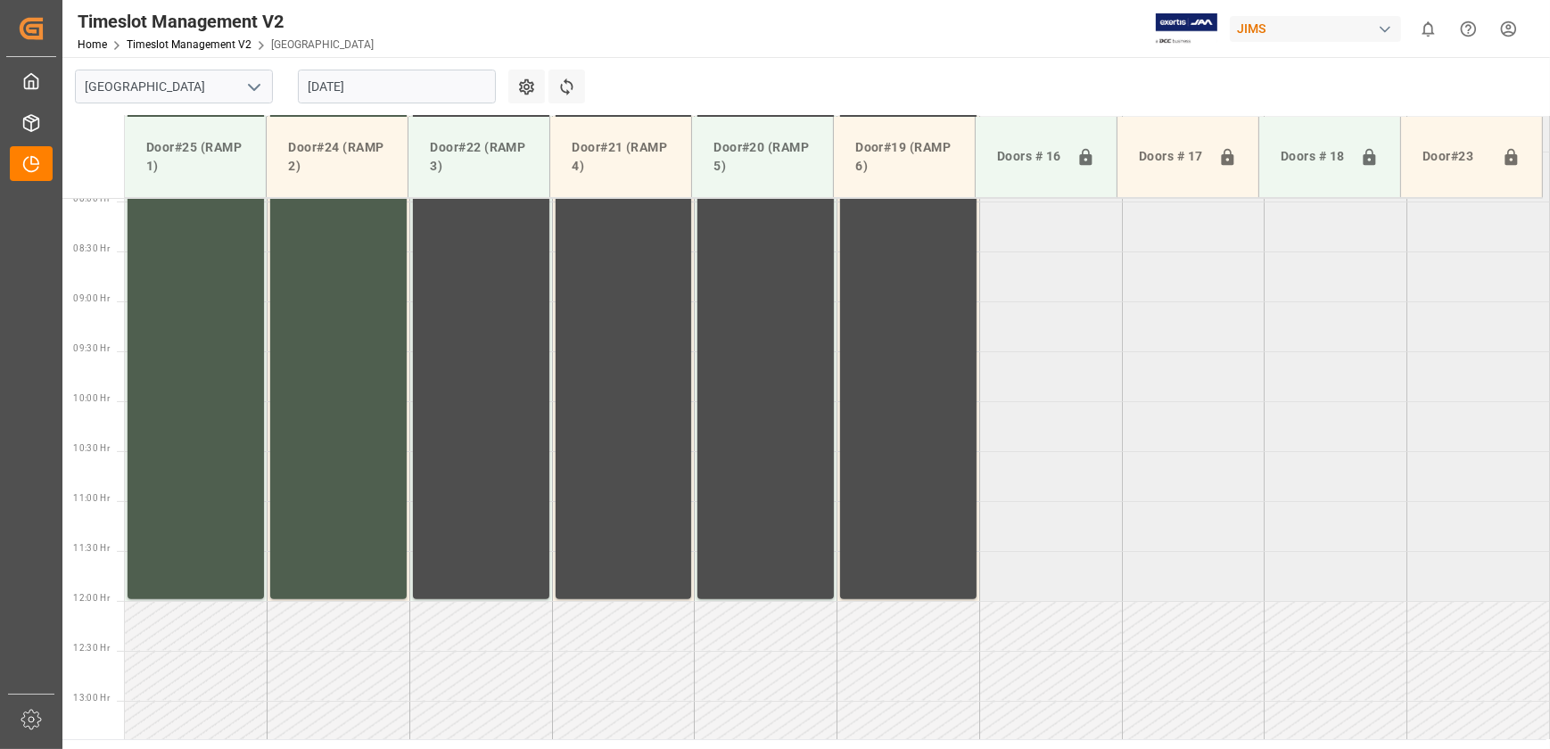
scroll to position [806, 0]
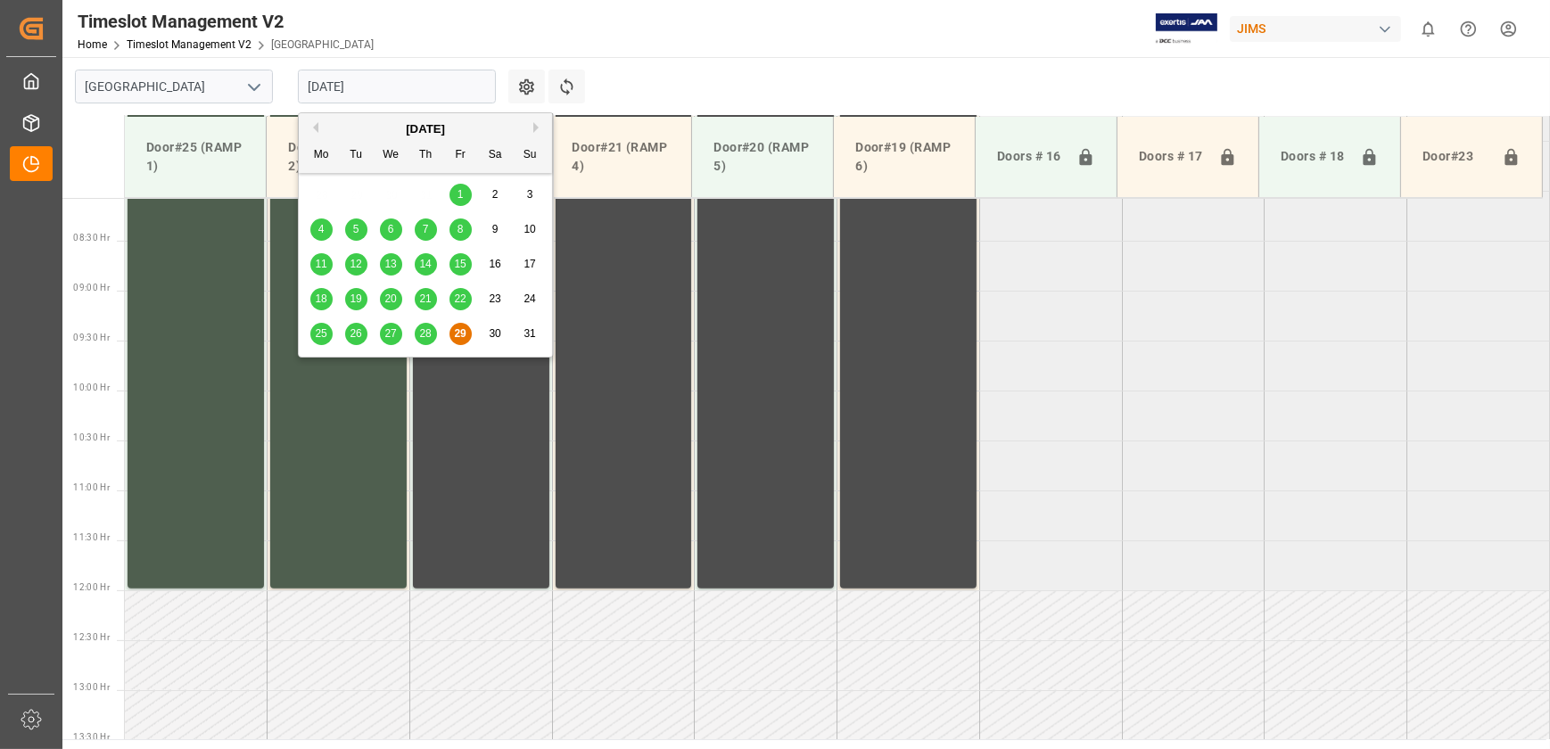
click at [394, 78] on input "[DATE]" at bounding box center [397, 87] width 198 height 34
click at [417, 78] on button "Next Month" at bounding box center [538, 127] width 11 height 11
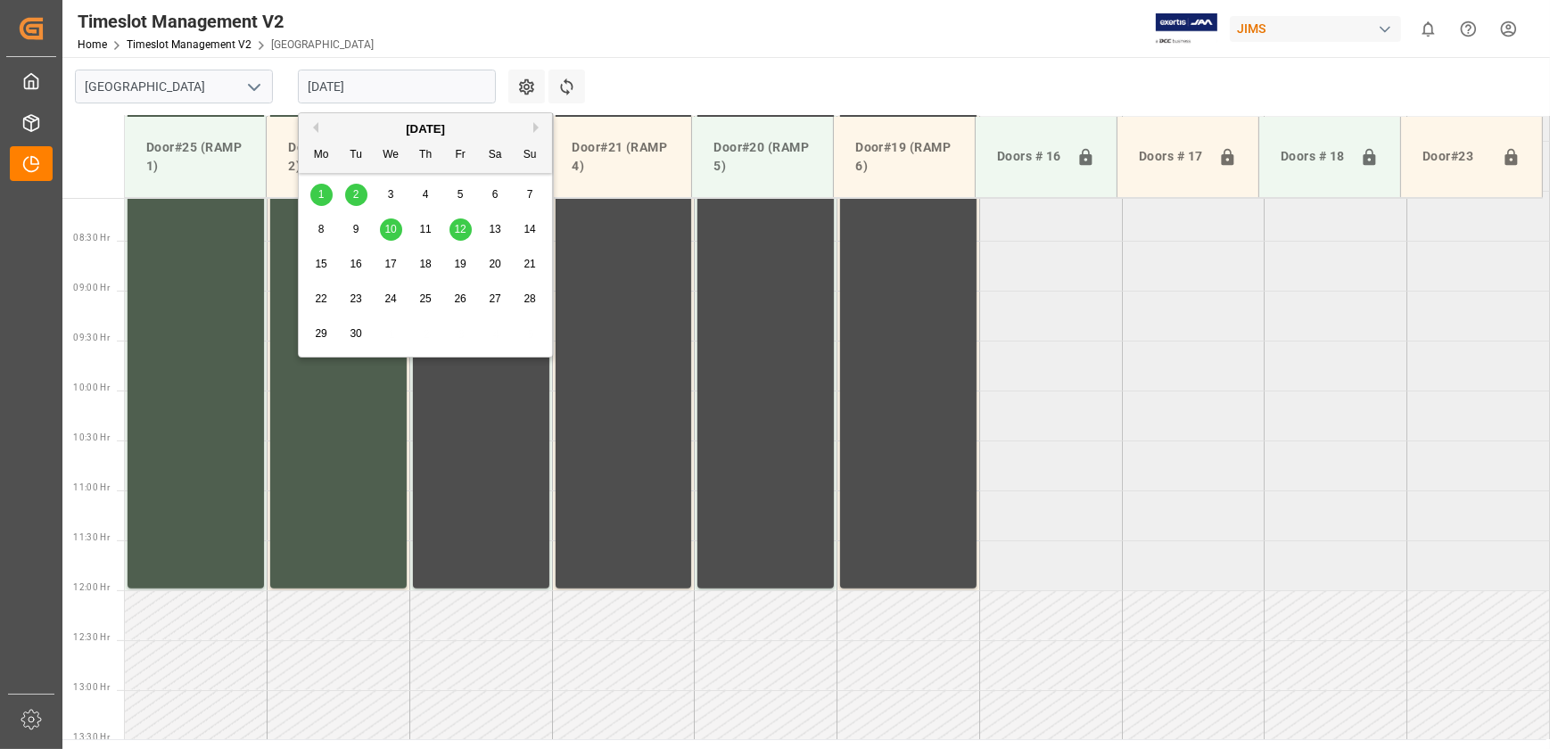
click at [358, 78] on span "2" at bounding box center [356, 194] width 6 height 12
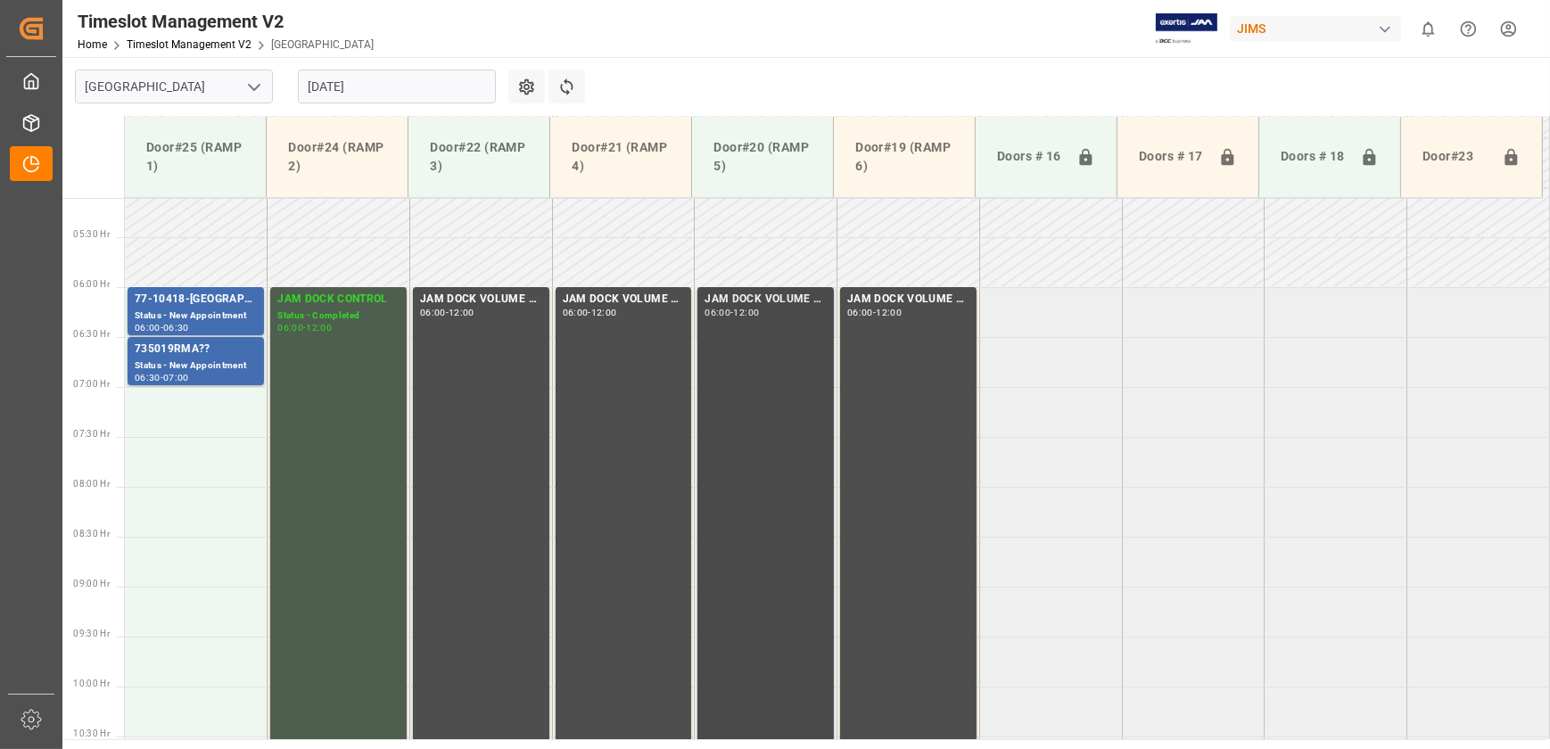
scroll to position [482, 0]
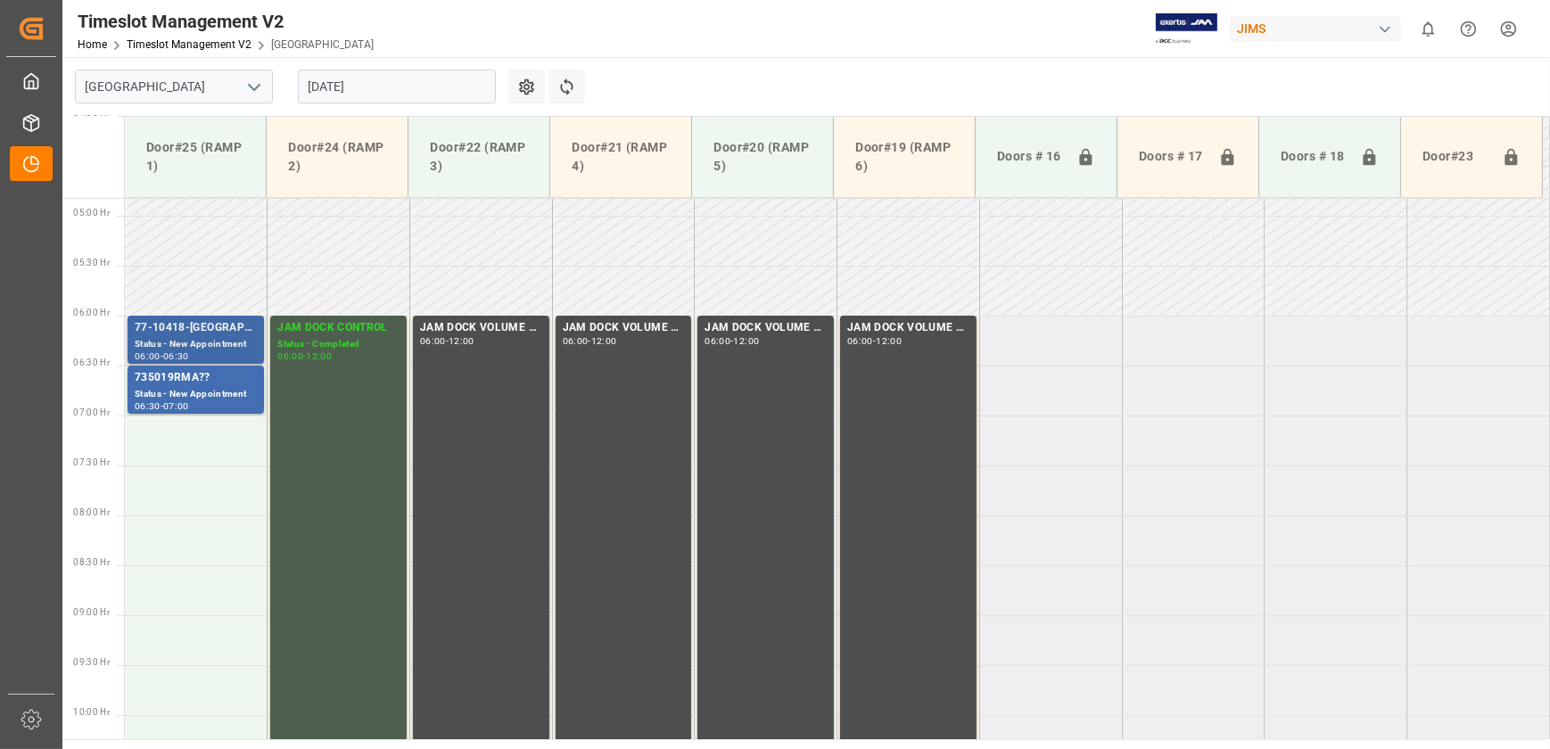
click at [241, 78] on div "77-10418-[GEOGRAPHIC_DATA](IN07/11 lines)" at bounding box center [196, 328] width 122 height 18
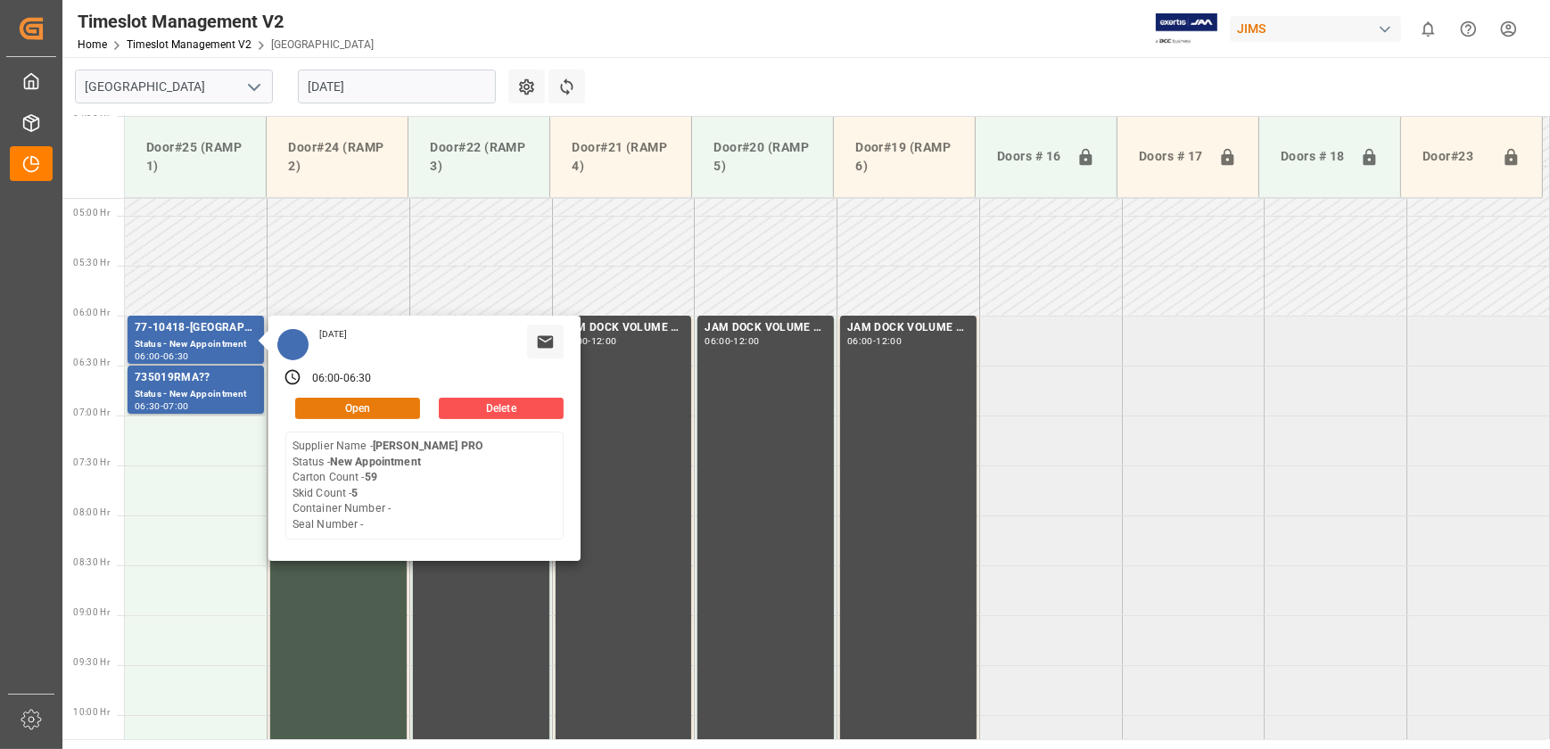
click at [376, 78] on button "Open" at bounding box center [357, 408] width 125 height 21
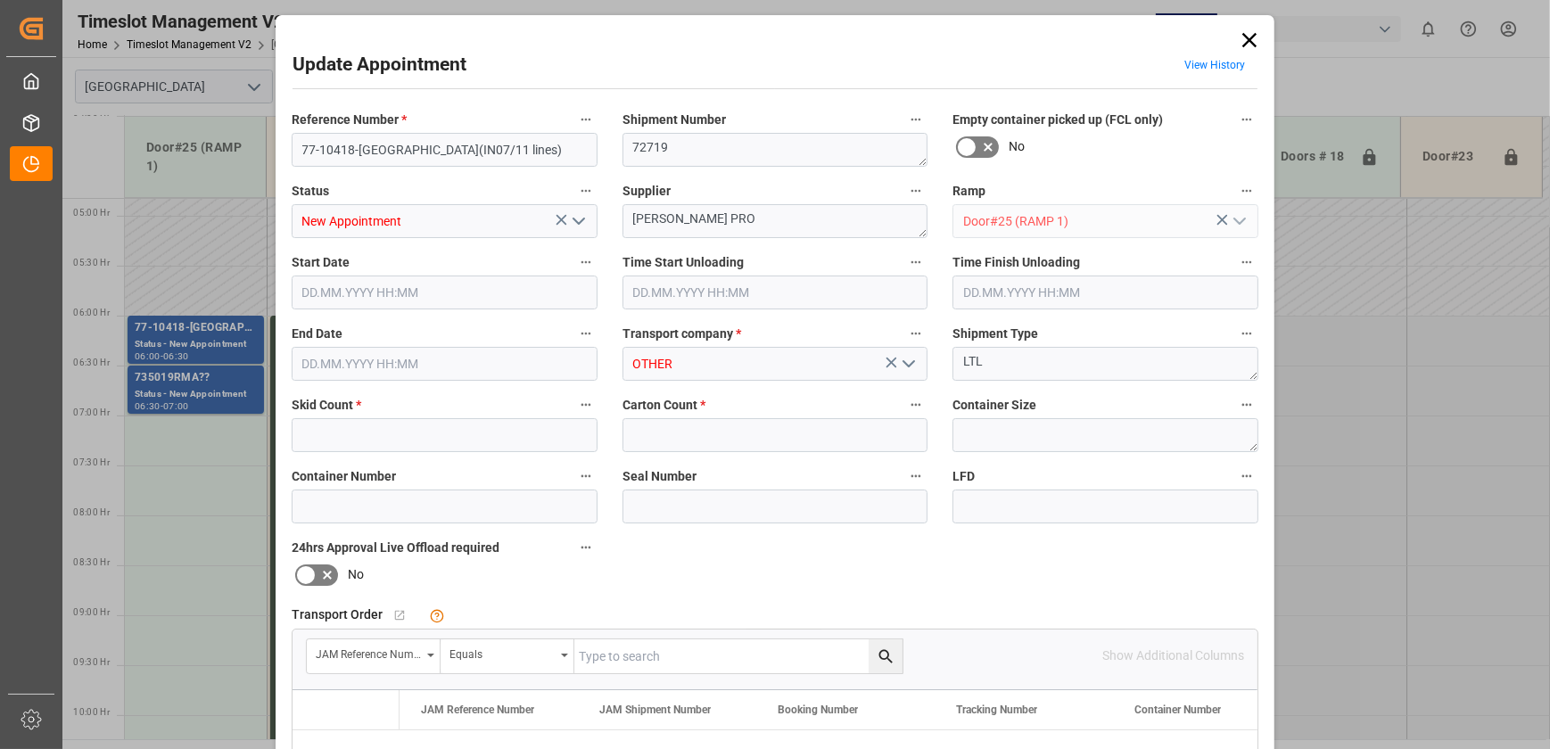
type input "5"
type input "59"
type input "[DATE] 06:00"
type input "[DATE] 06:30"
type input "[DATE] 10:37"
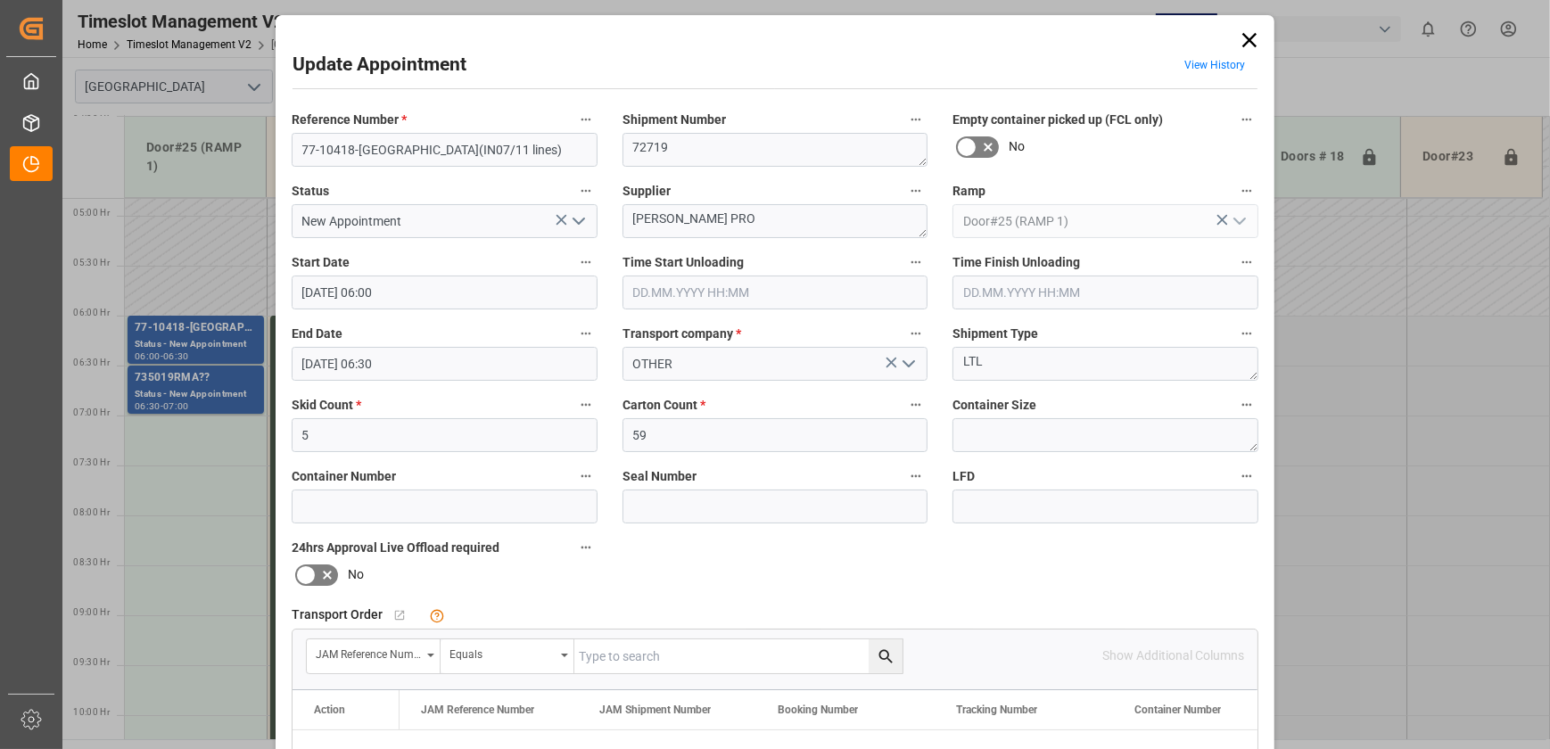
click at [417, 38] on icon at bounding box center [1249, 40] width 25 height 25
